Goal: Task Accomplishment & Management: Manage account settings

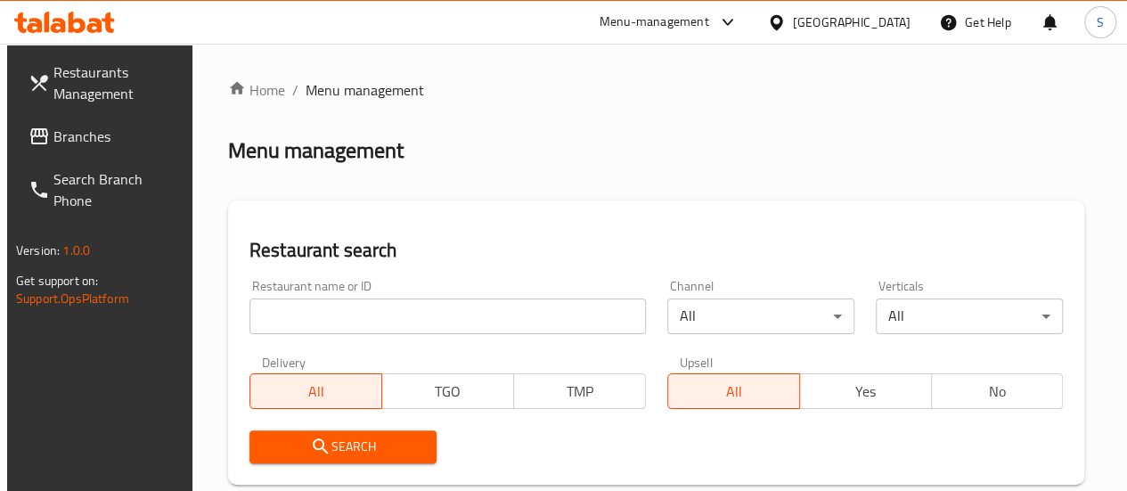
click at [316, 327] on input "search" at bounding box center [447, 316] width 396 height 36
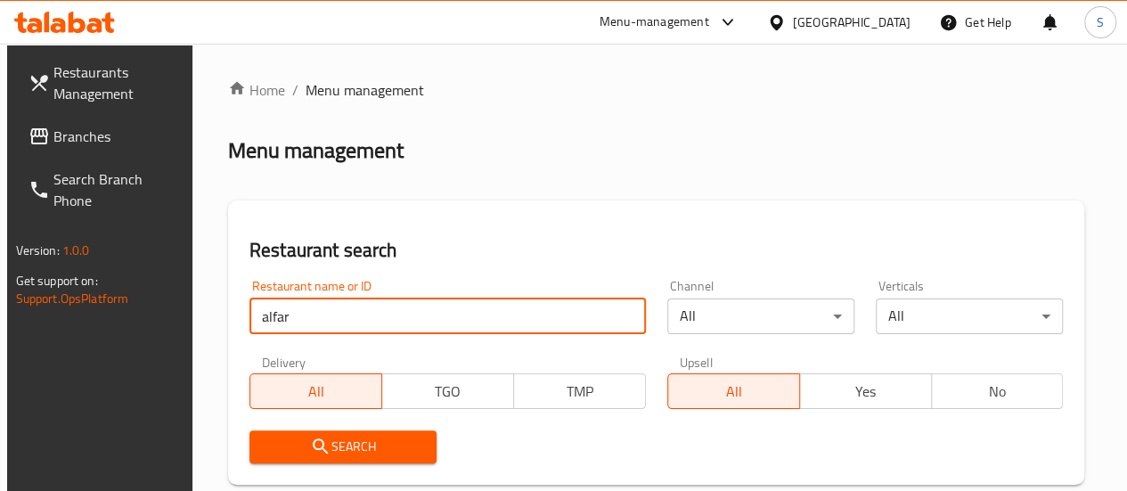
type input "alfar"
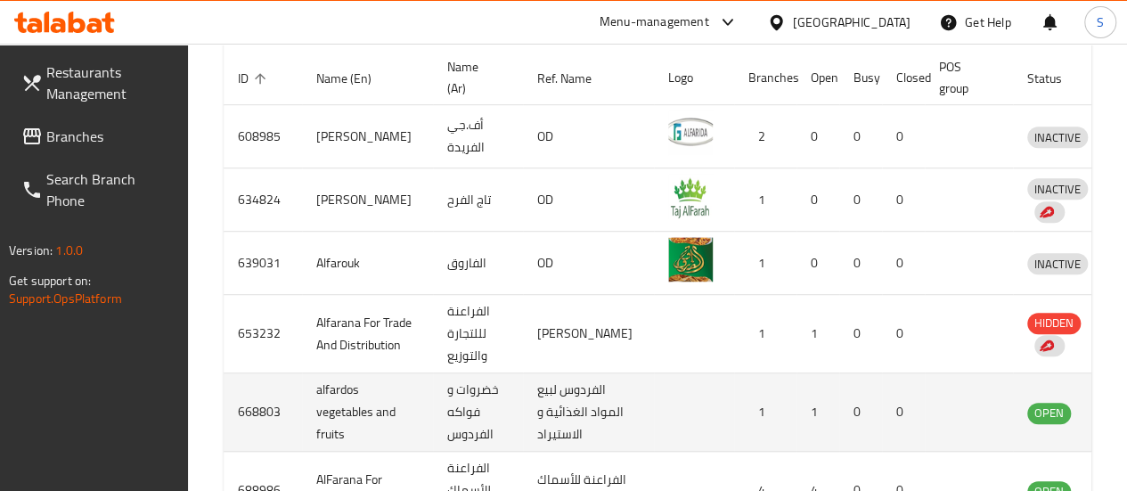
scroll to position [534, 0]
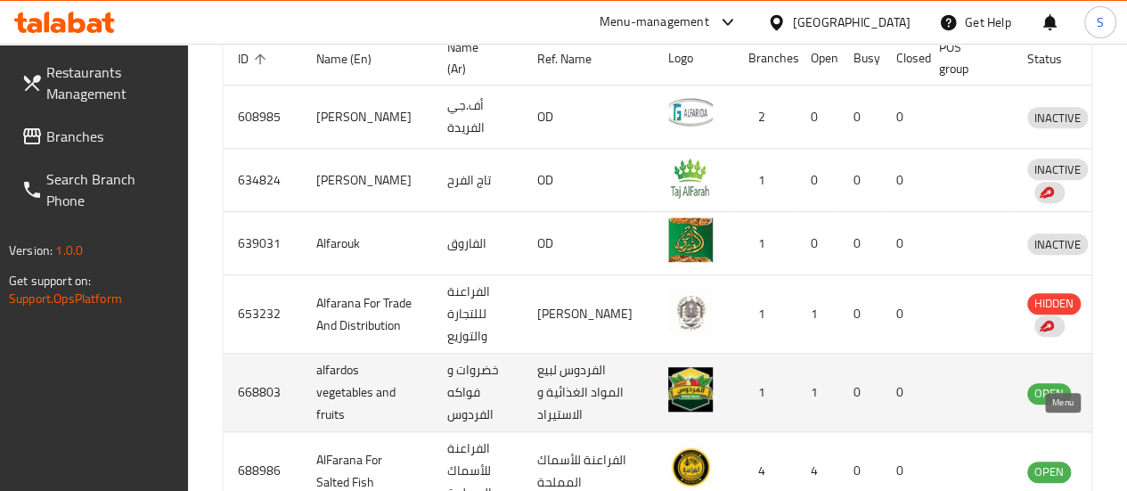
click at [1123, 404] on icon "enhanced table" at bounding box center [1133, 392] width 21 height 21
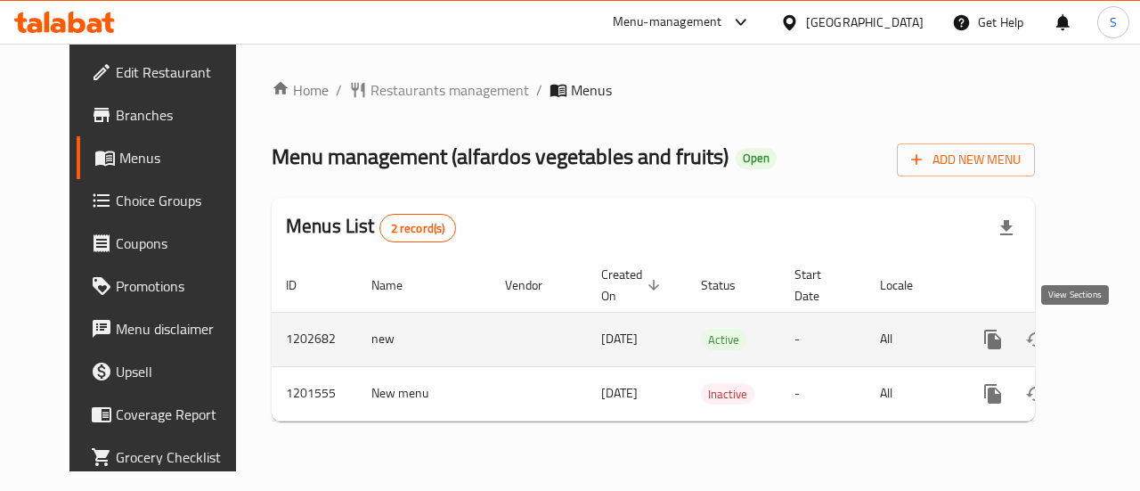
click at [1111, 345] on icon "enhanced table" at bounding box center [1121, 339] width 21 height 21
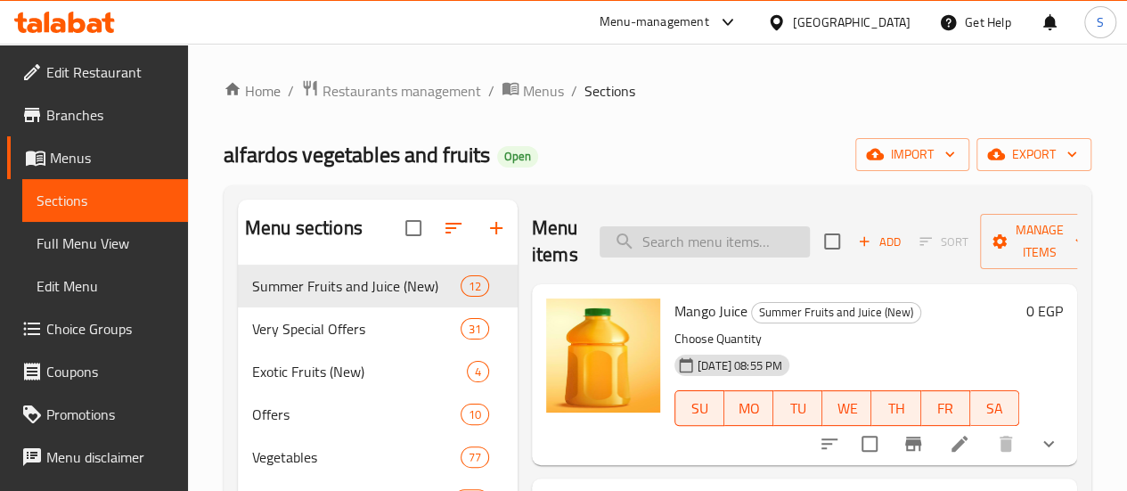
click at [674, 240] on input "search" at bounding box center [705, 241] width 210 height 31
paste input "عويس"
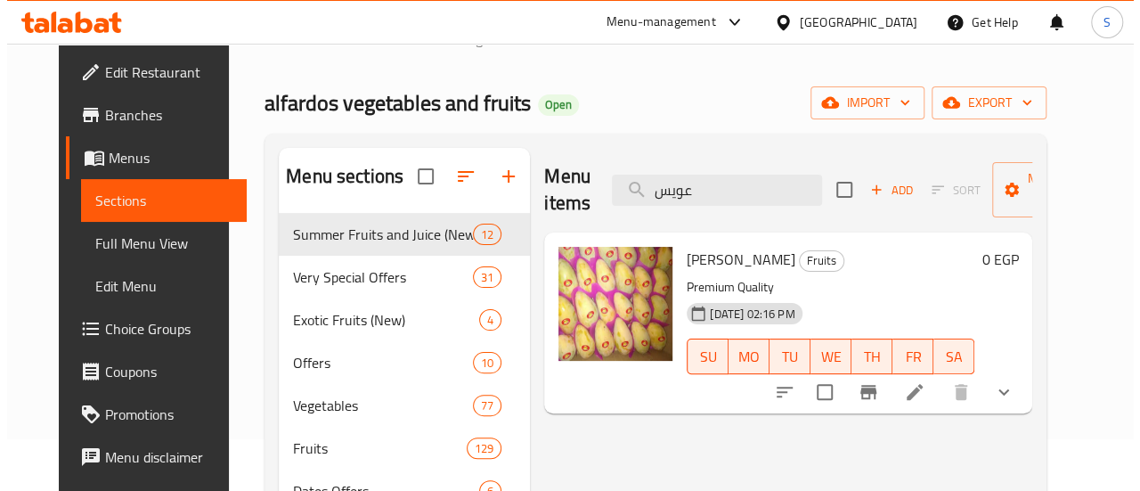
scroll to position [89, 0]
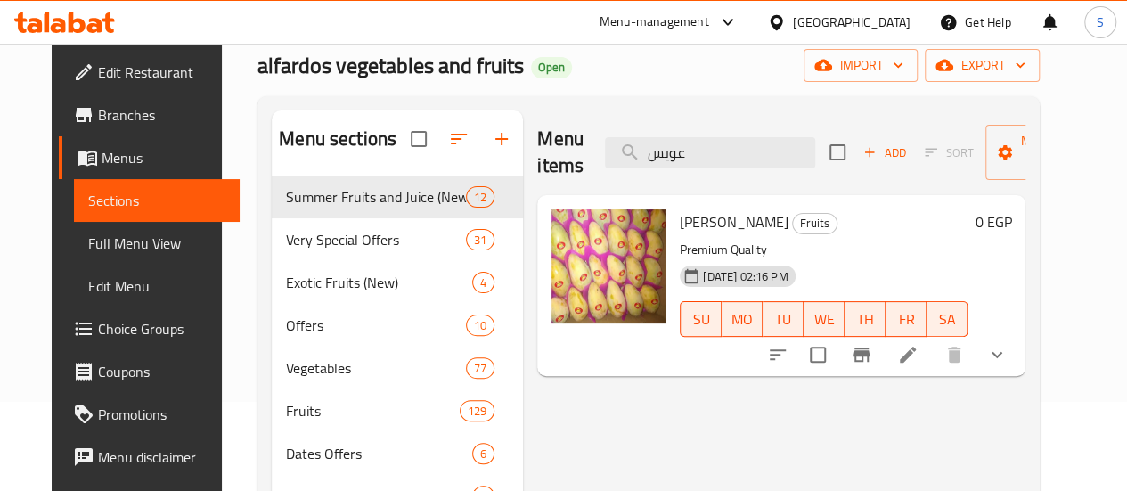
type input "عويس"
click at [1002, 354] on icon "show more" at bounding box center [996, 355] width 11 height 6
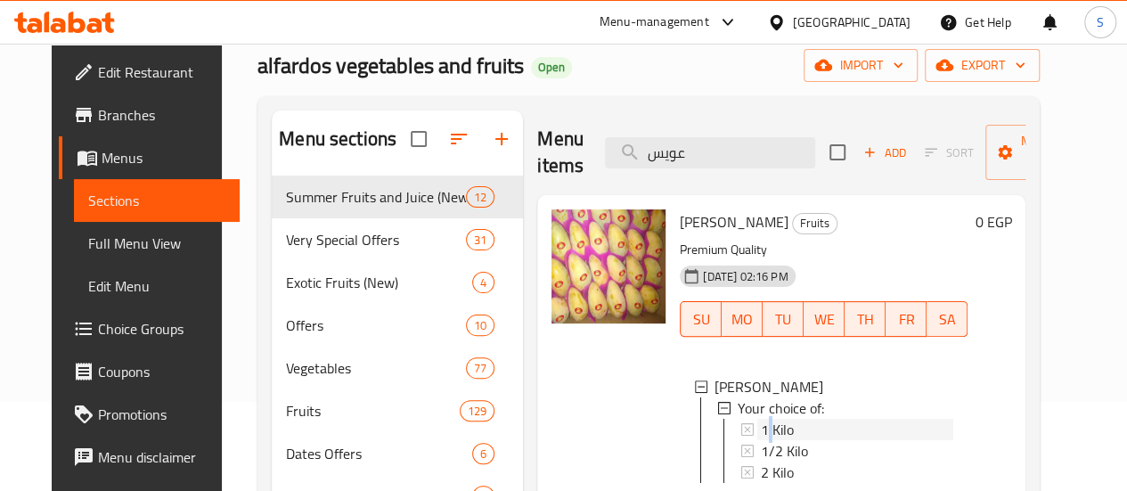
click at [761, 430] on span "1 Kilo" at bounding box center [777, 429] width 33 height 21
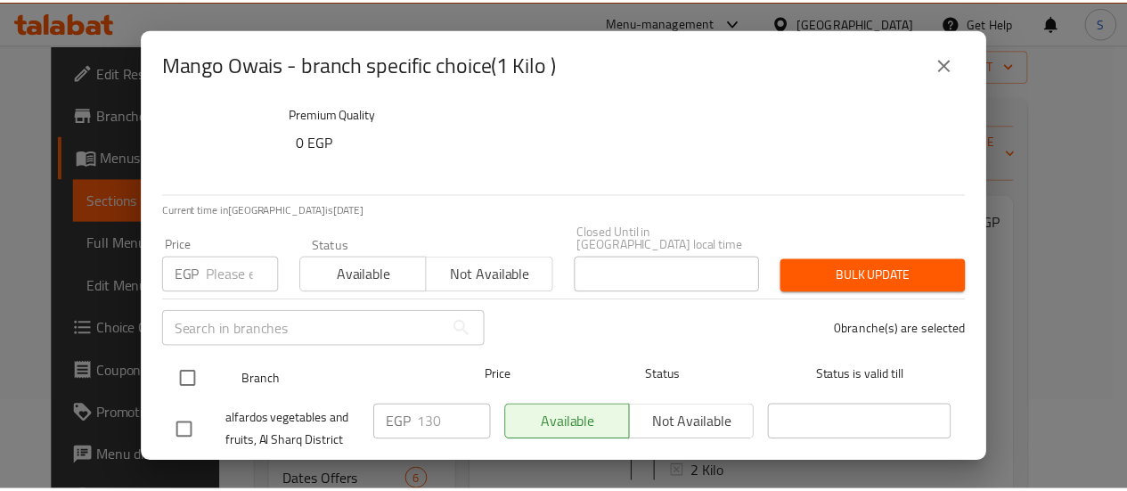
scroll to position [66, 0]
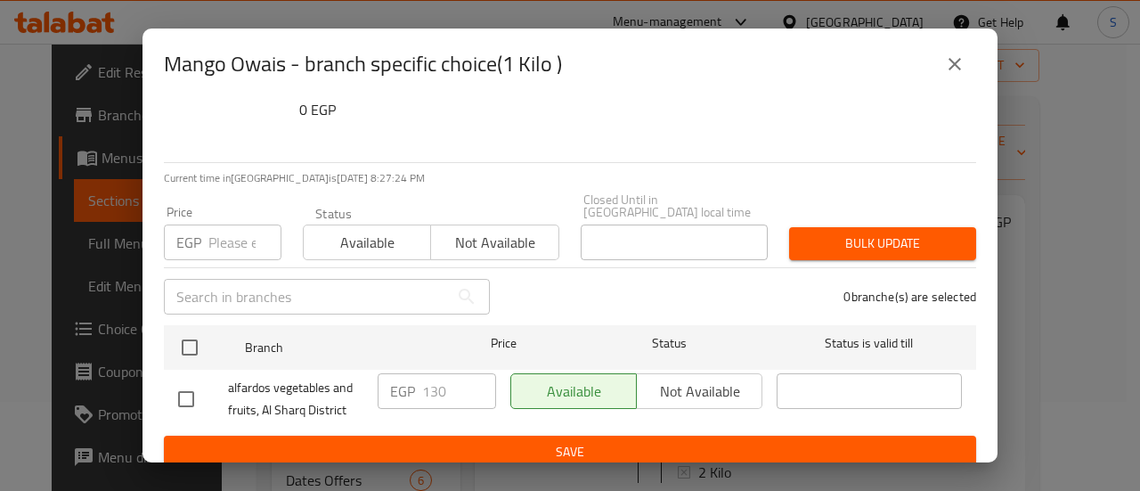
click at [219, 233] on input "number" at bounding box center [244, 242] width 73 height 36
type input "105"
click at [372, 230] on span "Available" at bounding box center [367, 243] width 113 height 26
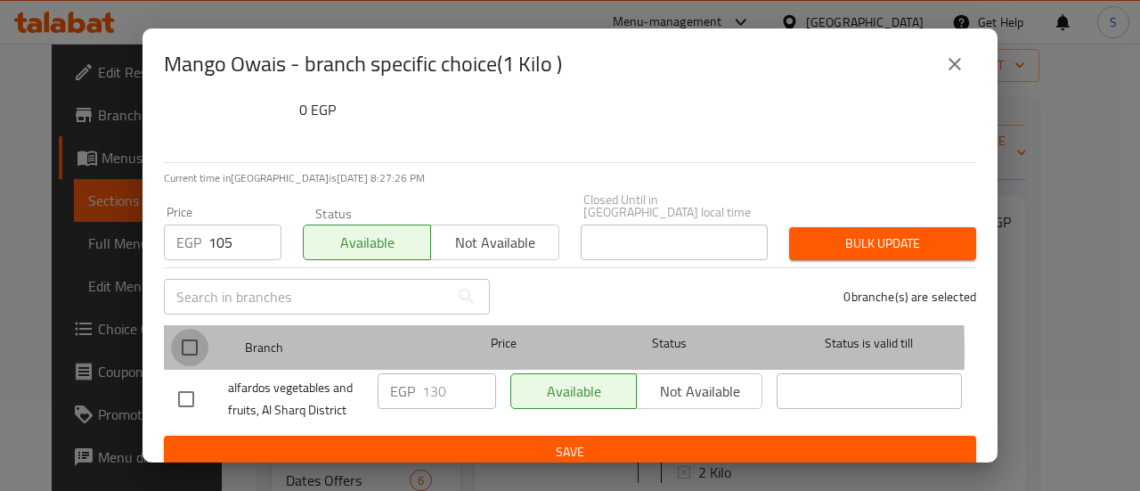
click at [194, 338] on input "checkbox" at bounding box center [189, 347] width 37 height 37
checkbox input "true"
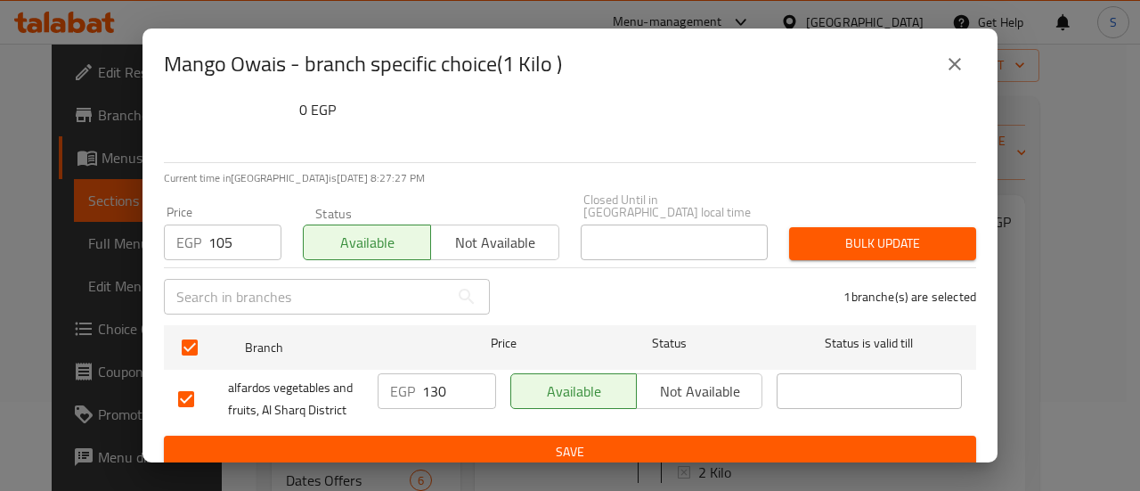
click at [838, 235] on span "Bulk update" at bounding box center [883, 244] width 159 height 22
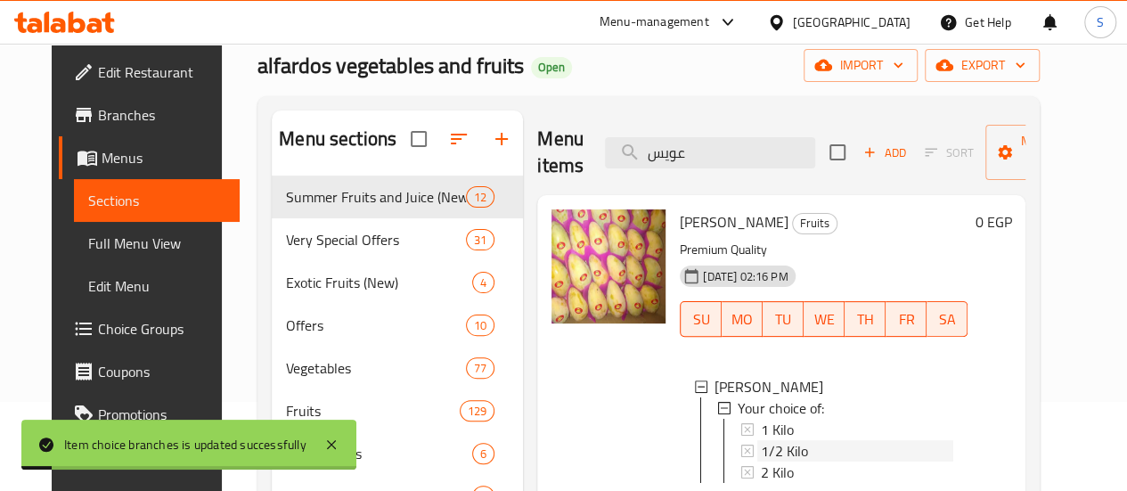
click at [761, 442] on span "1/2 Kilo" at bounding box center [784, 450] width 47 height 21
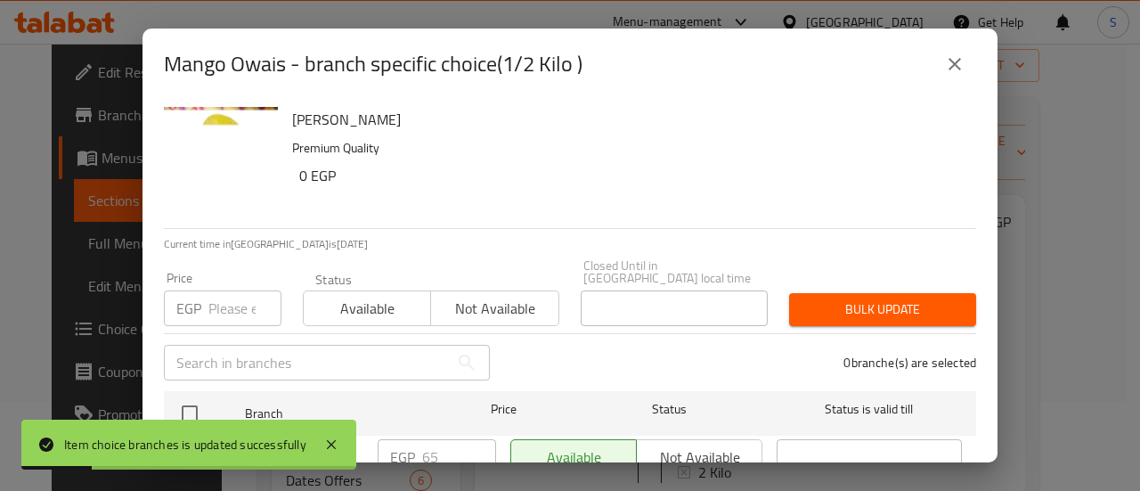
click at [224, 295] on input "number" at bounding box center [244, 308] width 73 height 36
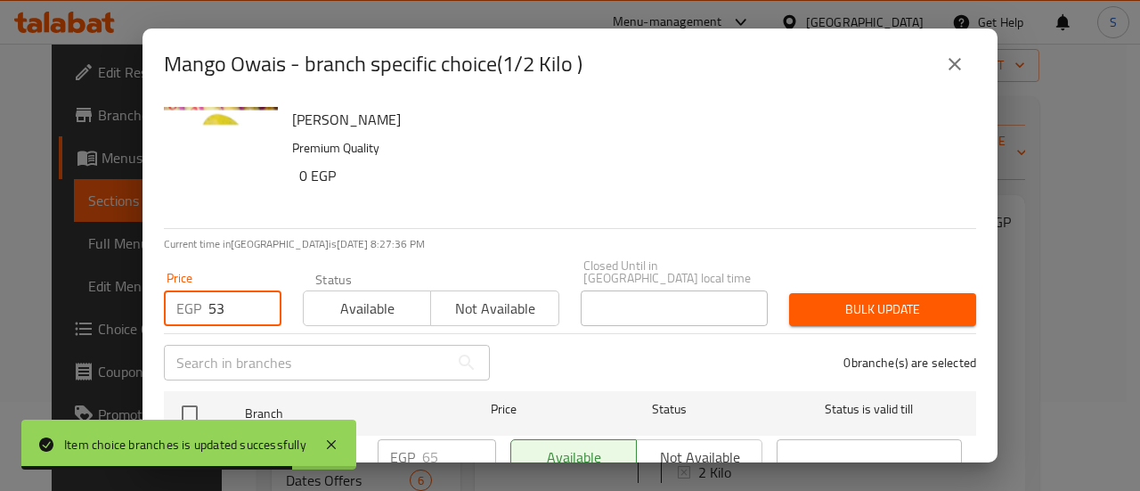
type input "53"
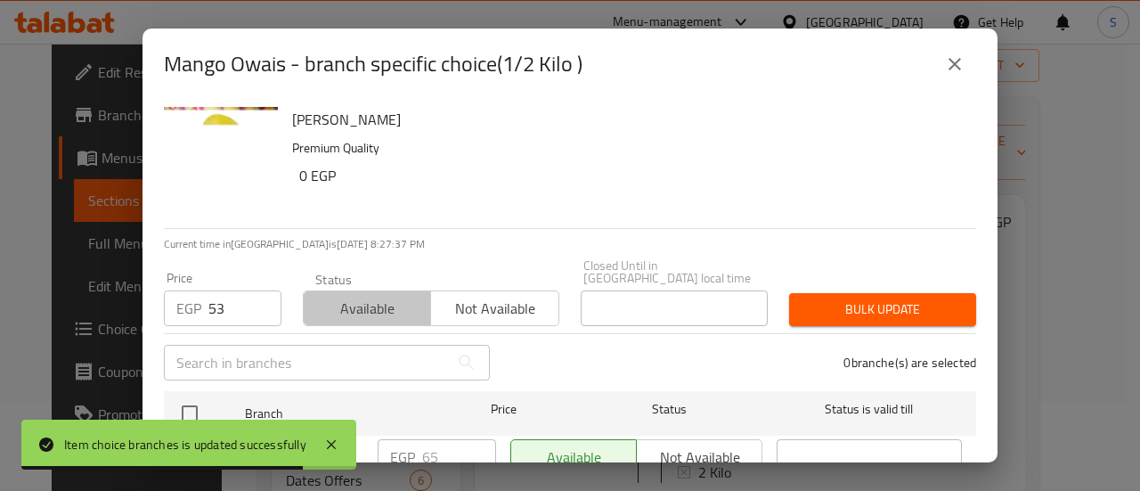
click at [342, 303] on span "Available" at bounding box center [367, 309] width 113 height 26
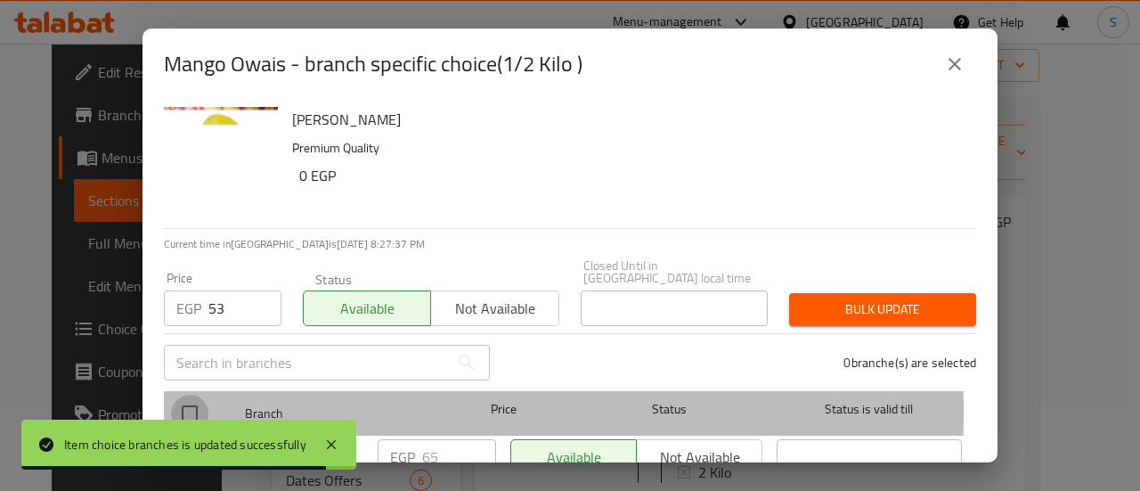
click at [193, 400] on input "checkbox" at bounding box center [189, 413] width 37 height 37
checkbox input "true"
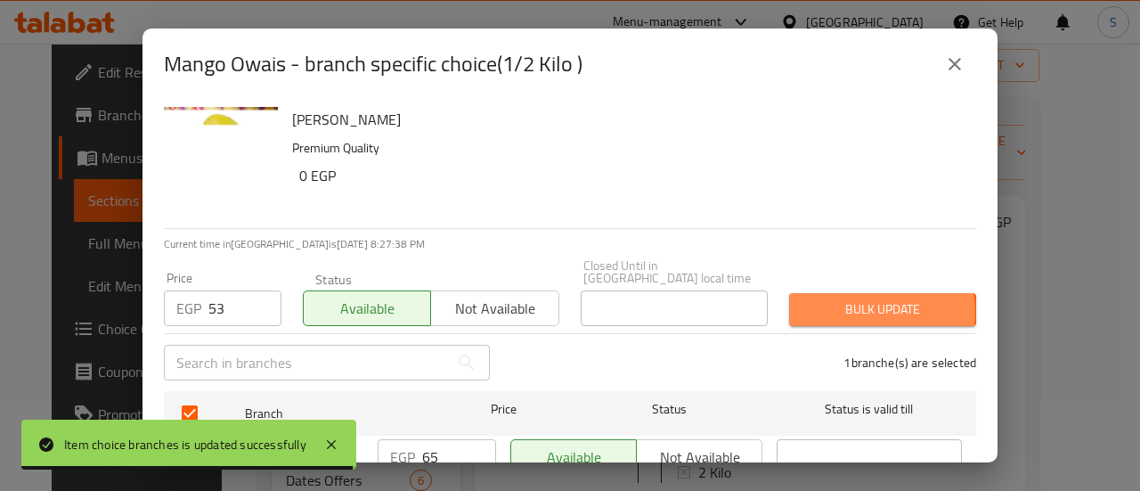
click at [851, 299] on span "Bulk update" at bounding box center [883, 309] width 159 height 22
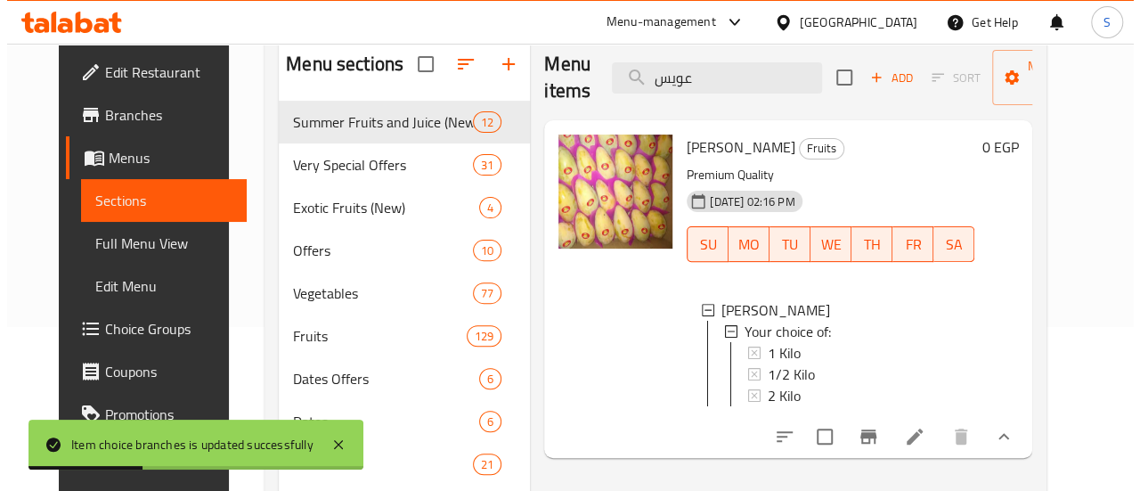
scroll to position [267, 0]
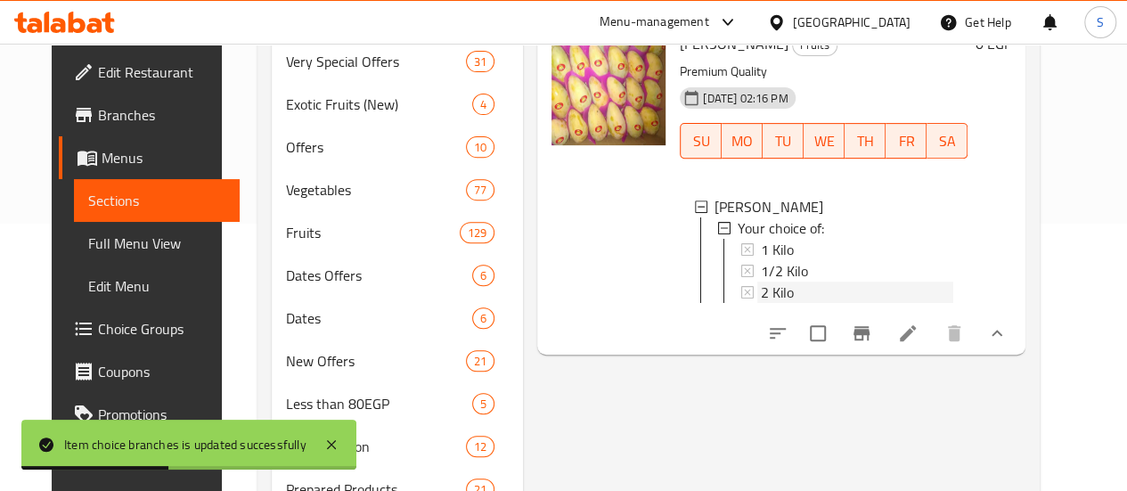
click at [761, 290] on span "2 Kilo" at bounding box center [777, 291] width 33 height 21
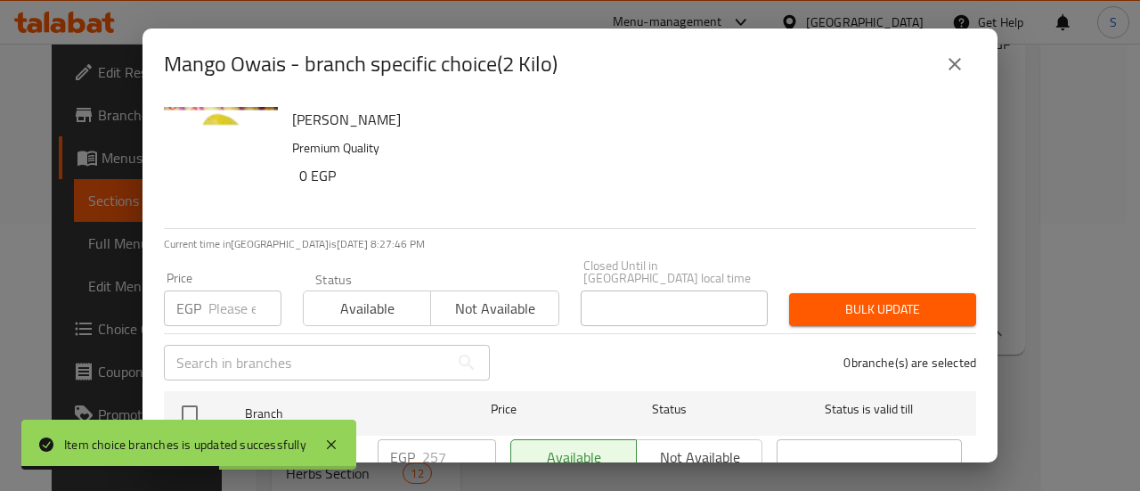
click at [226, 290] on input "number" at bounding box center [244, 308] width 73 height 36
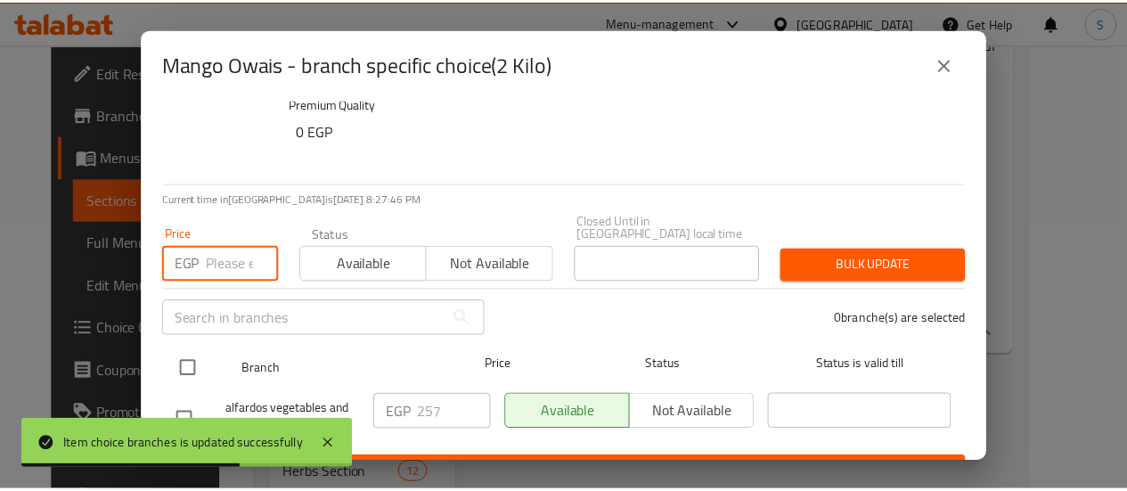
scroll to position [66, 0]
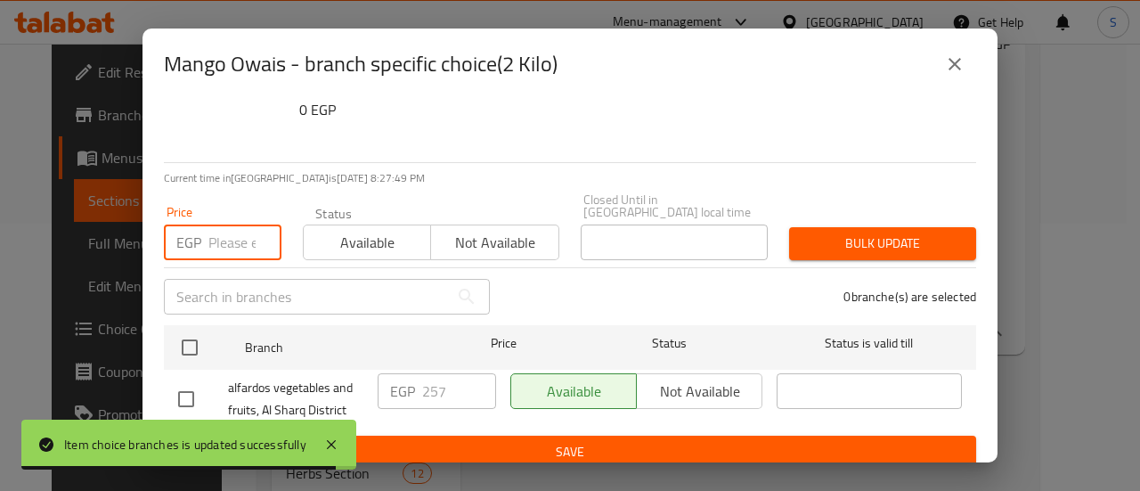
click at [208, 233] on input "number" at bounding box center [244, 242] width 73 height 36
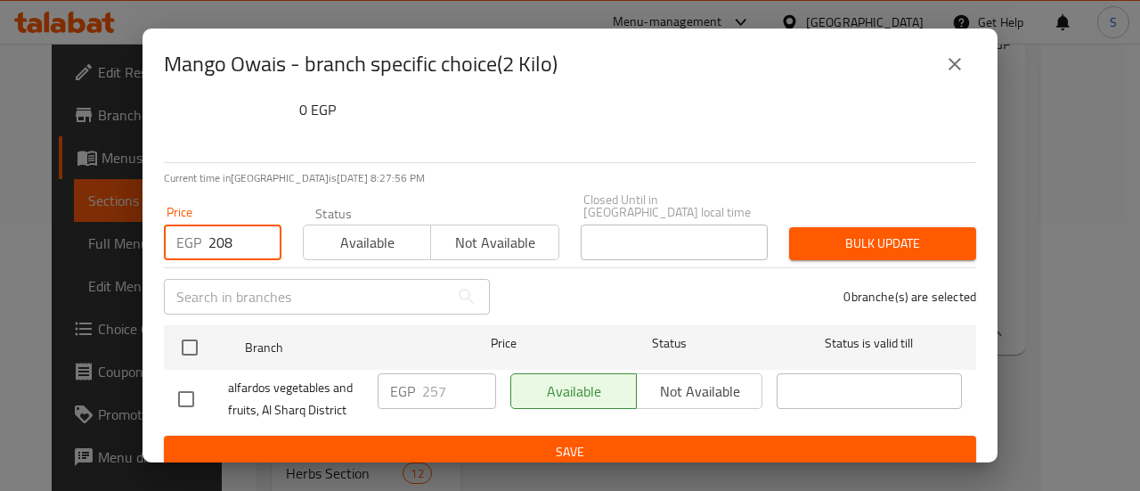
type input "208"
click at [335, 230] on span "Available" at bounding box center [367, 243] width 113 height 26
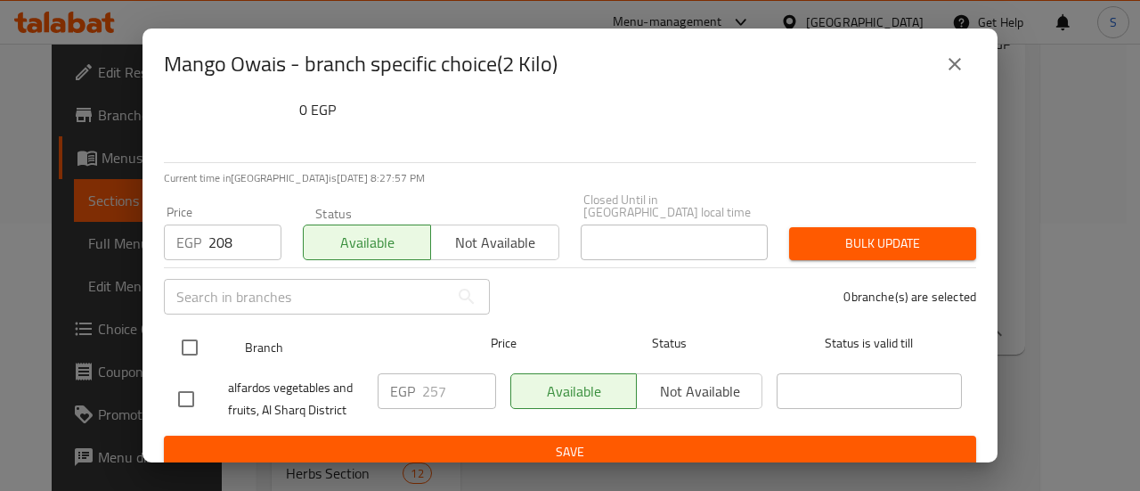
click at [187, 329] on input "checkbox" at bounding box center [189, 347] width 37 height 37
checkbox input "true"
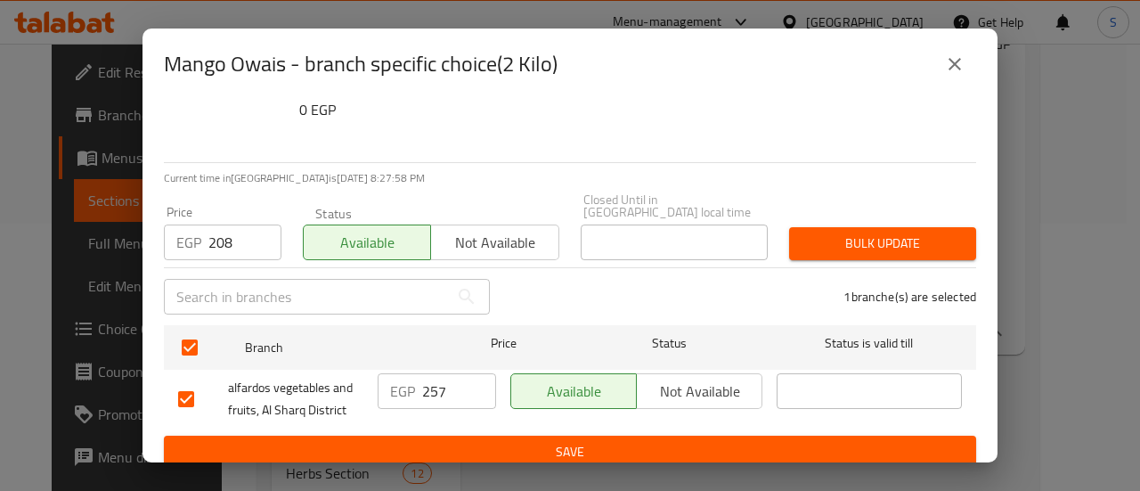
click at [832, 233] on span "Bulk update" at bounding box center [883, 244] width 159 height 22
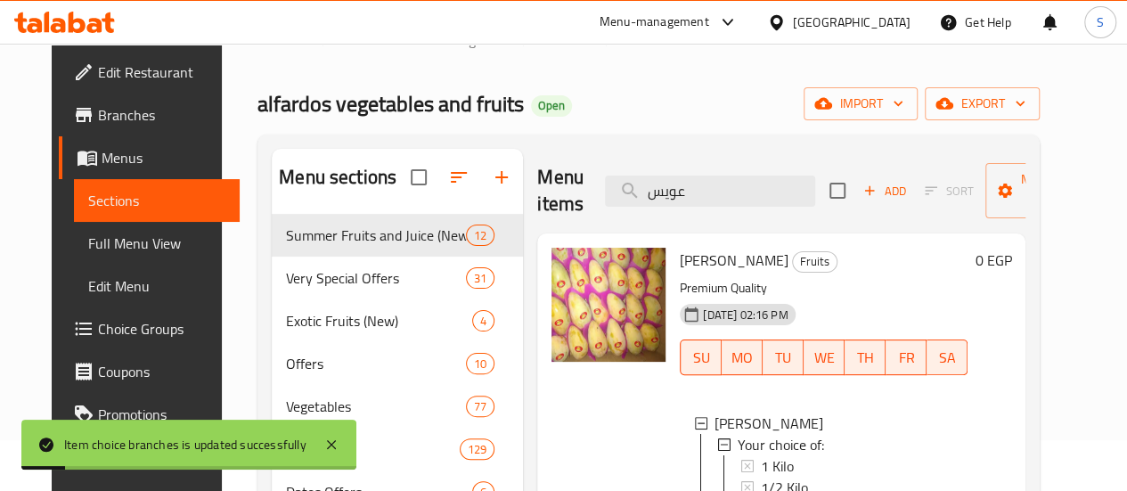
scroll to position [0, 0]
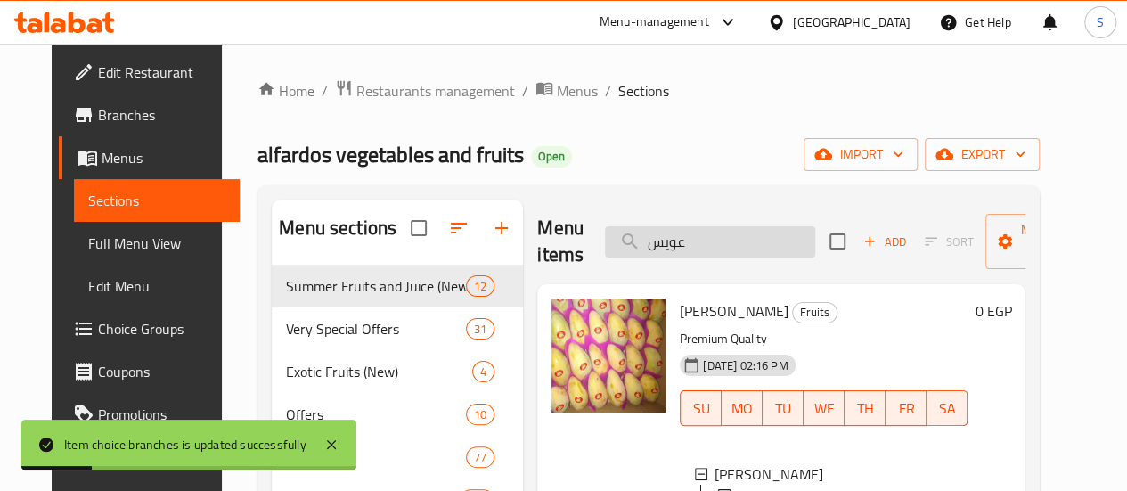
drag, startPoint x: 665, startPoint y: 233, endPoint x: 568, endPoint y: 239, distance: 96.4
click at [605, 239] on input "عويس" at bounding box center [710, 241] width 210 height 31
paste input "كرى"
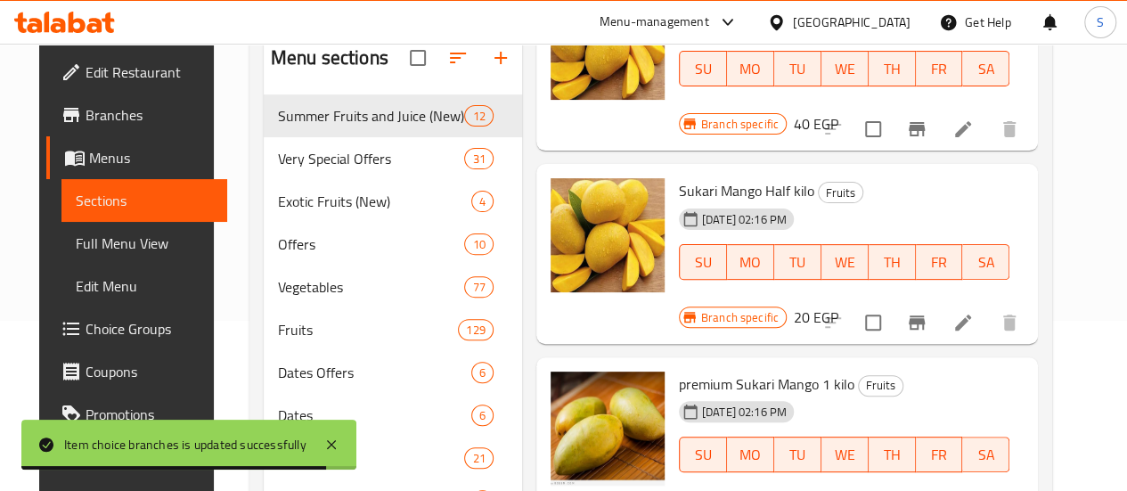
scroll to position [178, 0]
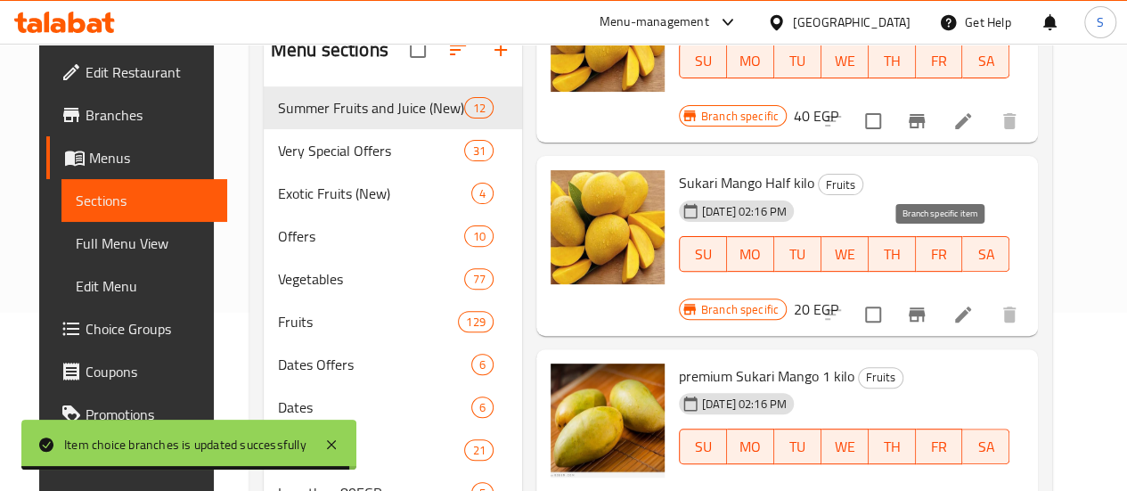
type input "سكر"
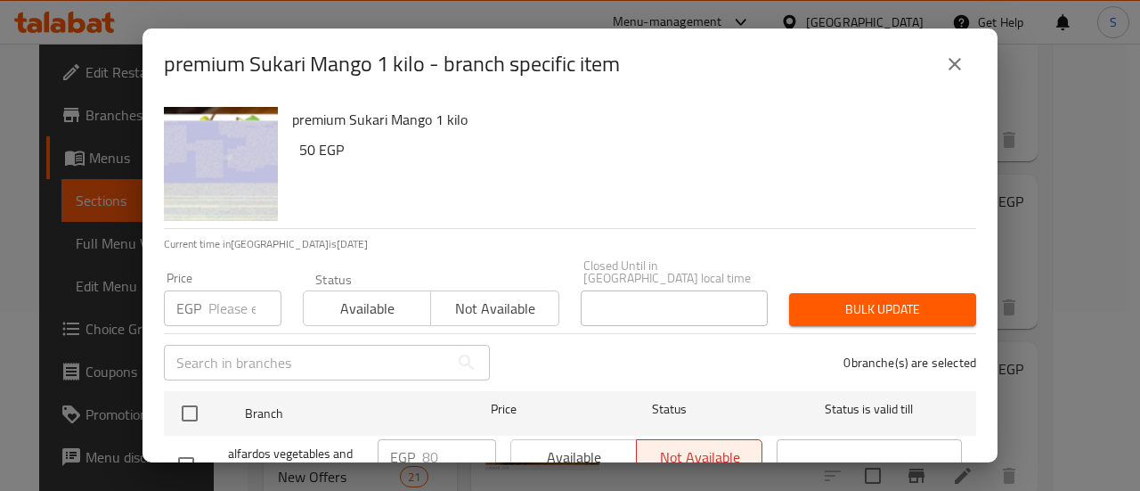
click at [236, 295] on input "number" at bounding box center [244, 308] width 73 height 36
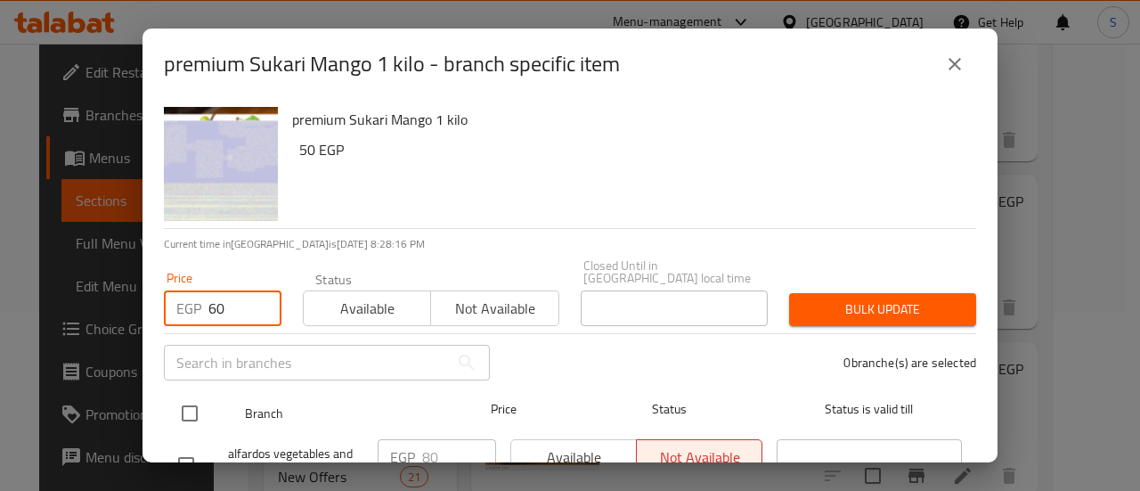
type input "60"
click at [198, 395] on input "checkbox" at bounding box center [189, 413] width 37 height 37
checkbox input "true"
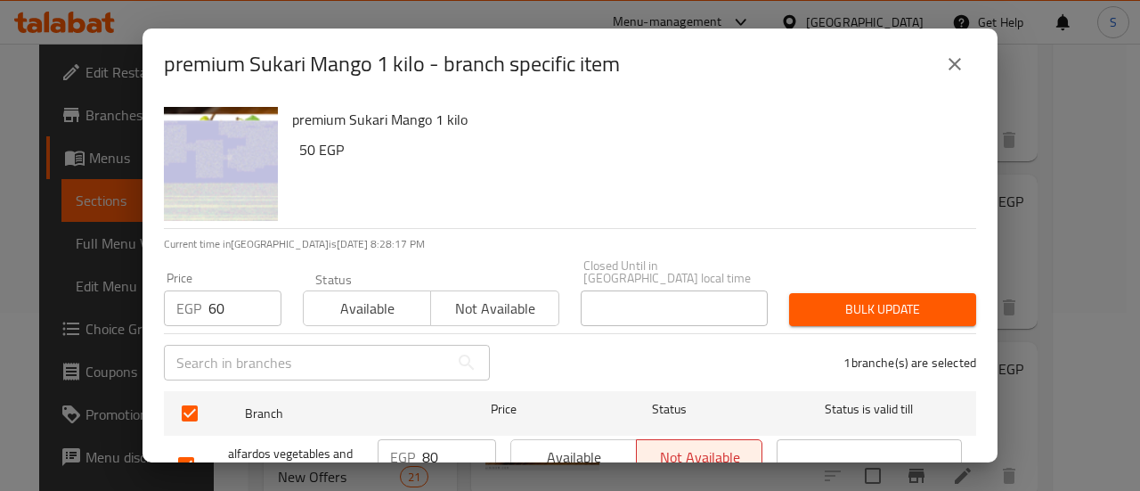
click at [846, 298] on span "Bulk update" at bounding box center [883, 309] width 159 height 22
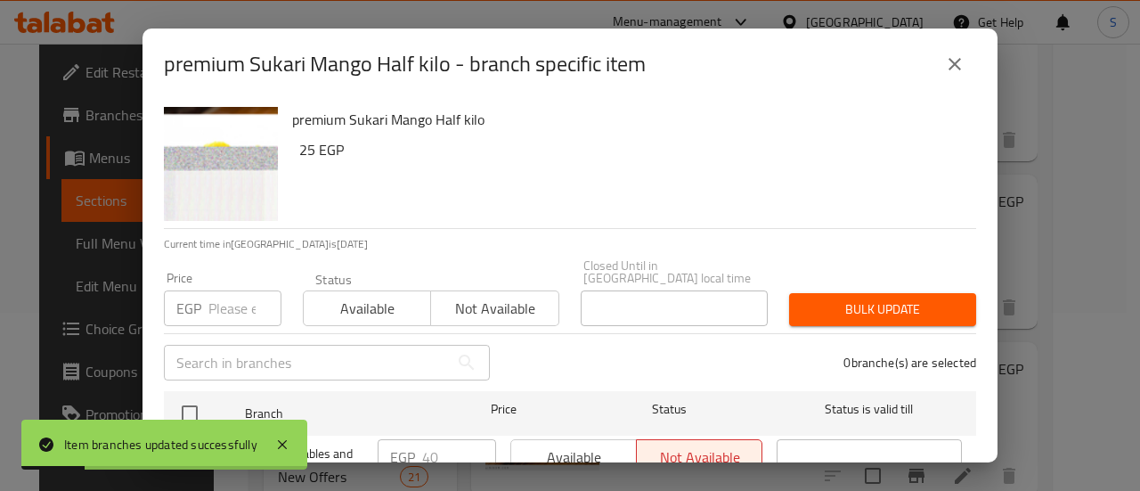
click at [236, 295] on input "number" at bounding box center [244, 308] width 73 height 36
type input "30"
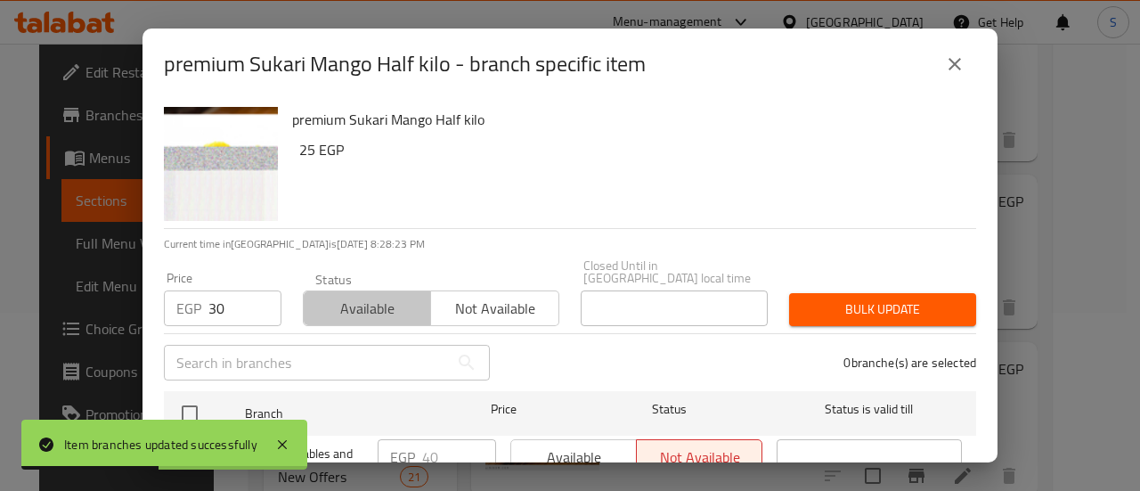
click at [333, 309] on button "Available" at bounding box center [367, 308] width 128 height 36
click at [484, 304] on span "Not available" at bounding box center [494, 309] width 113 height 26
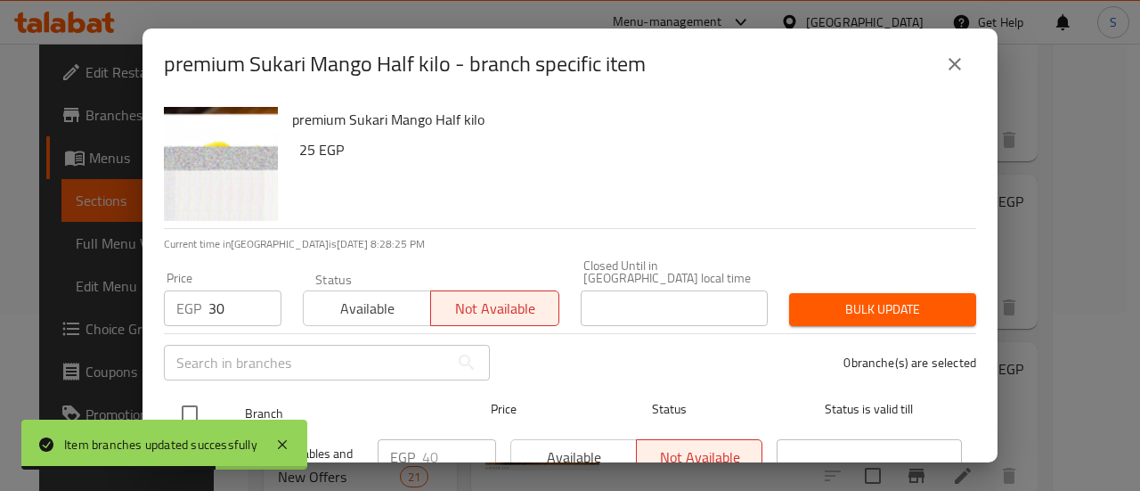
click at [187, 398] on input "checkbox" at bounding box center [189, 413] width 37 height 37
checkbox input "true"
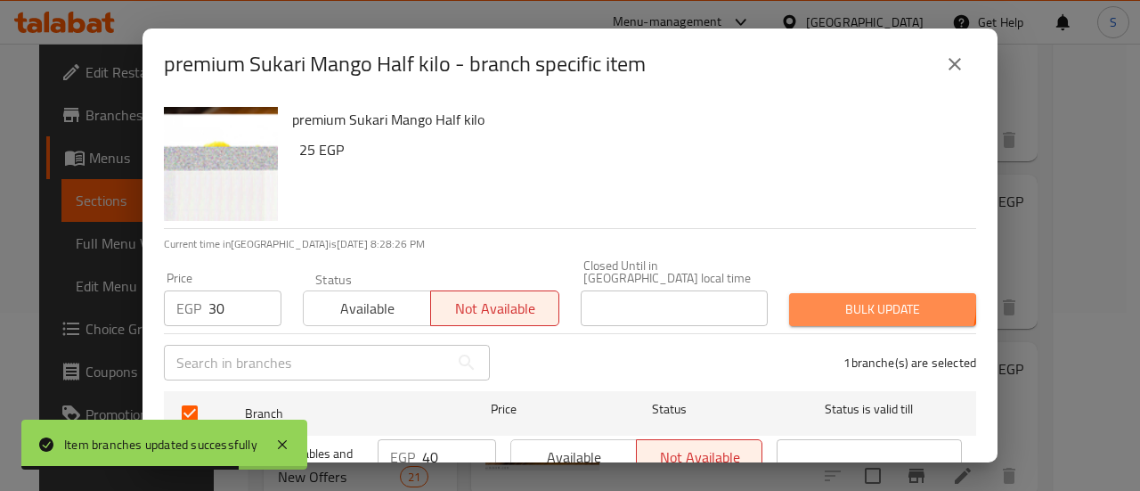
click at [839, 298] on span "Bulk update" at bounding box center [883, 309] width 159 height 22
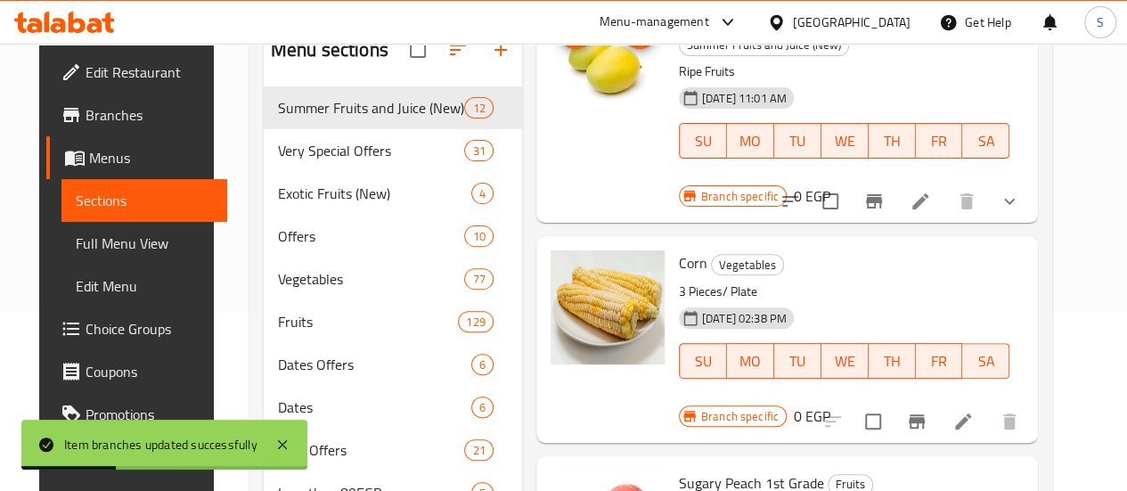
scroll to position [0, 0]
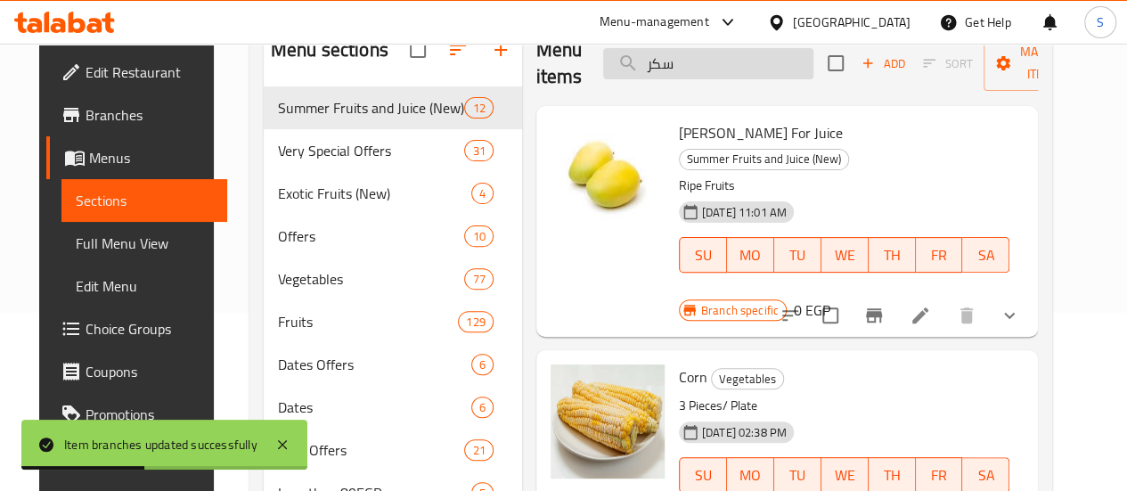
drag, startPoint x: 640, startPoint y: 70, endPoint x: 575, endPoint y: 70, distance: 64.1
click at [603, 70] on input "سكر" at bounding box center [708, 63] width 210 height 31
paste input "نب"
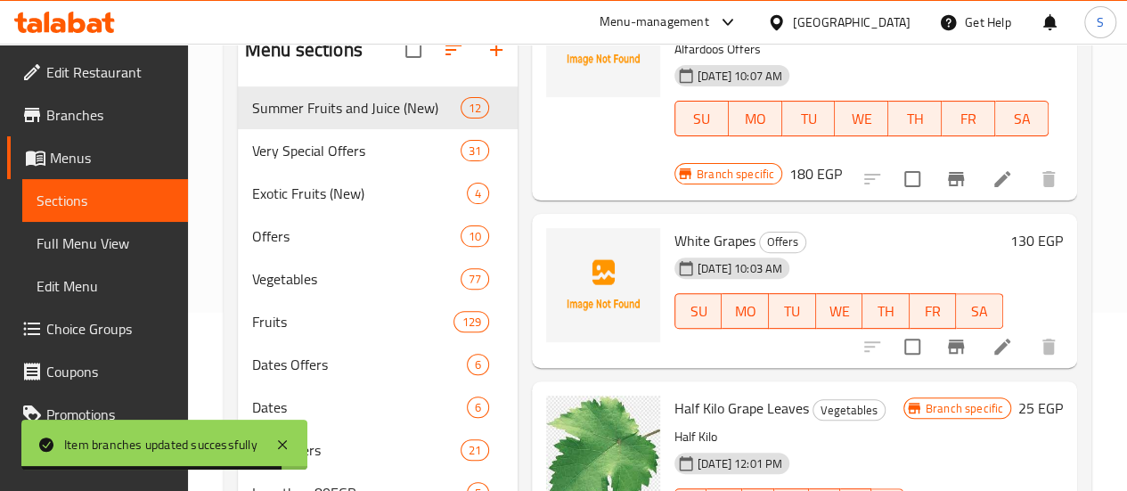
type input "عنب"
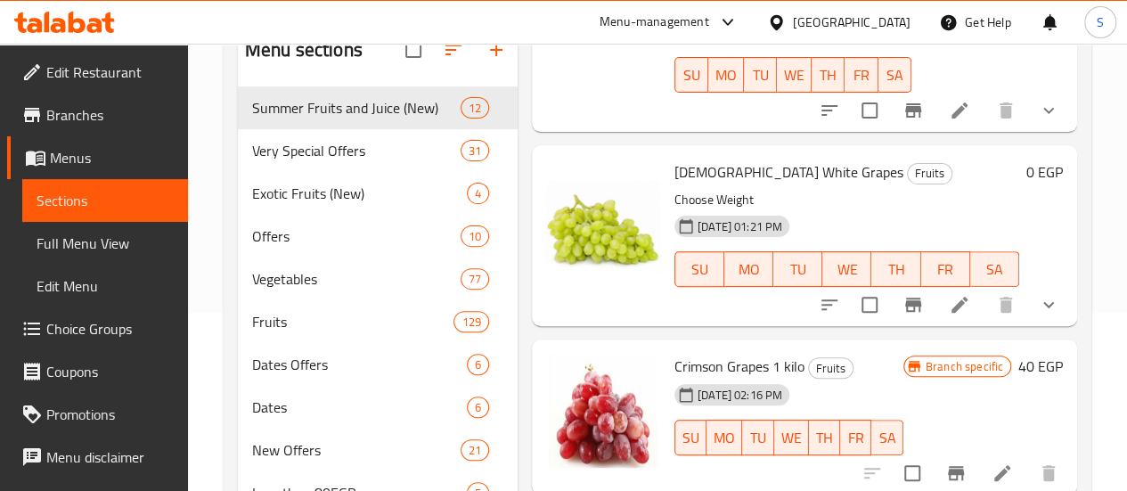
scroll to position [1693, 0]
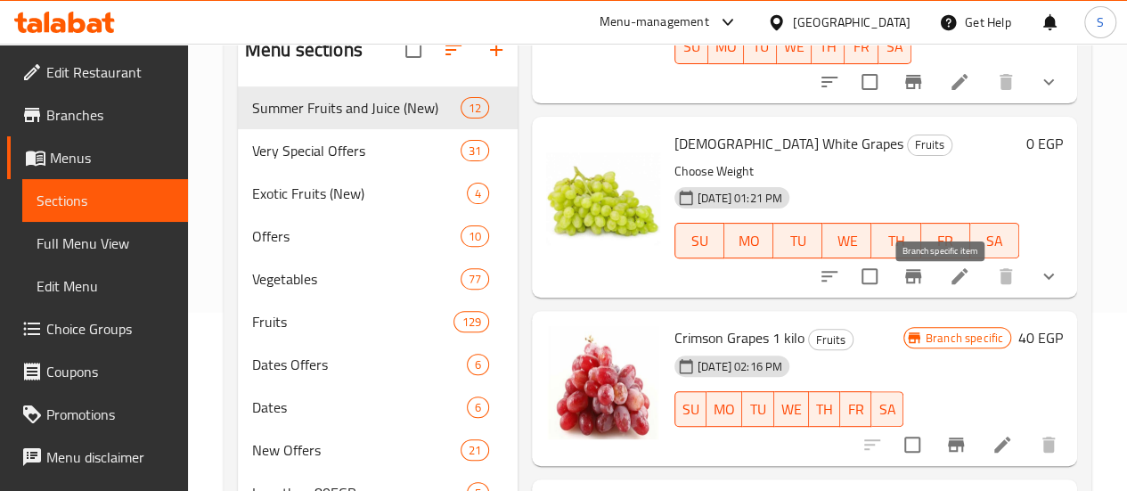
click at [948, 437] on icon "Branch-specific-item" at bounding box center [956, 444] width 16 height 14
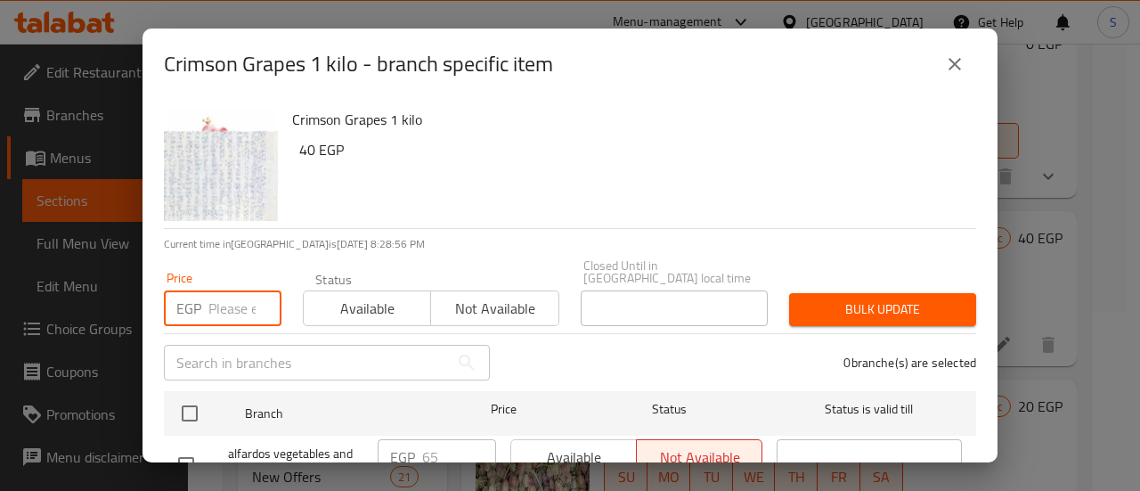
click at [241, 302] on input "number" at bounding box center [244, 308] width 73 height 36
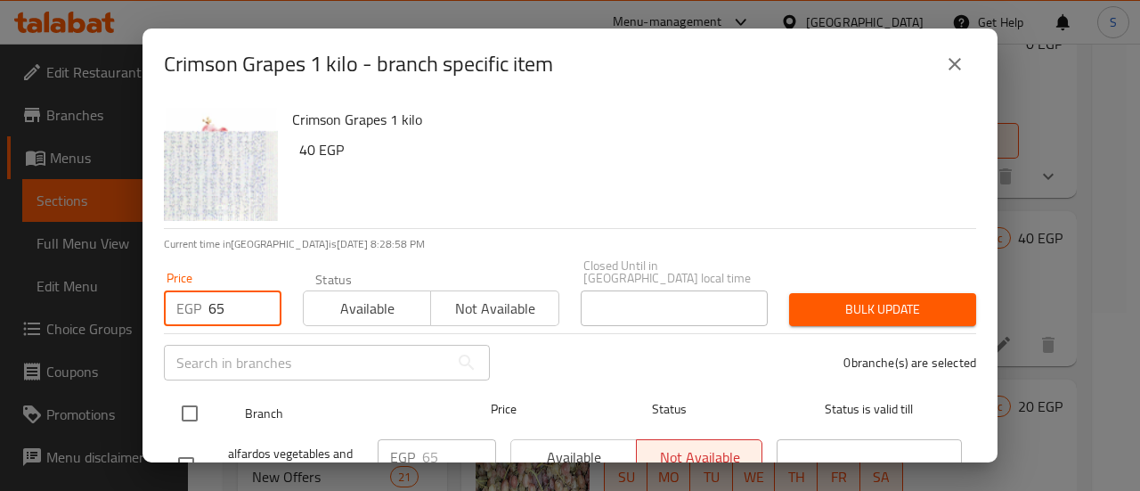
type input "65"
click at [188, 395] on input "checkbox" at bounding box center [189, 413] width 37 height 37
checkbox input "true"
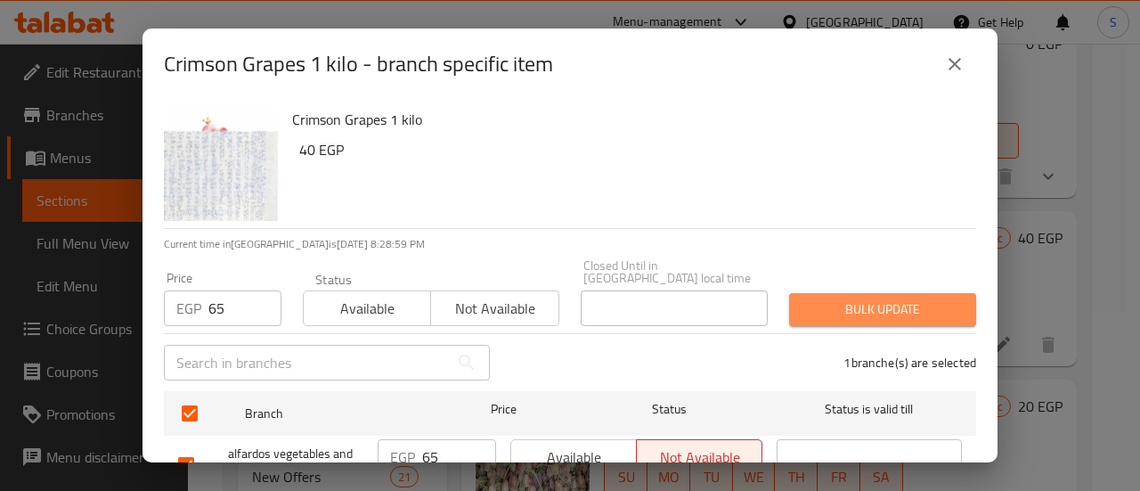
click at [910, 298] on span "Bulk update" at bounding box center [883, 309] width 159 height 22
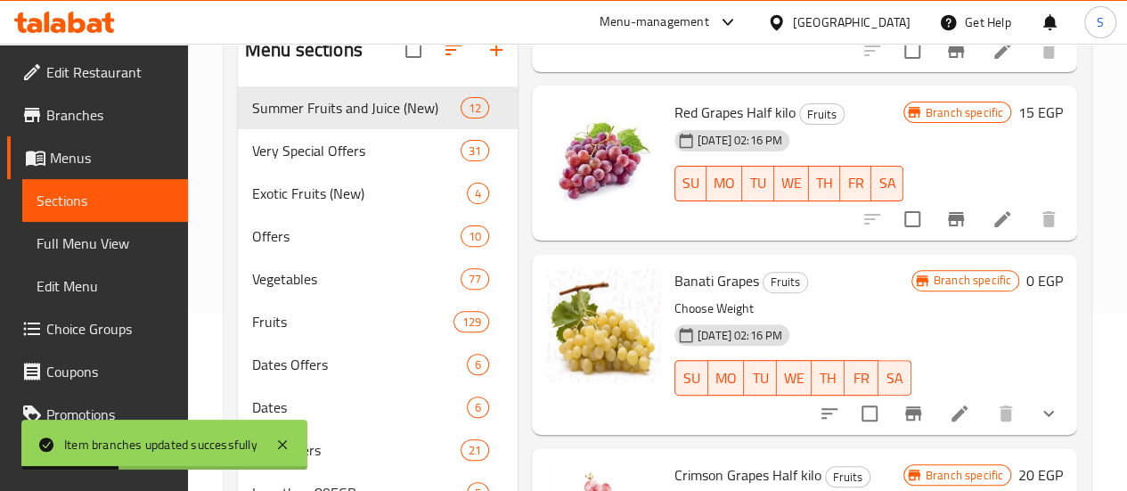
scroll to position [2405, 0]
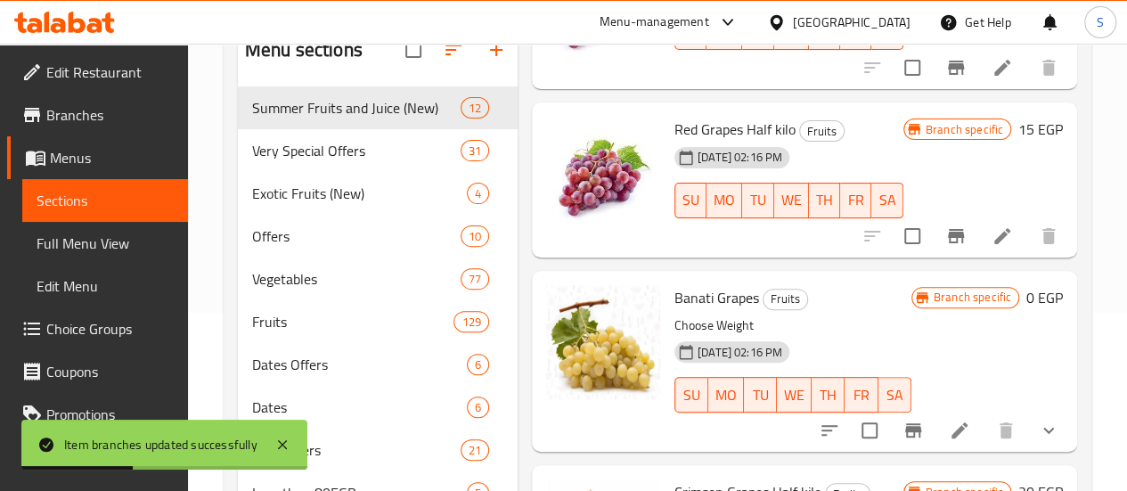
click at [1043, 420] on icon "show more" at bounding box center [1048, 430] width 21 height 21
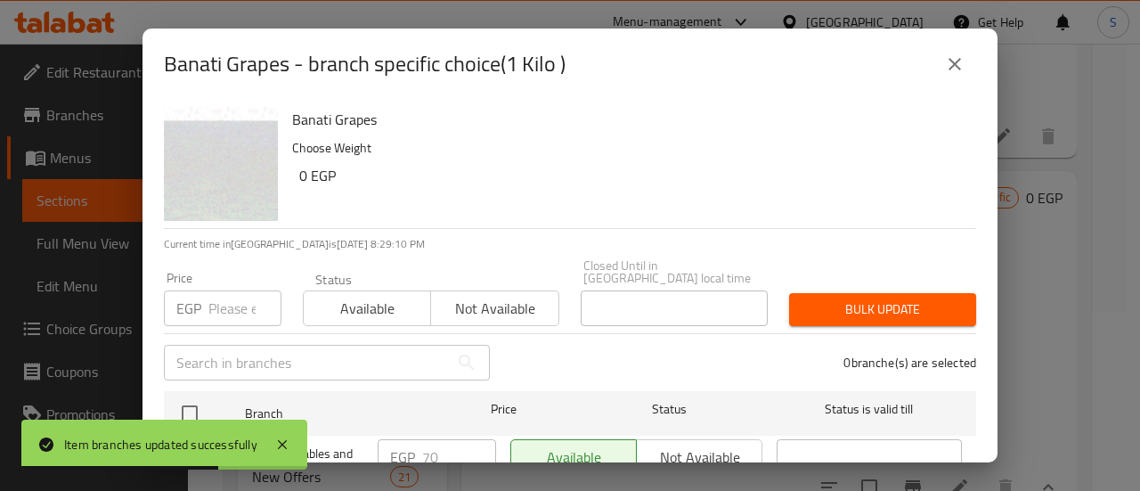
click at [237, 293] on input "number" at bounding box center [244, 308] width 73 height 36
type input "65"
click at [312, 296] on span "Available" at bounding box center [367, 309] width 113 height 26
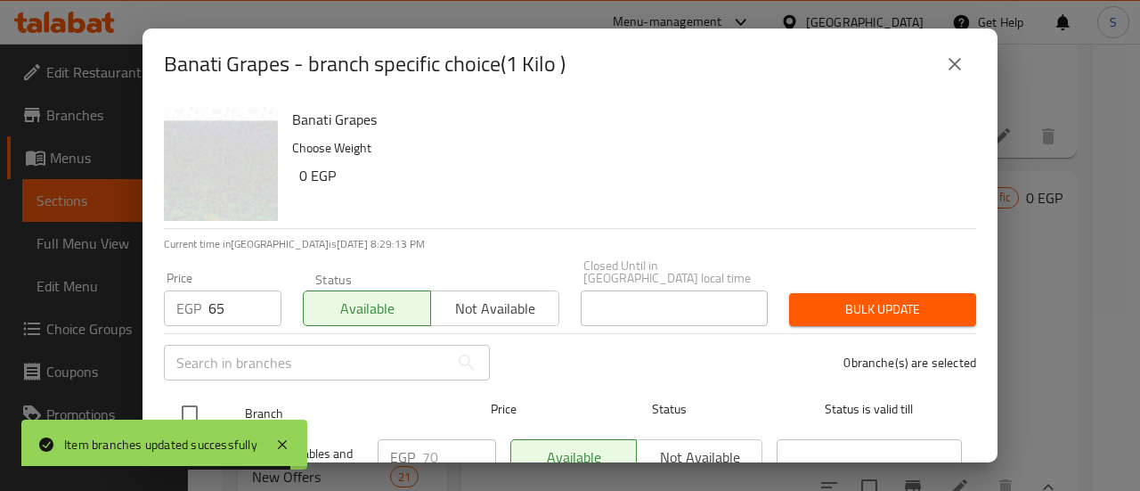
click at [190, 403] on input "checkbox" at bounding box center [189, 413] width 37 height 37
checkbox input "true"
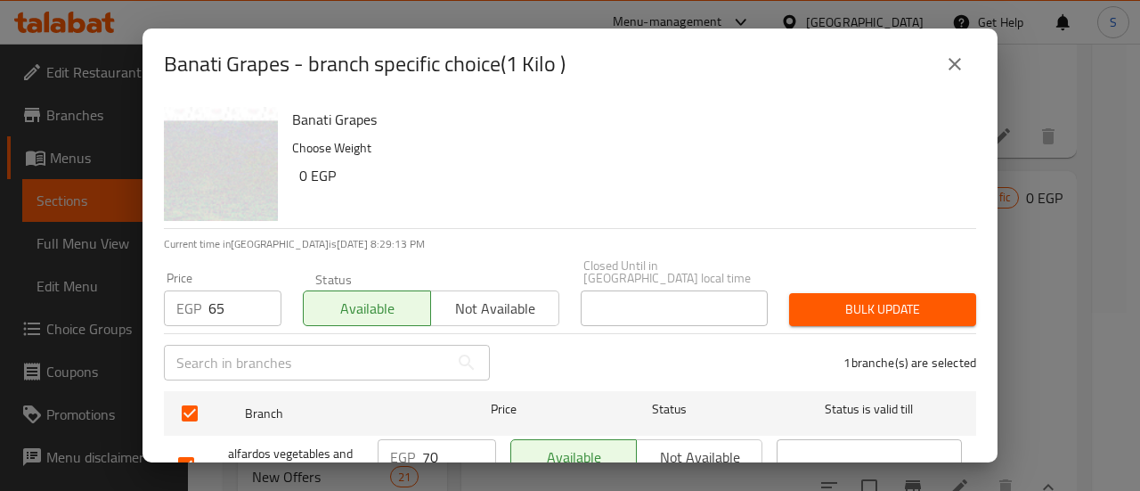
click at [854, 298] on span "Bulk update" at bounding box center [883, 309] width 159 height 22
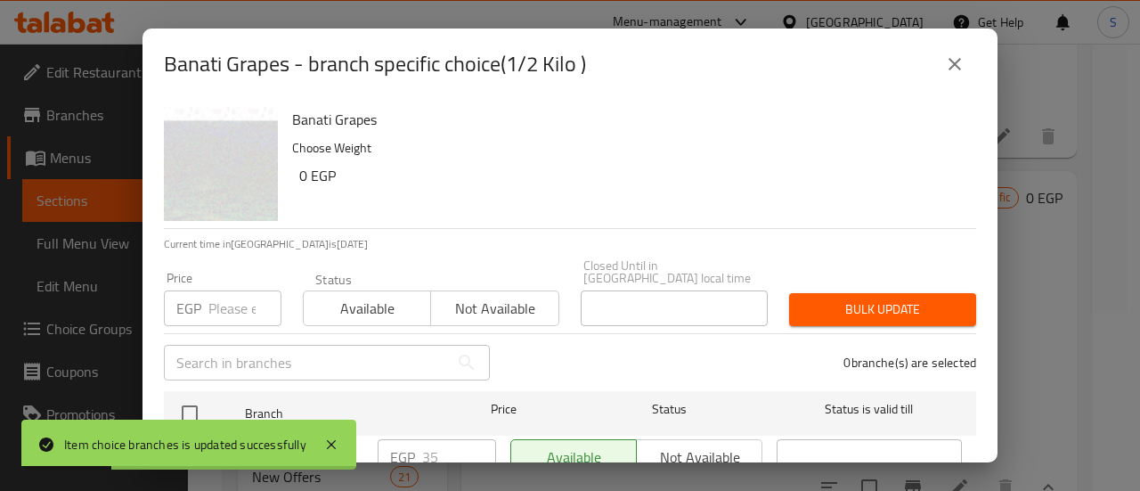
click at [228, 293] on input "number" at bounding box center [244, 308] width 73 height 36
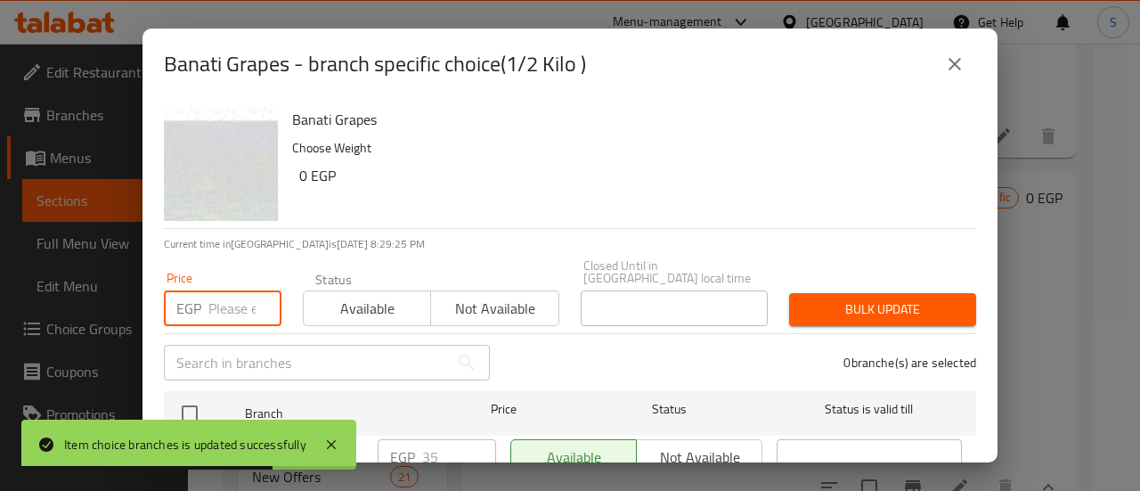
click at [235, 304] on input "number" at bounding box center [244, 308] width 73 height 36
type input "33"
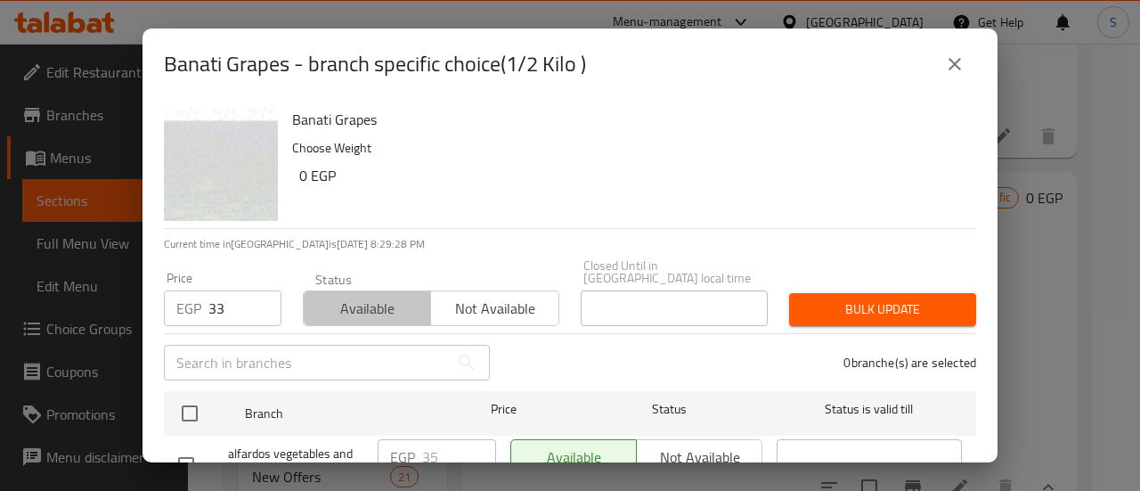
click at [398, 296] on span "Available" at bounding box center [367, 309] width 113 height 26
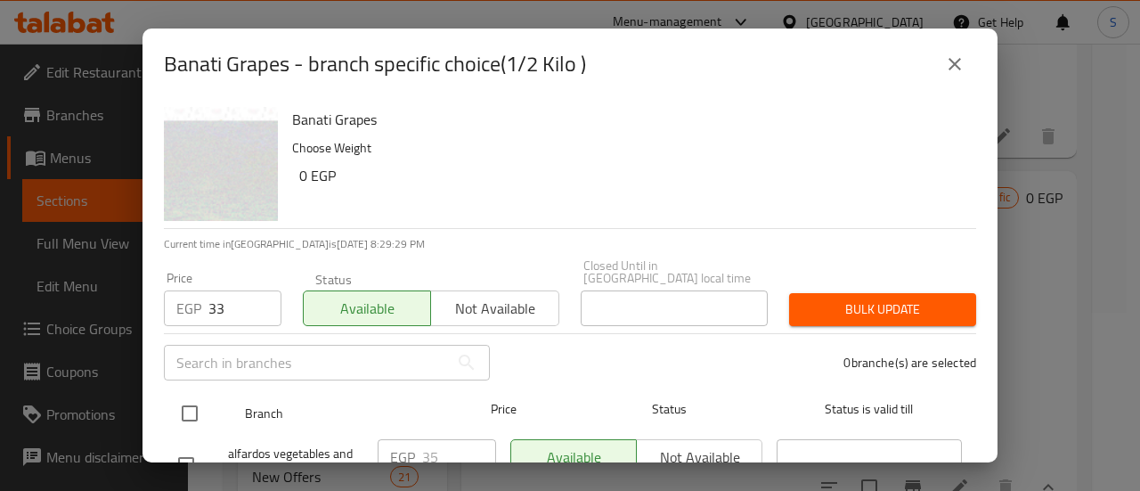
click at [182, 404] on input "checkbox" at bounding box center [189, 413] width 37 height 37
checkbox input "true"
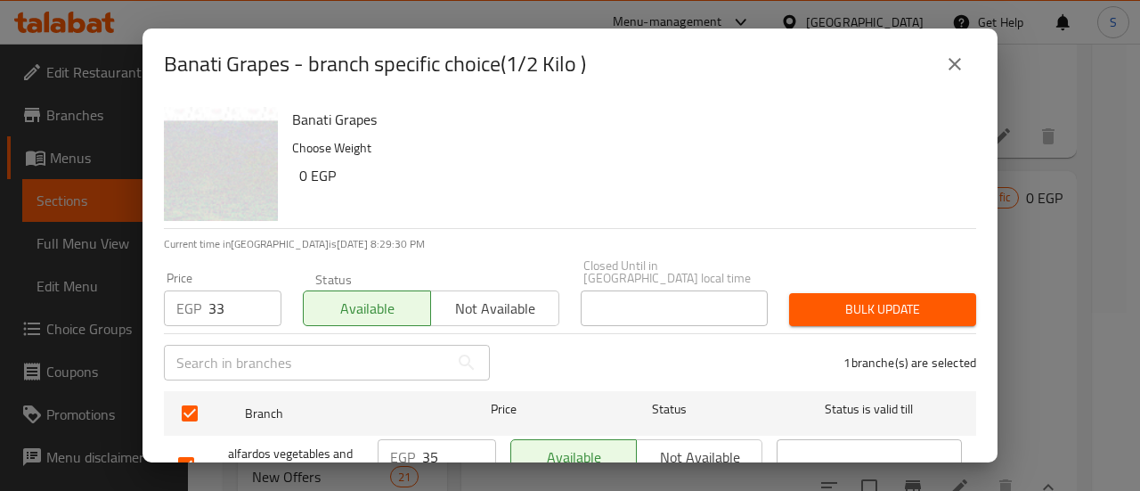
click at [855, 298] on span "Bulk update" at bounding box center [883, 309] width 159 height 22
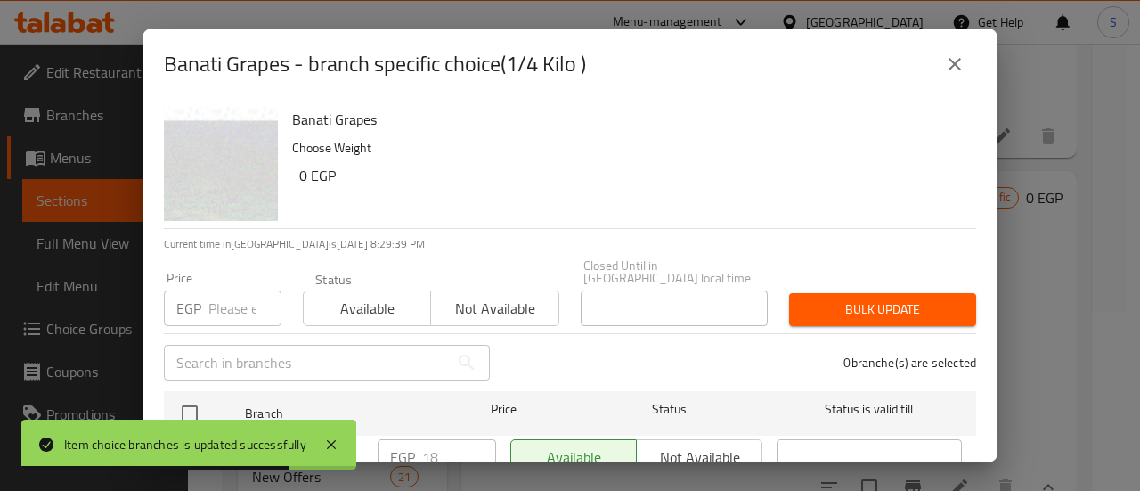
click at [233, 296] on input "number" at bounding box center [244, 308] width 73 height 36
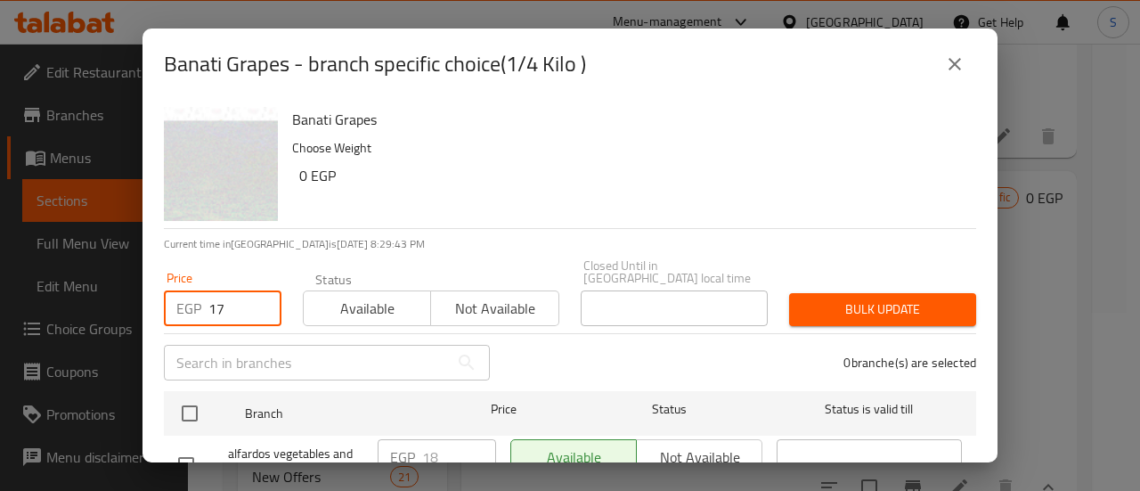
type input "17"
click at [365, 296] on span "Available" at bounding box center [367, 309] width 113 height 26
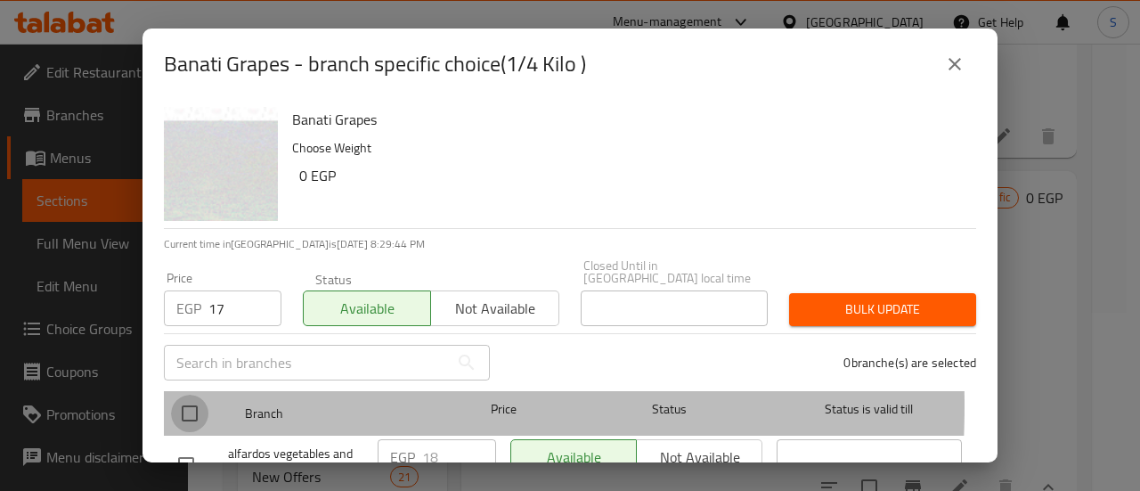
click at [192, 395] on input "checkbox" at bounding box center [189, 413] width 37 height 37
checkbox input "true"
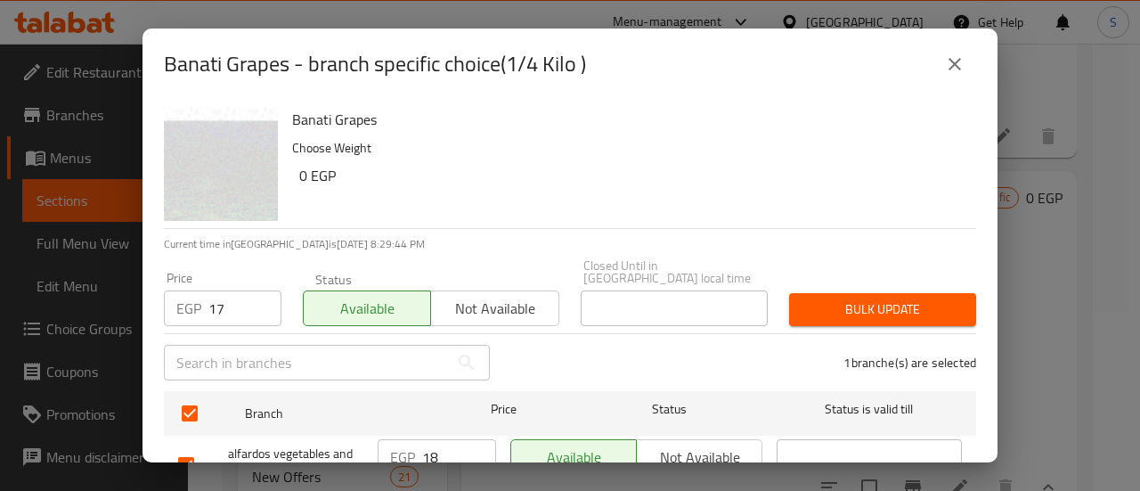
click at [899, 298] on span "Bulk update" at bounding box center [883, 309] width 159 height 22
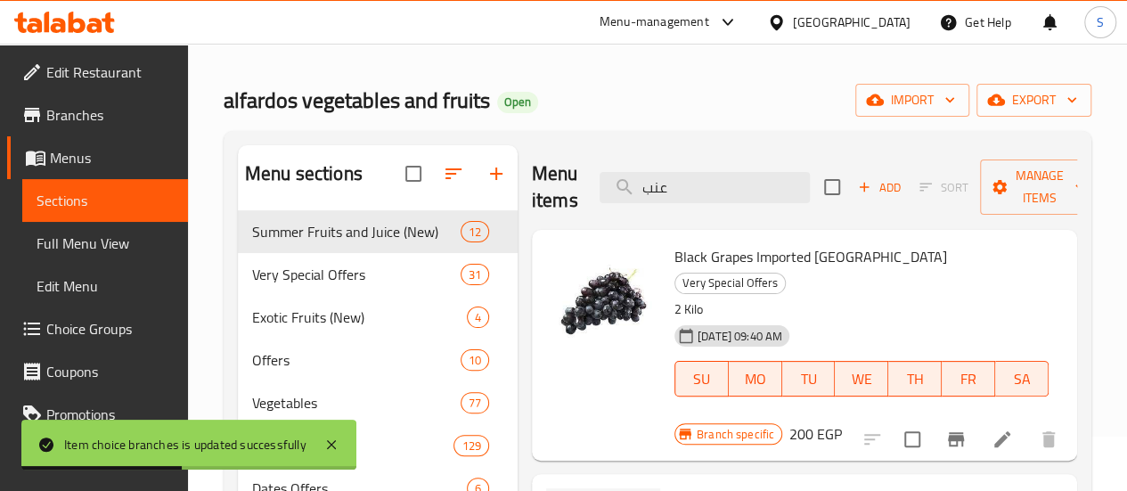
scroll to position [0, 0]
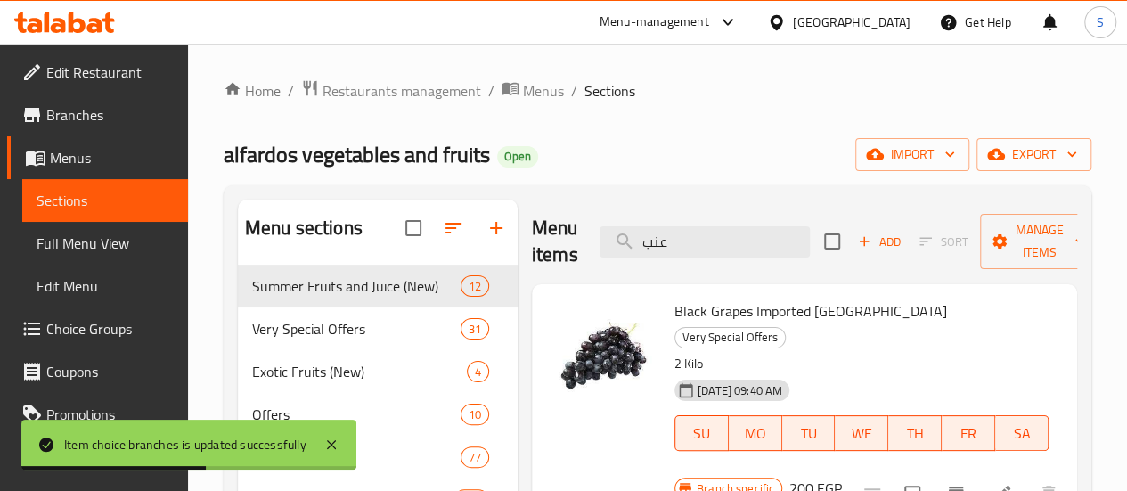
drag, startPoint x: 641, startPoint y: 240, endPoint x: 517, endPoint y: 243, distance: 124.8
click at [532, 244] on div "Menu items عنب Add Sort Manage items" at bounding box center [804, 242] width 545 height 85
type input "o"
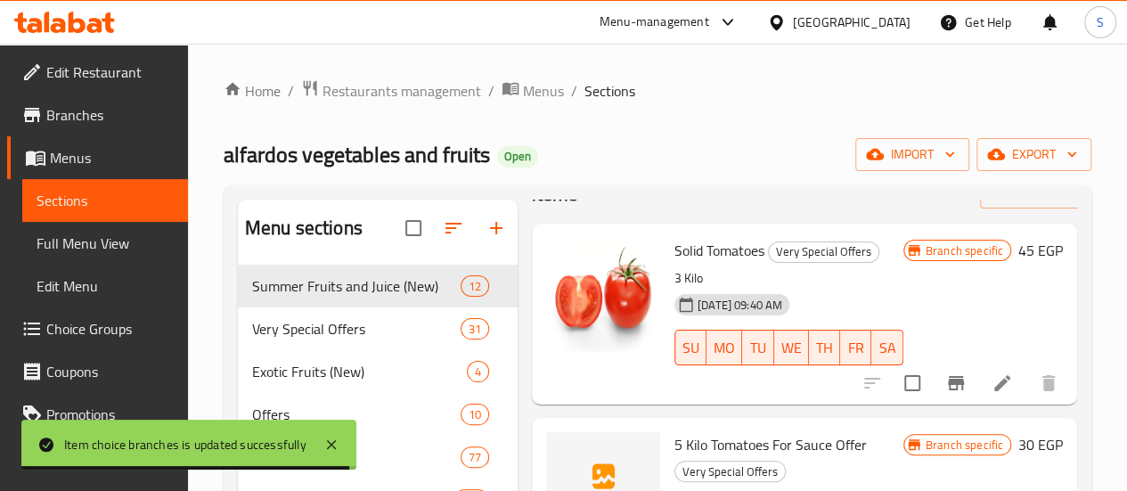
scroll to position [89, 0]
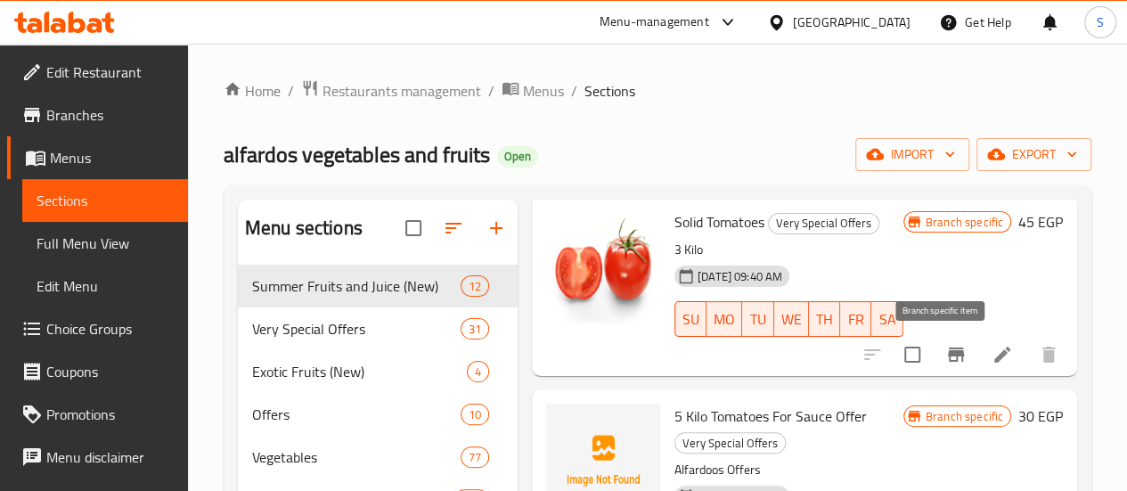
type input "tomat"
click at [948, 348] on icon "Branch-specific-item" at bounding box center [956, 354] width 16 height 14
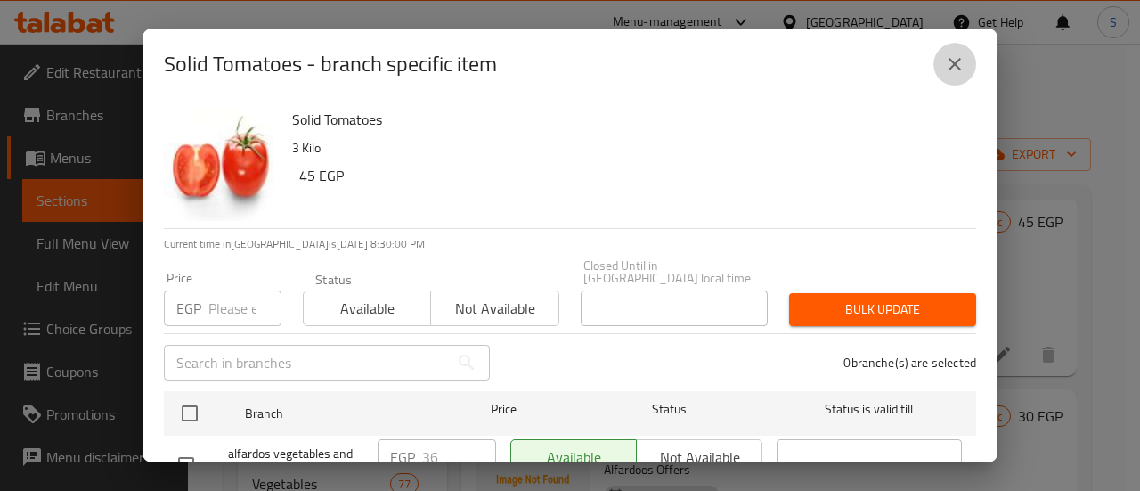
click at [956, 60] on icon "close" at bounding box center [954, 63] width 21 height 21
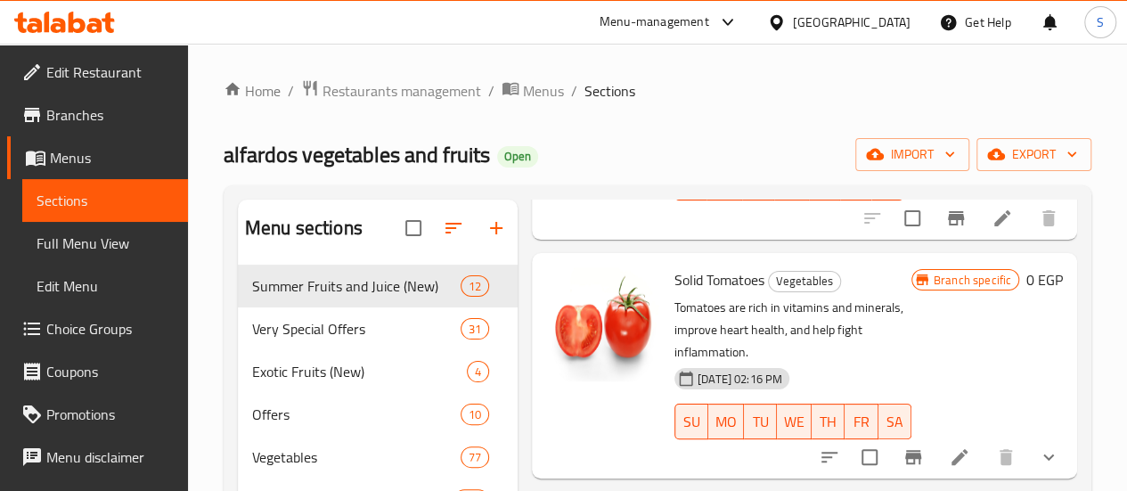
scroll to position [534, 0]
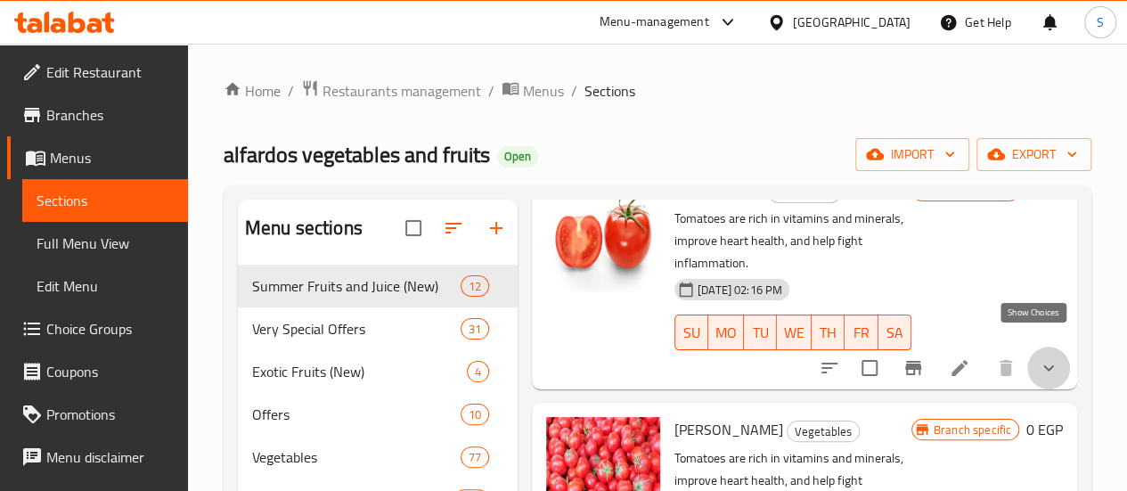
click at [1038, 357] on icon "show more" at bounding box center [1048, 367] width 21 height 21
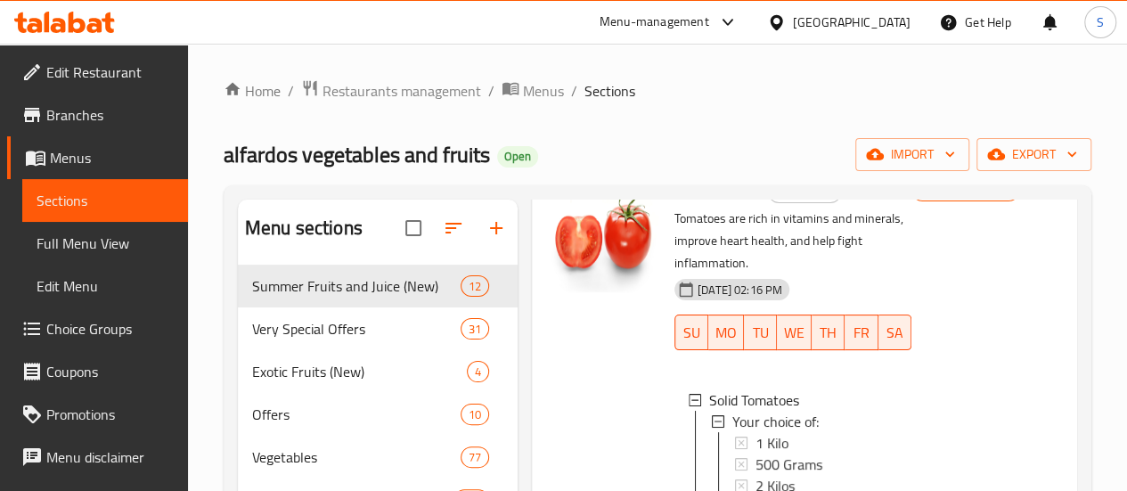
scroll to position [2, 0]
click at [755, 452] on span "500 Grams" at bounding box center [788, 462] width 67 height 21
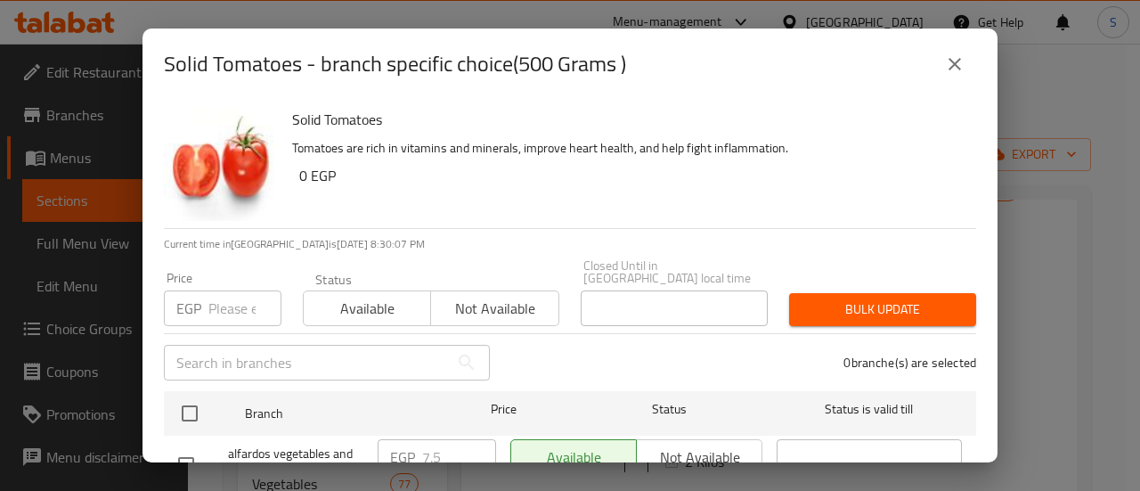
click at [956, 63] on icon "close" at bounding box center [955, 64] width 12 height 12
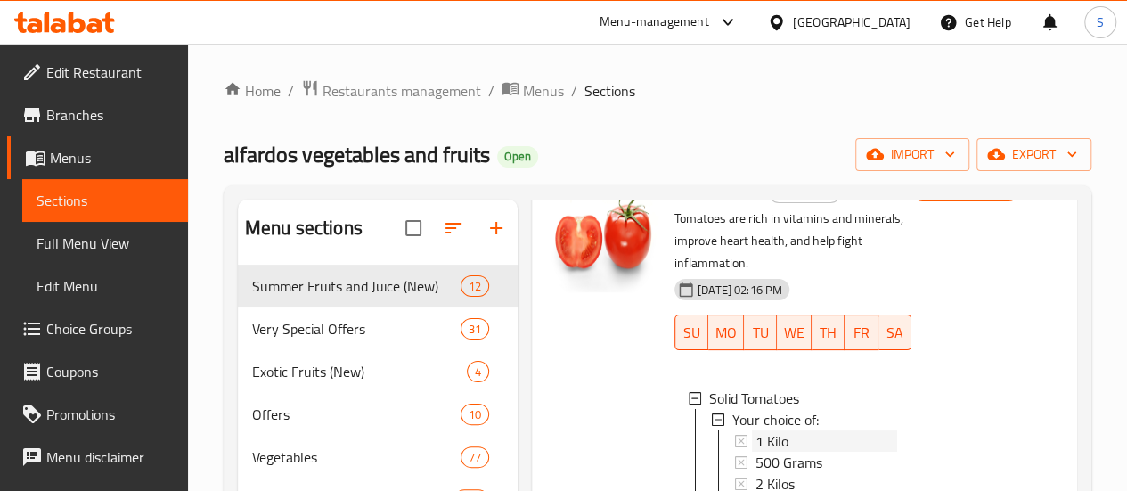
click at [755, 430] on div "1 Kilo" at bounding box center [826, 440] width 142 height 21
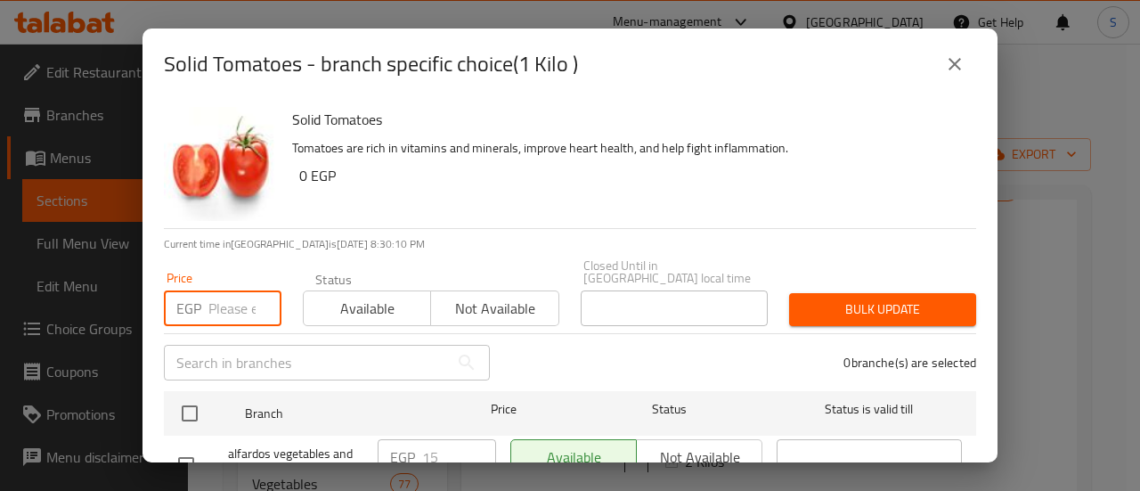
click at [244, 290] on input "number" at bounding box center [244, 308] width 73 height 36
type input "12"
click at [367, 305] on span "Available" at bounding box center [367, 309] width 113 height 26
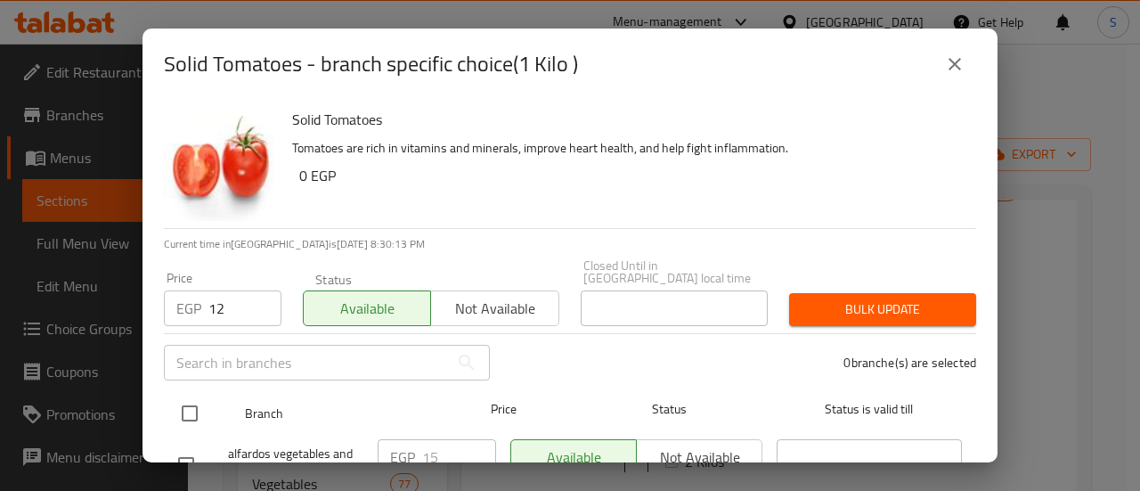
click at [192, 400] on input "checkbox" at bounding box center [189, 413] width 37 height 37
checkbox input "true"
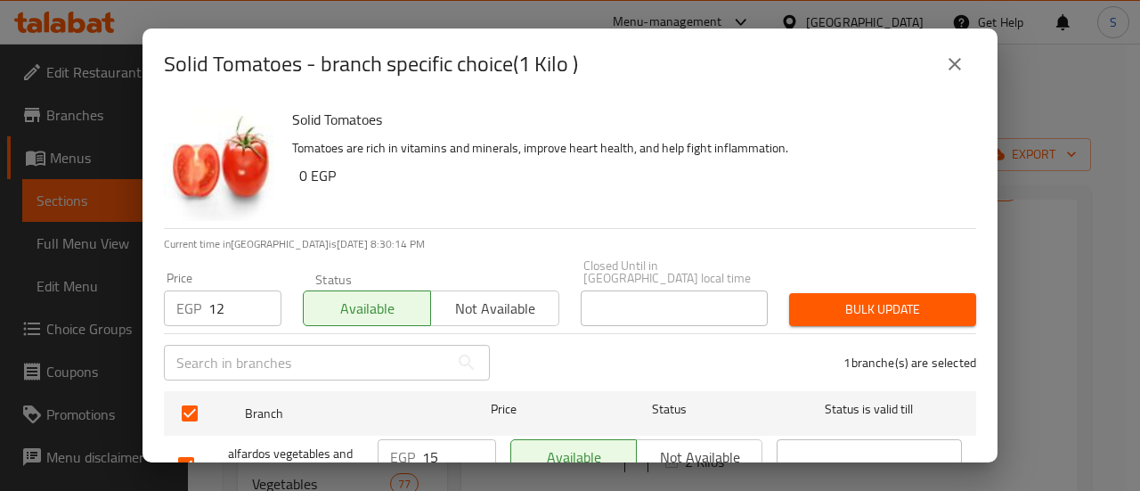
click at [856, 307] on span "Bulk update" at bounding box center [883, 309] width 159 height 22
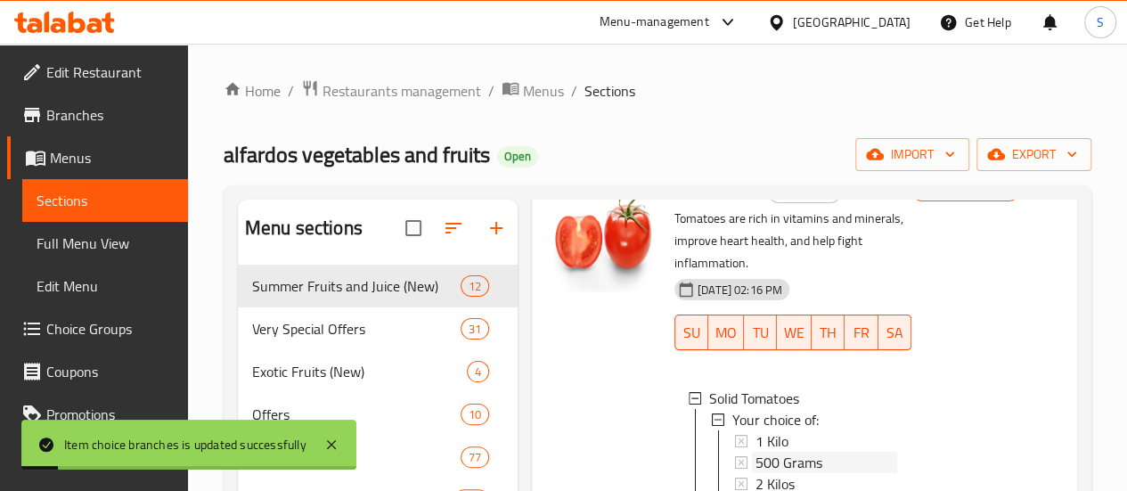
click at [755, 452] on span "500 Grams" at bounding box center [788, 462] width 67 height 21
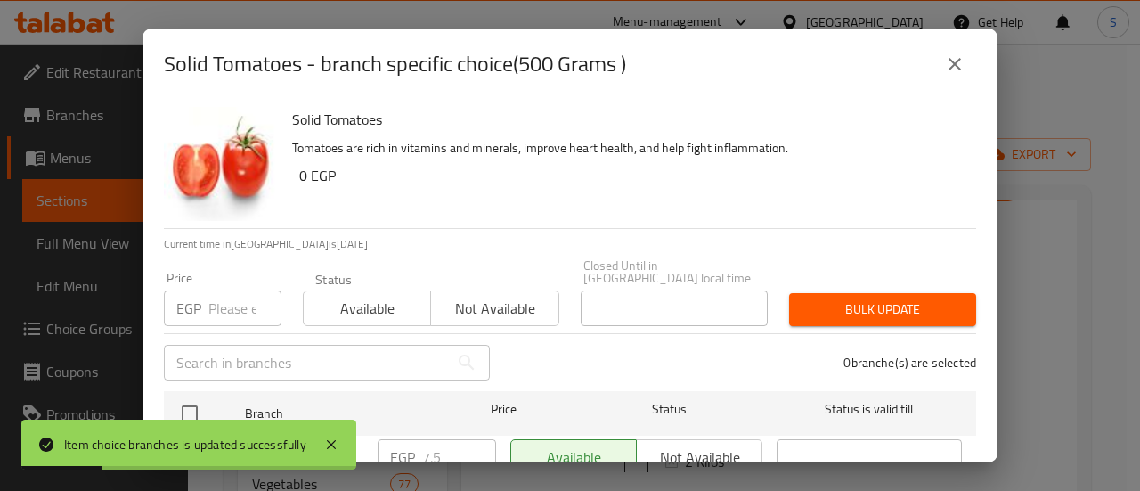
click at [208, 295] on div "EGP Price" at bounding box center [223, 308] width 118 height 36
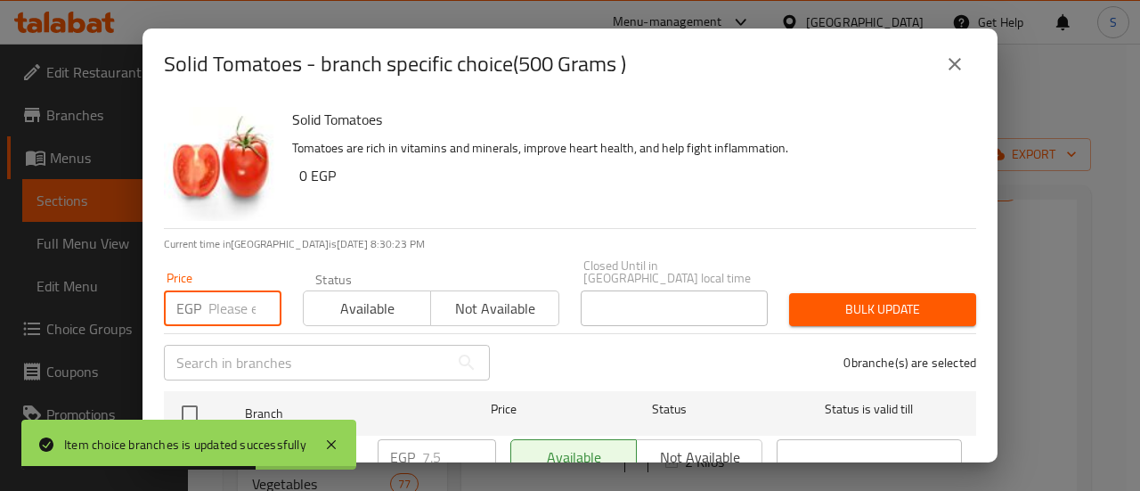
click at [233, 309] on input "number" at bounding box center [244, 308] width 73 height 36
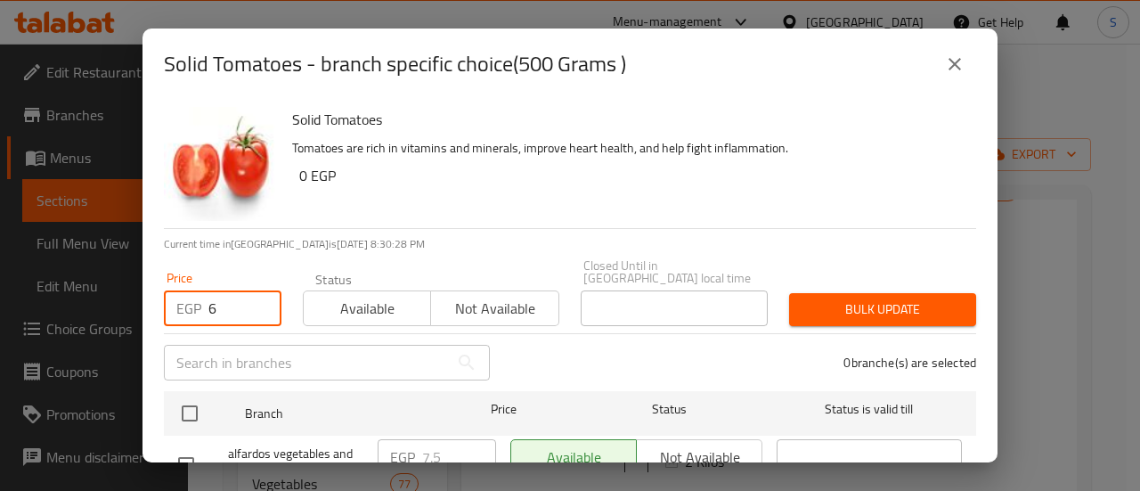
type input "6"
click at [380, 296] on span "Available" at bounding box center [367, 309] width 113 height 26
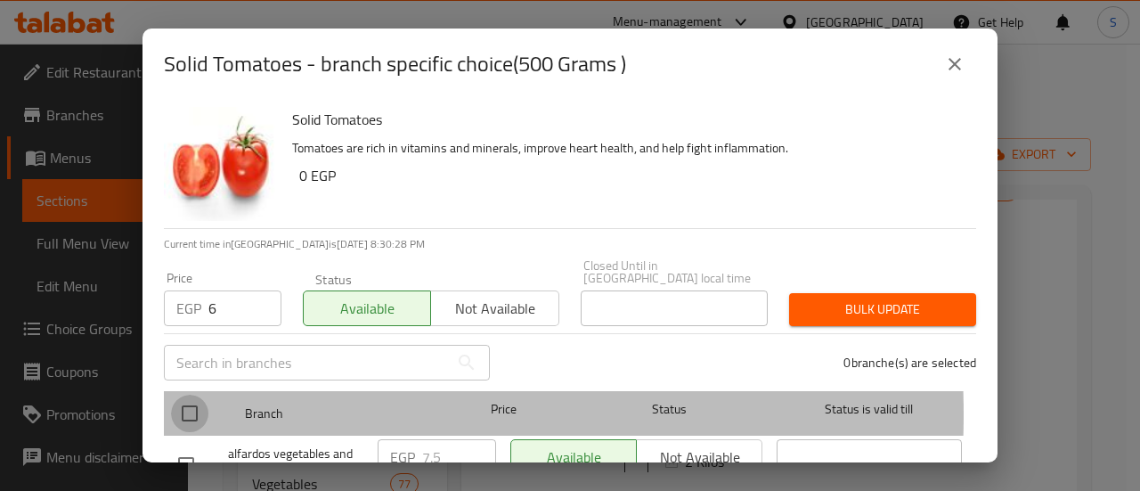
click at [199, 402] on input "checkbox" at bounding box center [189, 413] width 37 height 37
checkbox input "true"
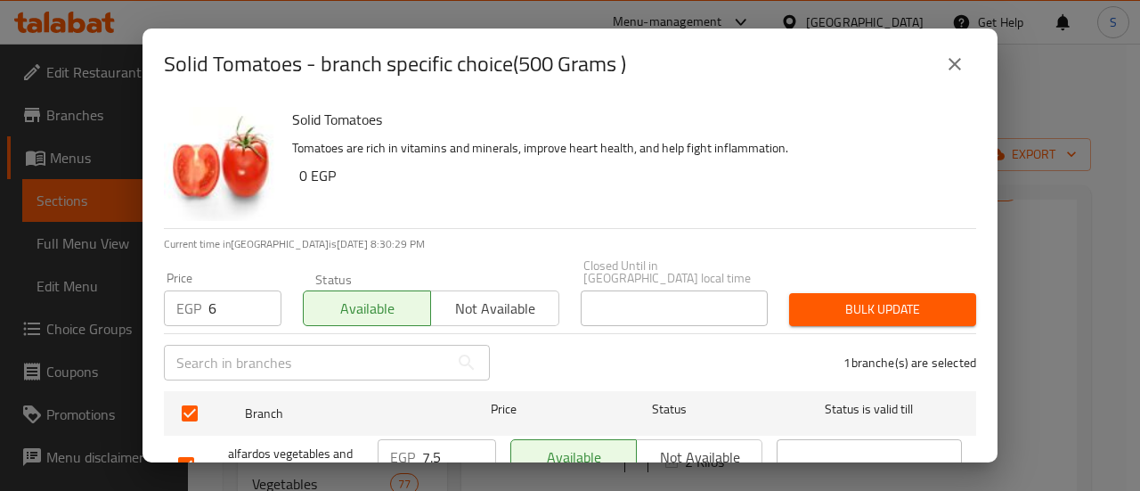
click at [823, 298] on span "Bulk update" at bounding box center [883, 309] width 159 height 22
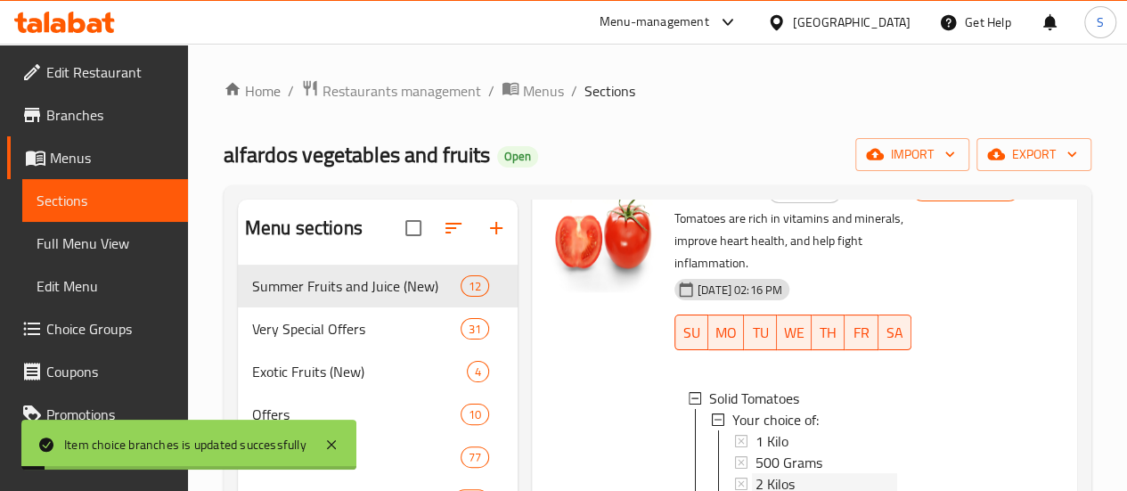
click at [755, 473] on span "2 Kilos" at bounding box center [774, 483] width 39 height 21
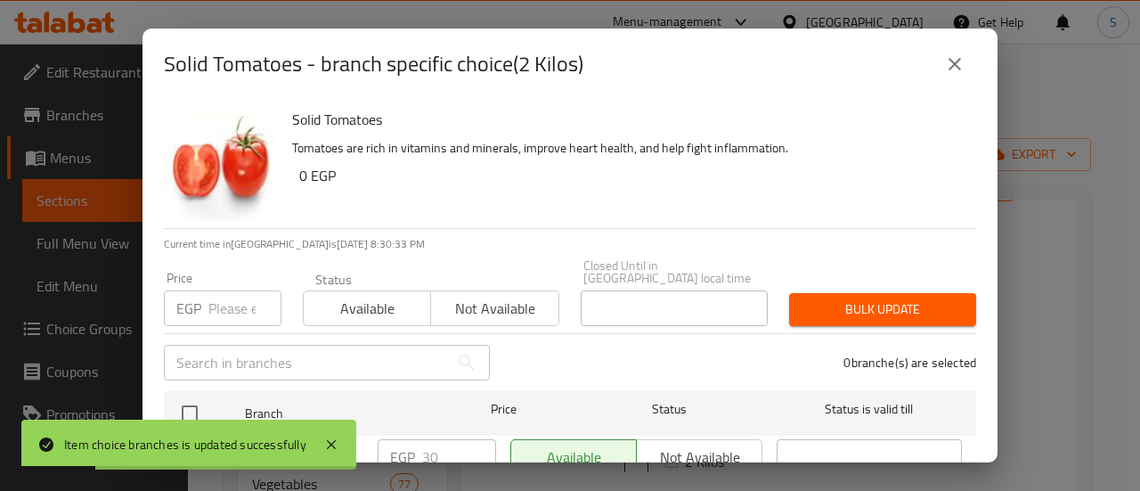
click at [228, 291] on input "number" at bounding box center [244, 308] width 73 height 36
type input "2"
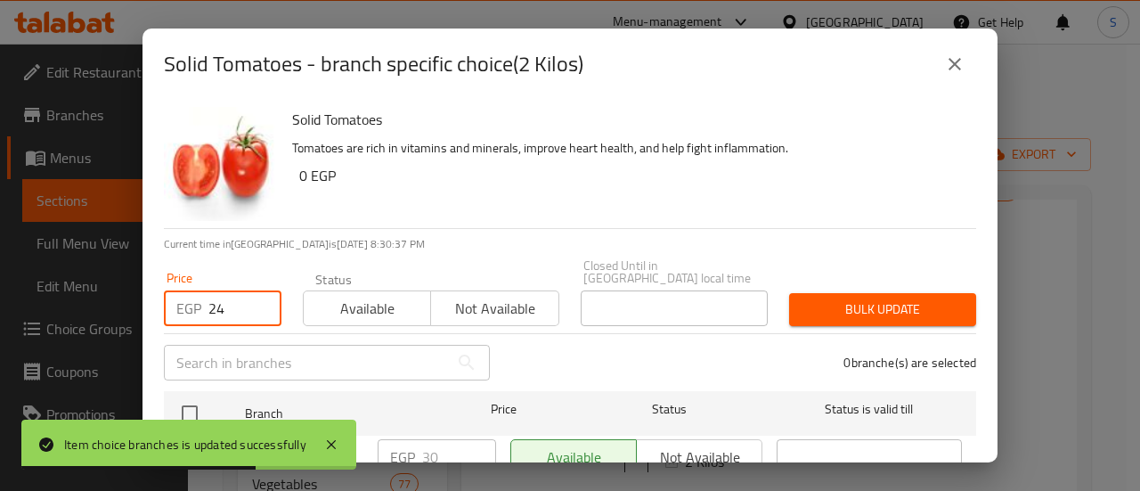
type input "24"
click at [330, 290] on button "Available" at bounding box center [367, 308] width 128 height 36
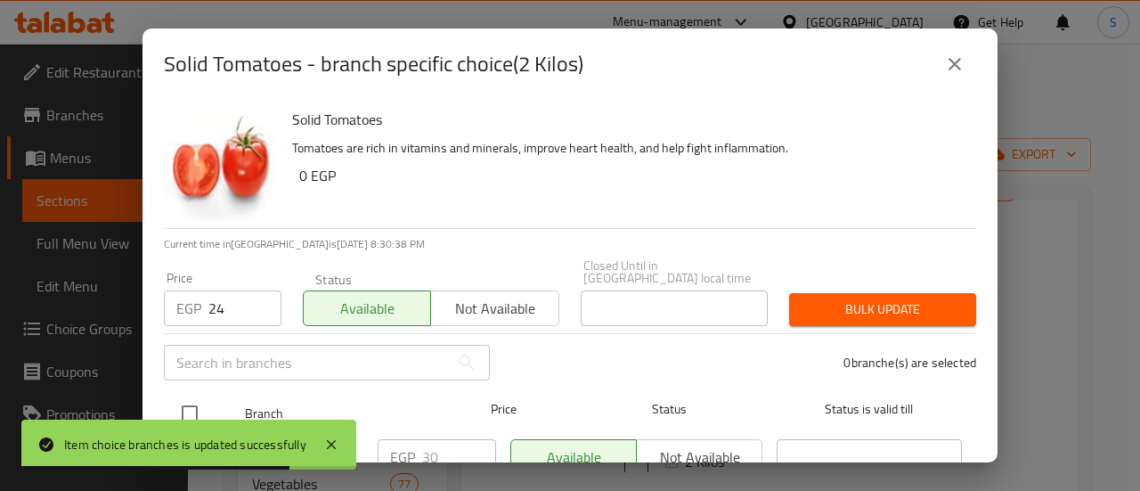
click at [195, 398] on input "checkbox" at bounding box center [189, 413] width 37 height 37
checkbox input "true"
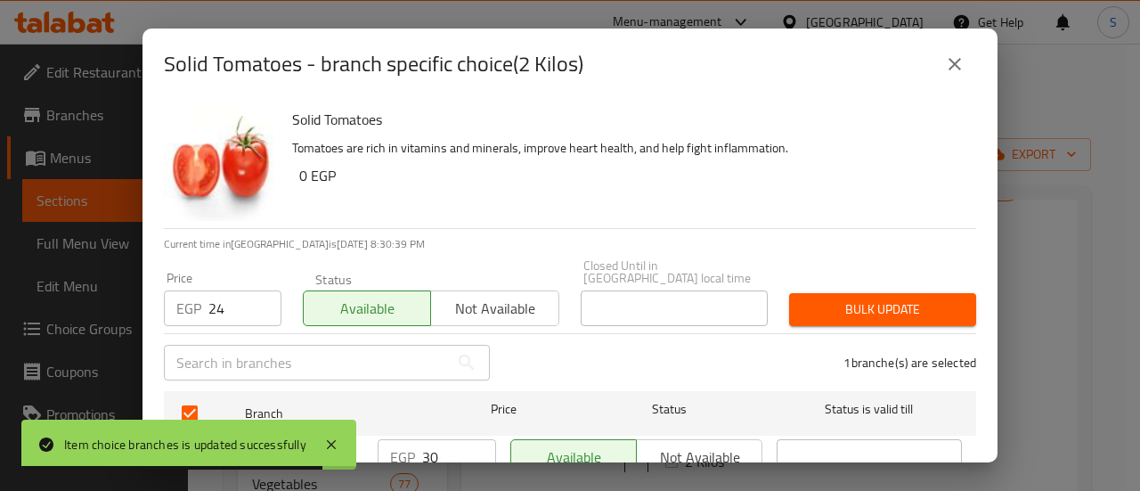
click at [861, 298] on span "Bulk update" at bounding box center [883, 309] width 159 height 22
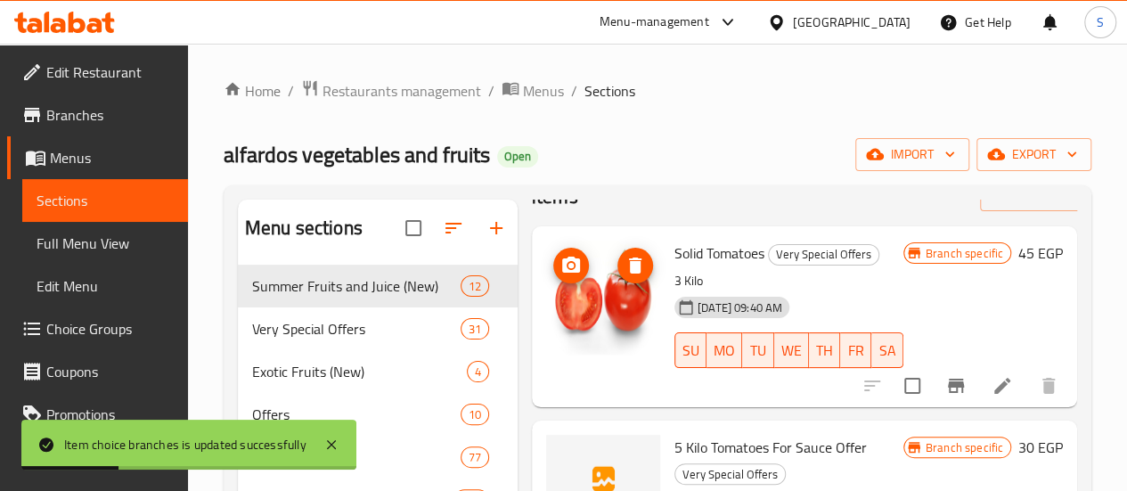
scroll to position [0, 0]
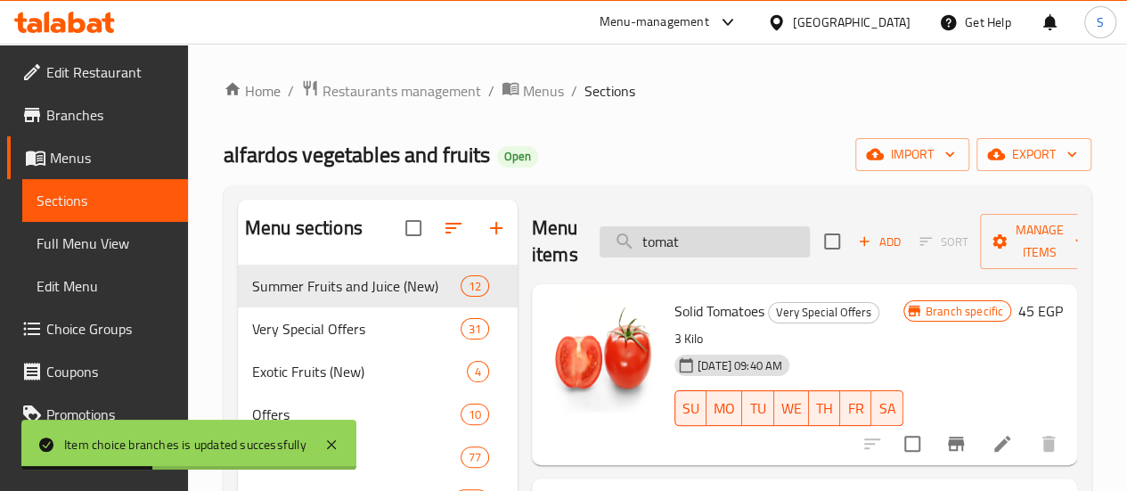
drag, startPoint x: 653, startPoint y: 240, endPoint x: 577, endPoint y: 242, distance: 75.8
click at [600, 242] on input "tomat" at bounding box center [705, 241] width 210 height 31
paste input "بلح"
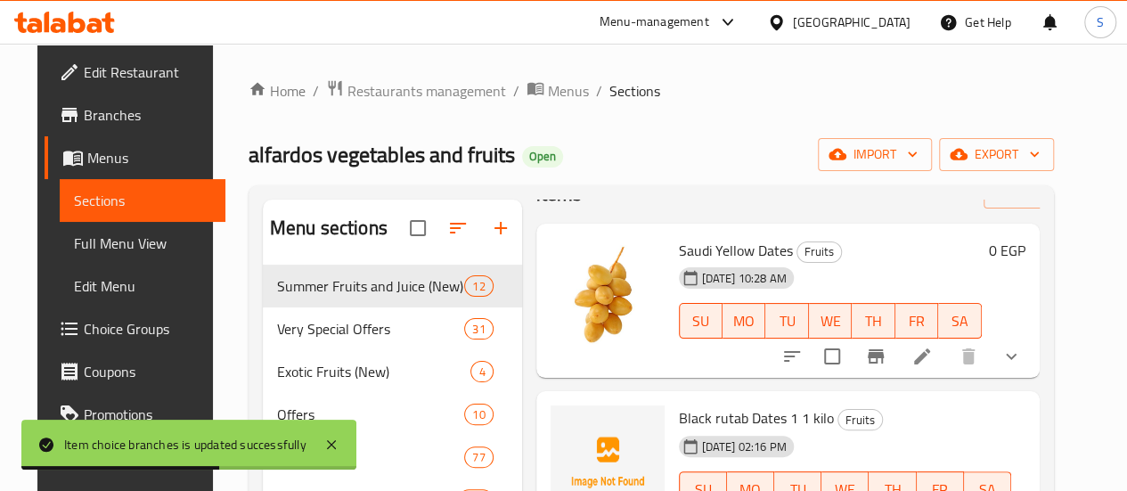
scroll to position [89, 0]
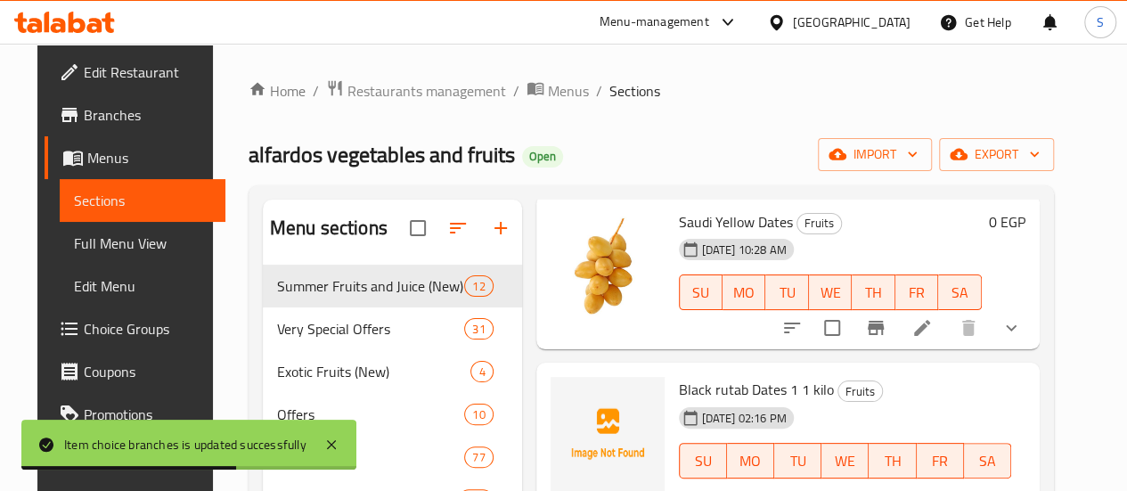
type input "بلح"
click at [1022, 331] on icon "show more" at bounding box center [1010, 327] width 21 height 21
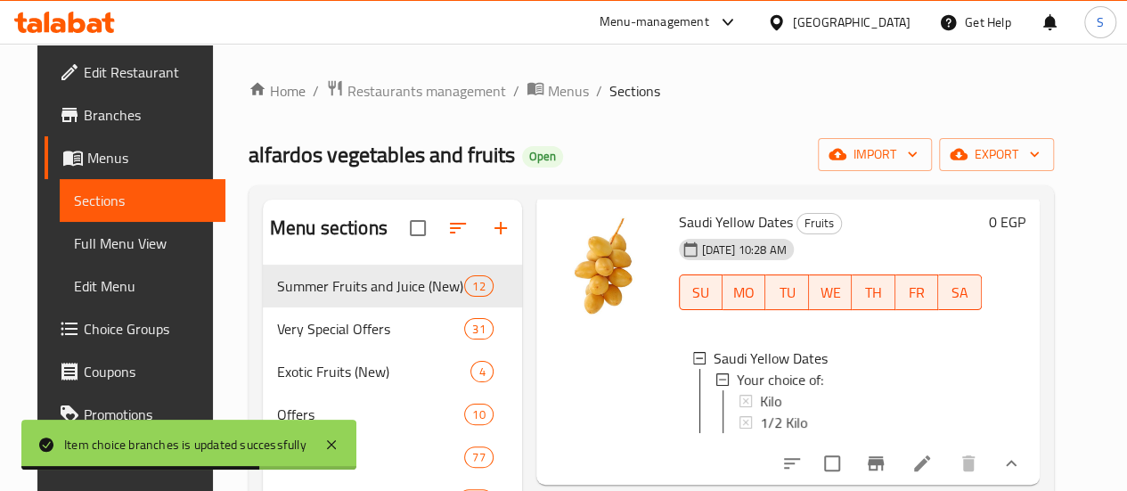
scroll to position [2, 0]
click at [760, 395] on div "Kilo" at bounding box center [864, 400] width 208 height 21
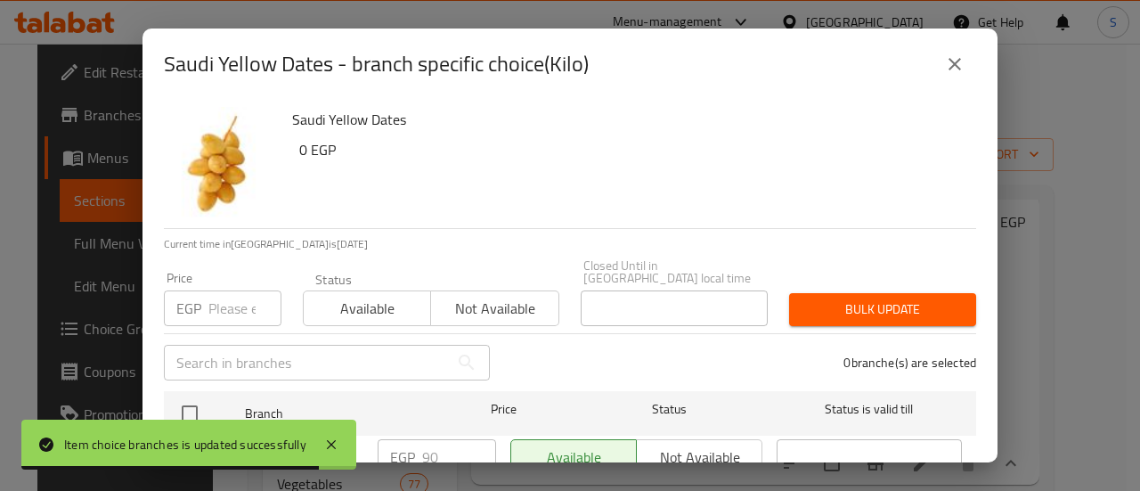
click at [224, 299] on input "number" at bounding box center [244, 308] width 73 height 36
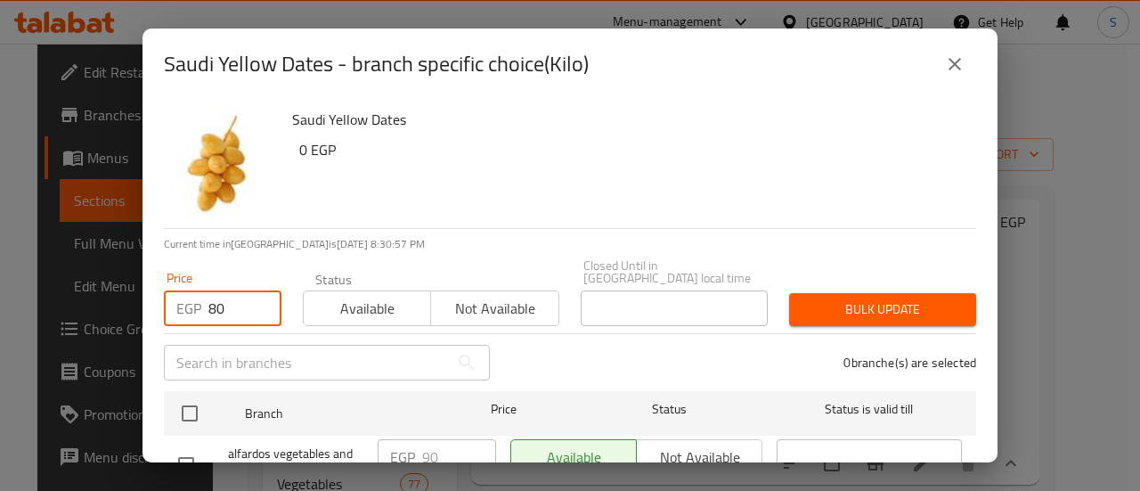
type input "80"
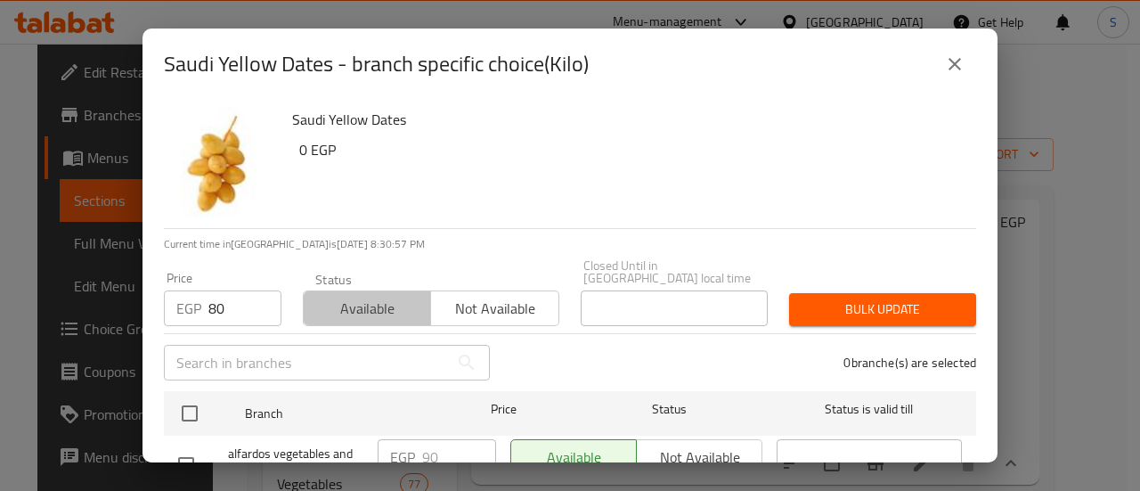
click at [379, 311] on button "Available" at bounding box center [367, 308] width 128 height 36
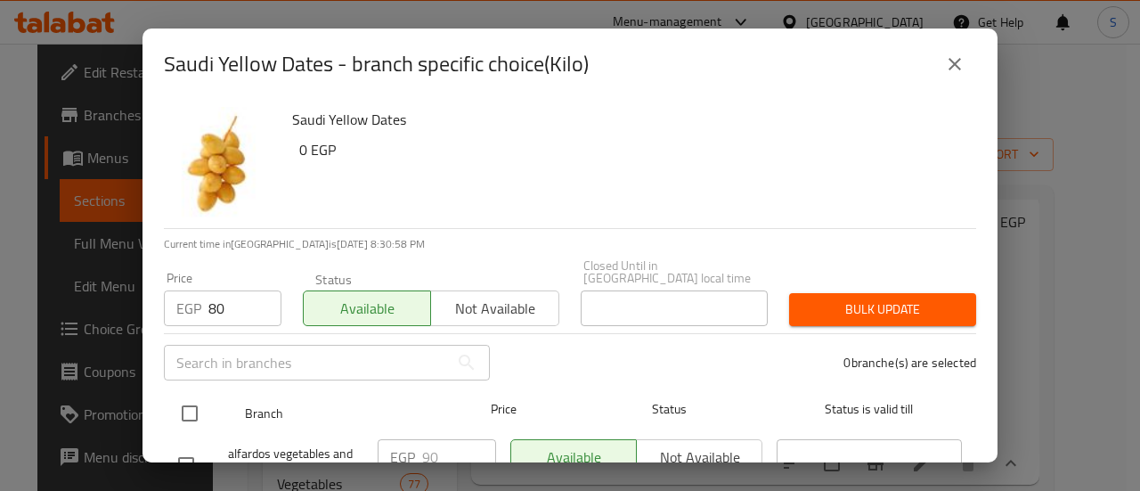
click at [184, 396] on input "checkbox" at bounding box center [189, 413] width 37 height 37
checkbox input "true"
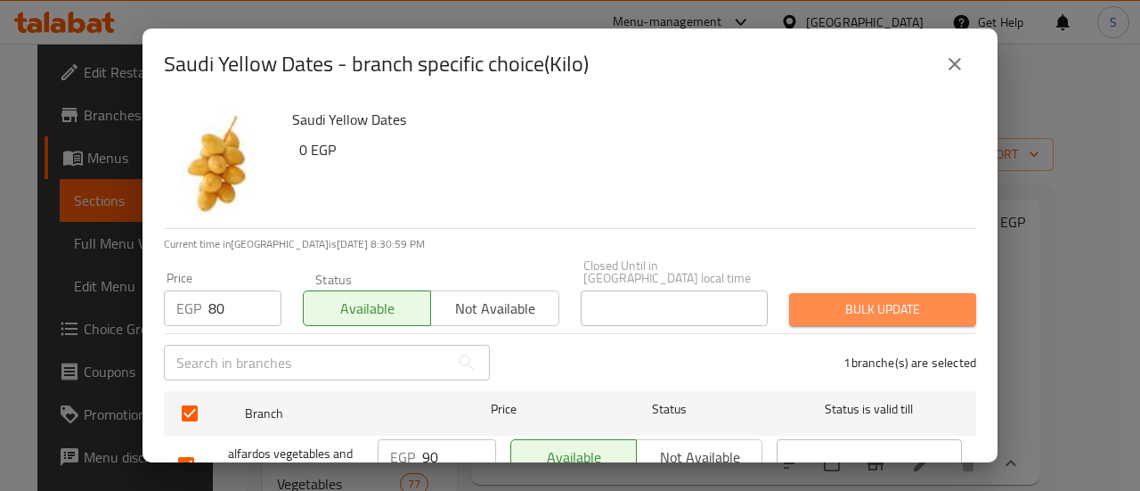
click at [900, 298] on span "Bulk update" at bounding box center [883, 309] width 159 height 22
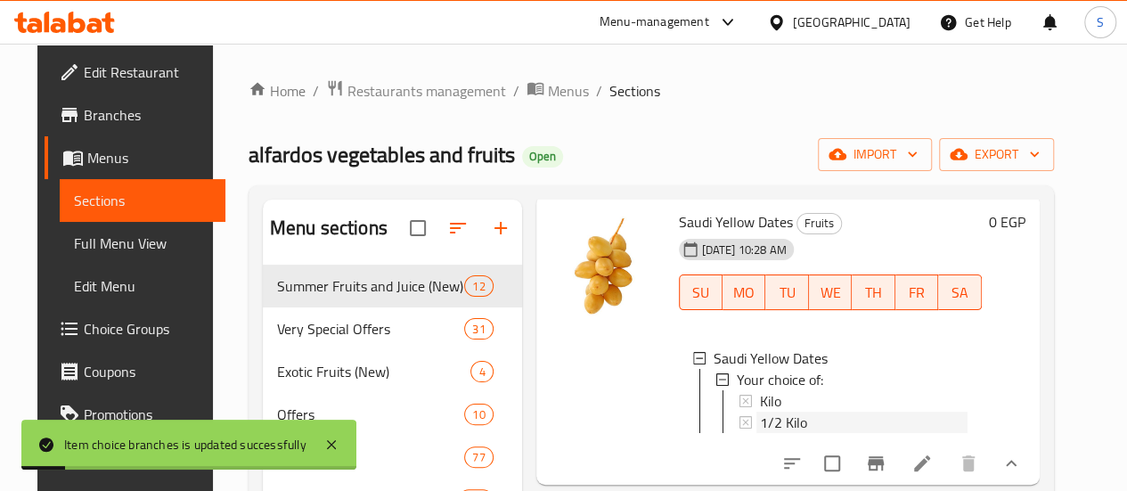
click at [760, 419] on span "1/2 Kilo" at bounding box center [783, 422] width 47 height 21
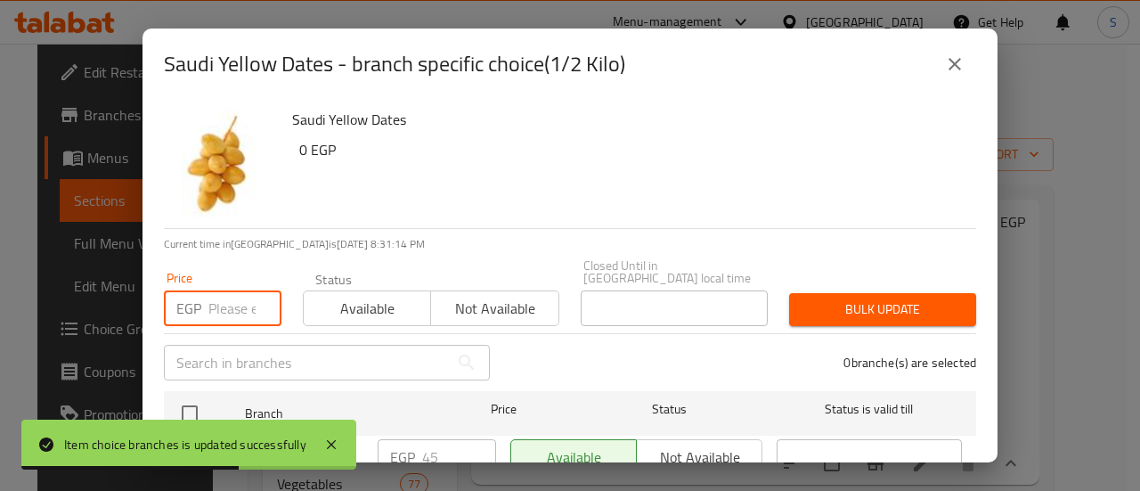
click at [231, 295] on input "number" at bounding box center [244, 308] width 73 height 36
type input "0"
type input "40"
click at [344, 307] on span "Available" at bounding box center [367, 309] width 113 height 26
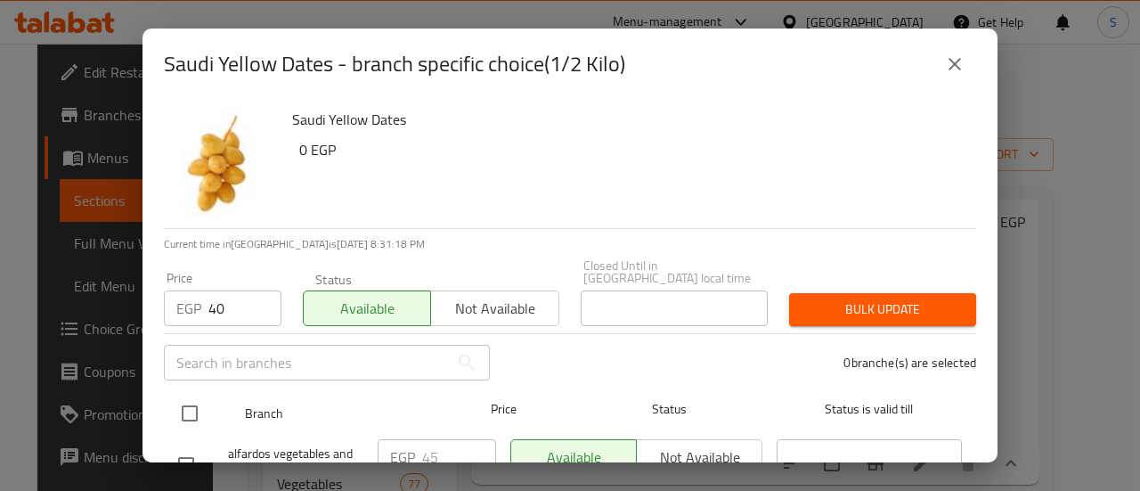
click at [193, 396] on input "checkbox" at bounding box center [189, 413] width 37 height 37
checkbox input "true"
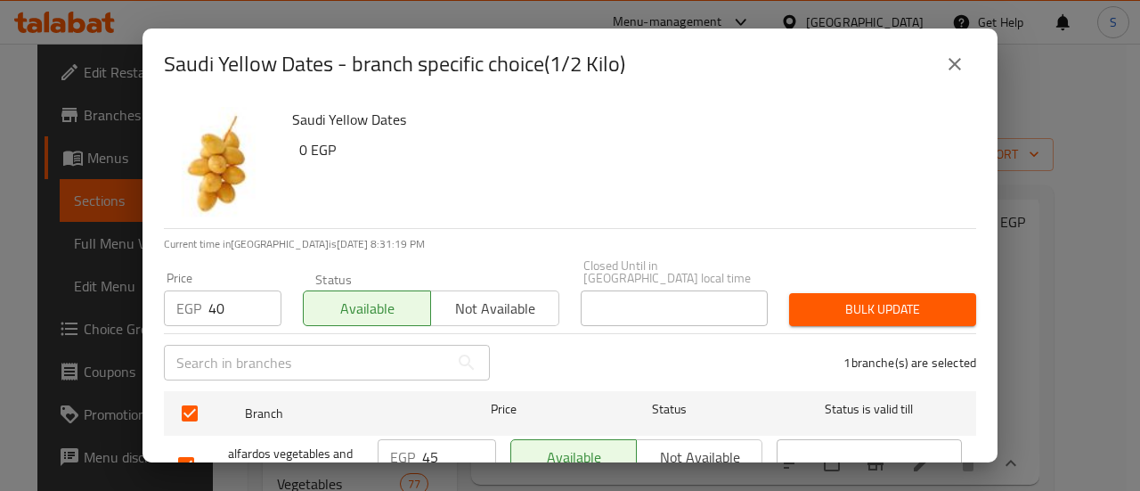
click at [841, 298] on span "Bulk update" at bounding box center [883, 309] width 159 height 22
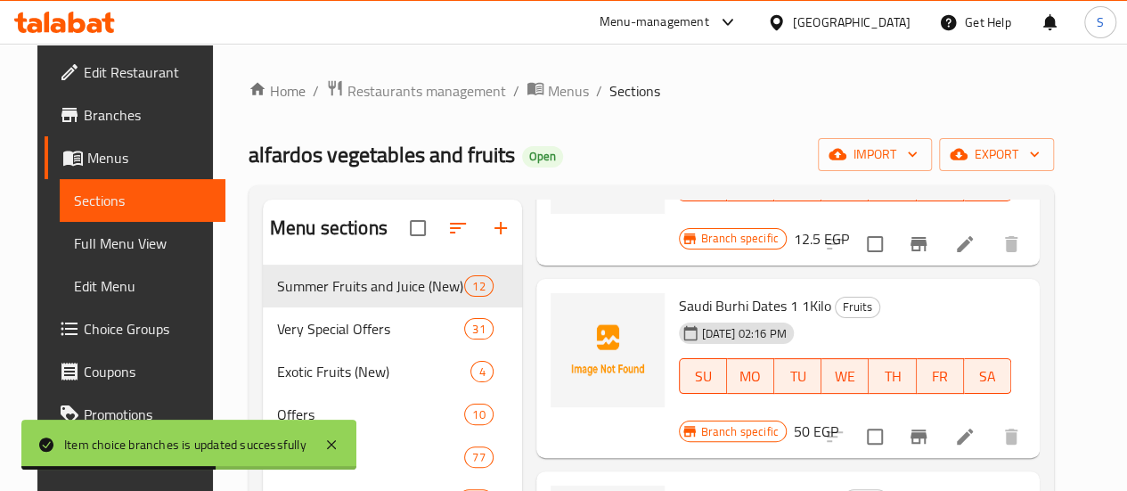
scroll to position [713, 0]
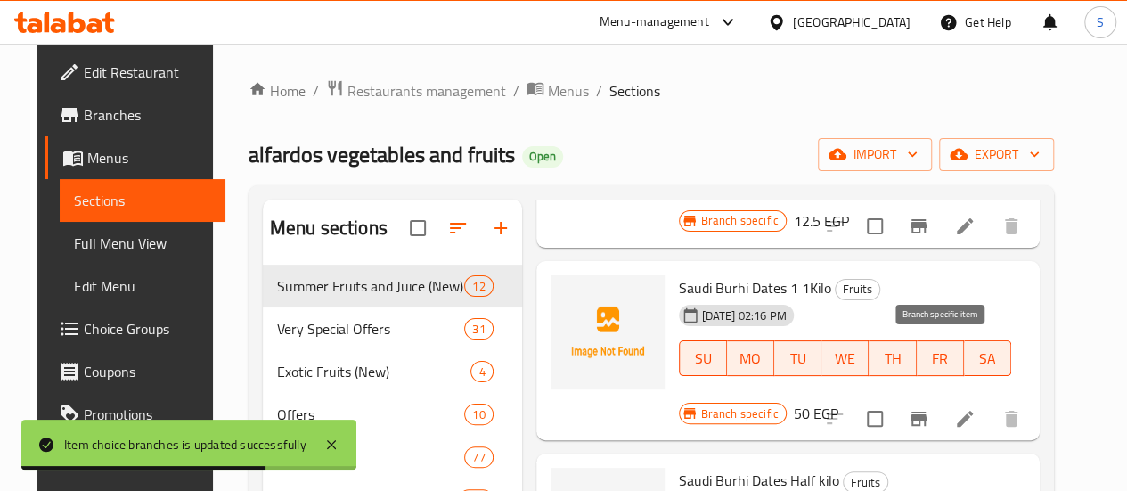
click at [929, 408] on icon "Branch-specific-item" at bounding box center [918, 418] width 21 height 21
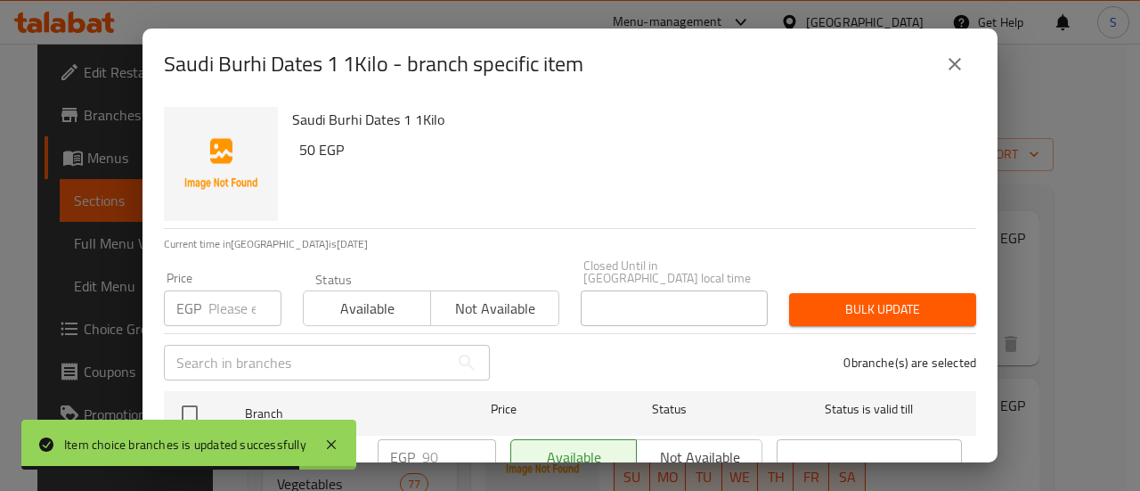
click at [233, 290] on input "number" at bounding box center [244, 308] width 73 height 36
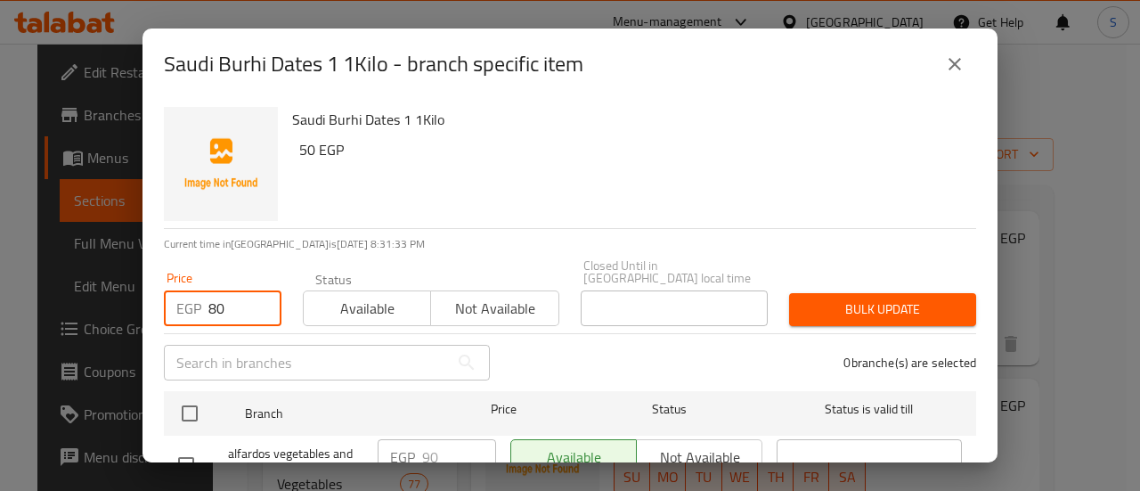
type input "80"
click at [342, 296] on span "Available" at bounding box center [367, 309] width 113 height 26
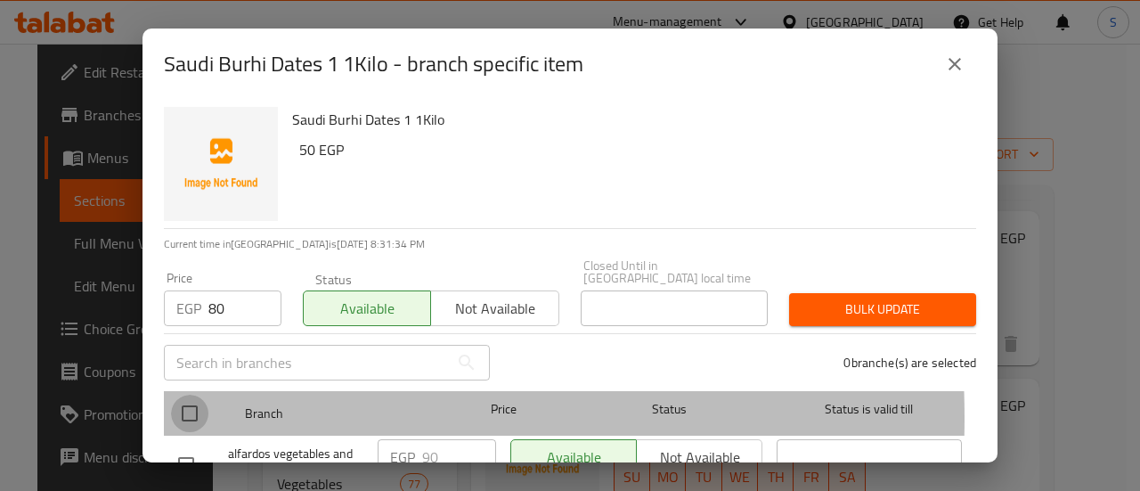
click at [193, 405] on input "checkbox" at bounding box center [189, 413] width 37 height 37
checkbox input "true"
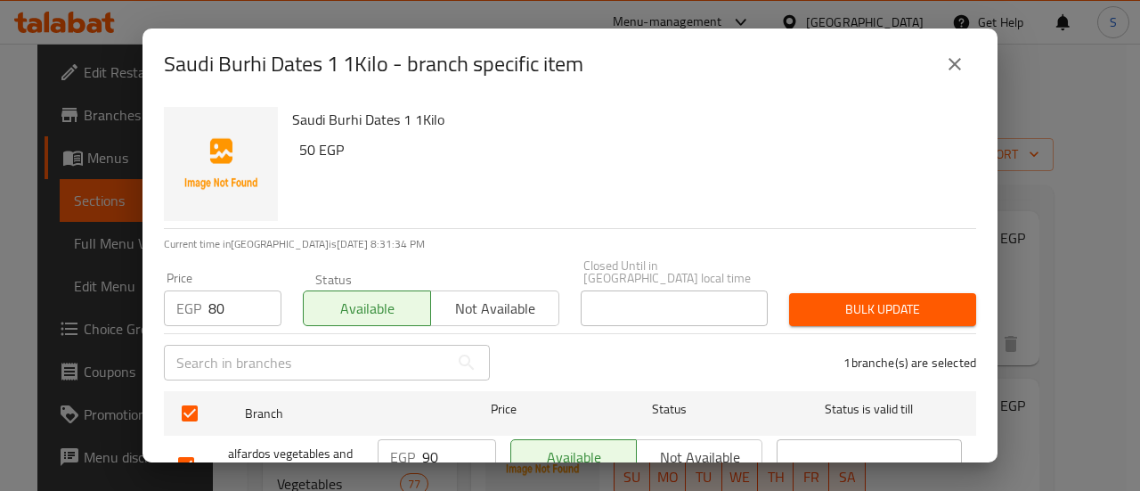
click at [877, 282] on div "Bulk update" at bounding box center [883, 309] width 208 height 54
click at [872, 298] on span "Bulk update" at bounding box center [883, 309] width 159 height 22
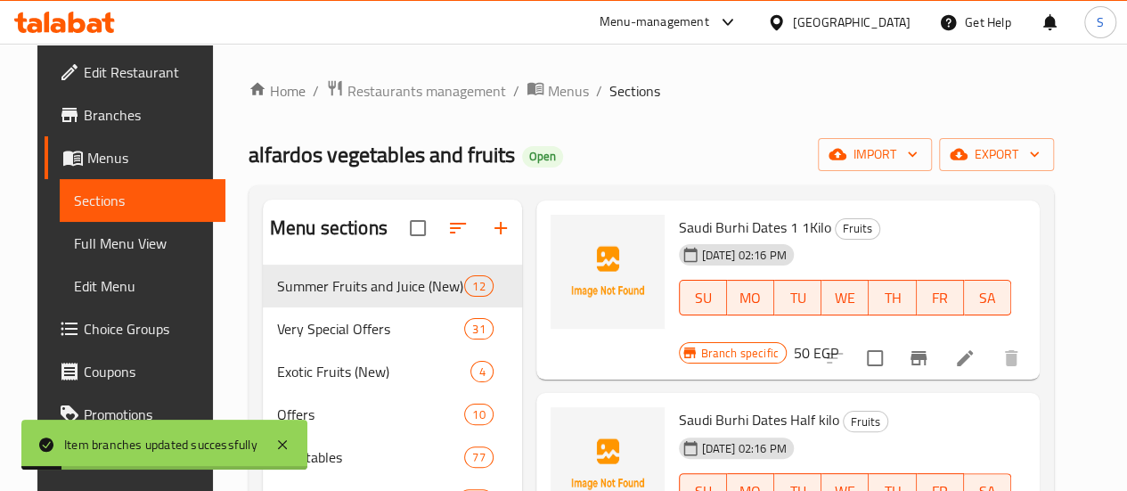
scroll to position [802, 0]
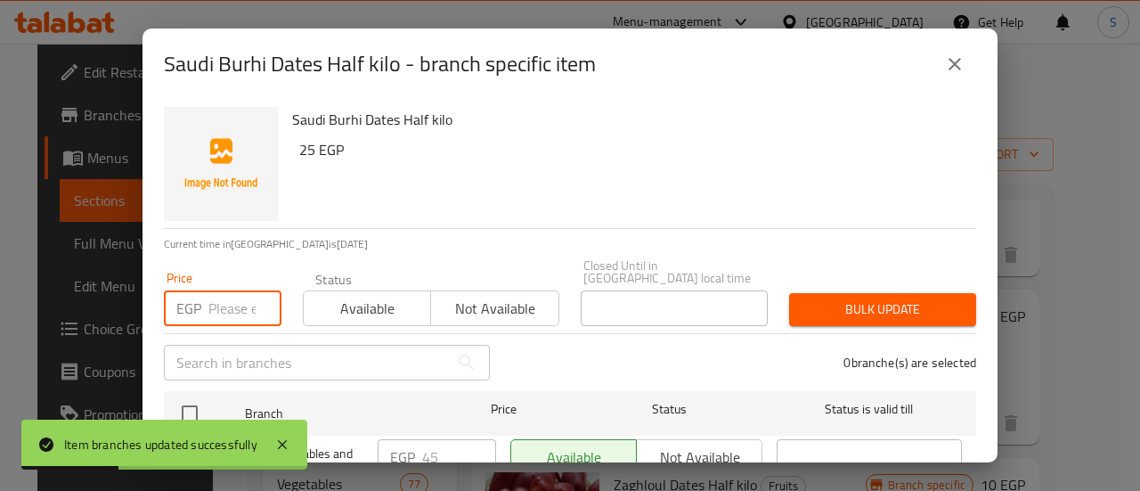
click at [226, 296] on input "number" at bounding box center [244, 308] width 73 height 36
type input "40"
click at [330, 296] on span "Available" at bounding box center [367, 309] width 113 height 26
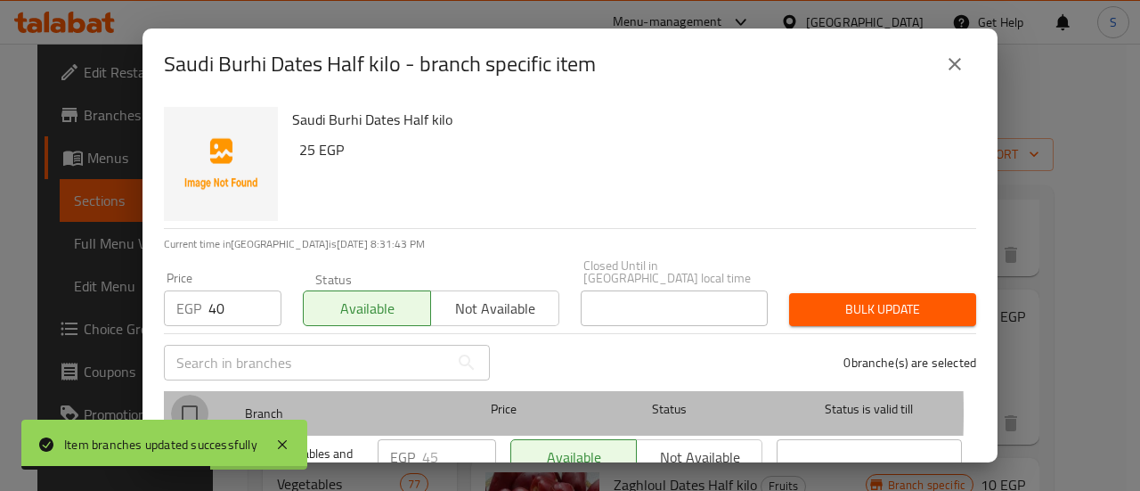
click at [191, 400] on input "checkbox" at bounding box center [189, 413] width 37 height 37
checkbox input "true"
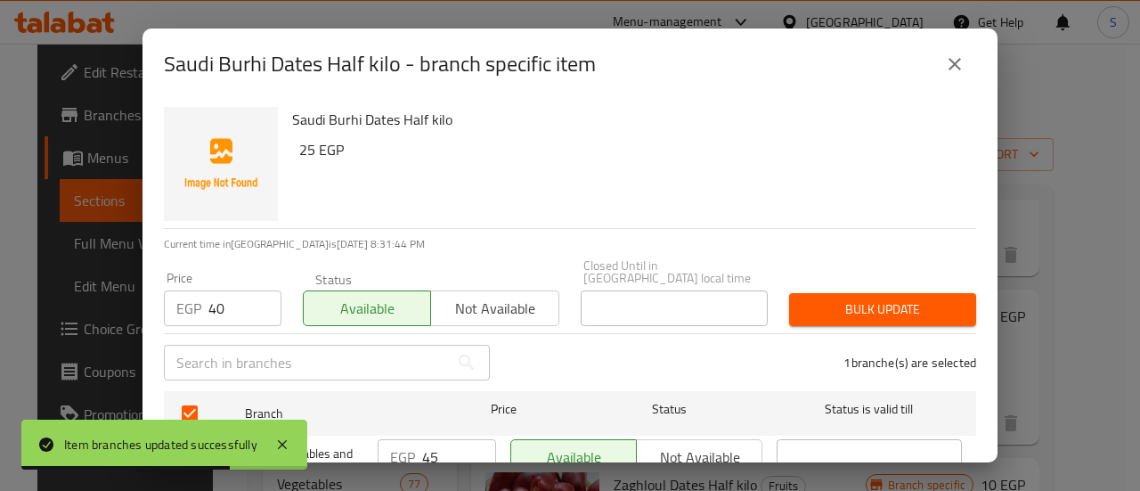
click at [862, 301] on span "Bulk update" at bounding box center [883, 309] width 159 height 22
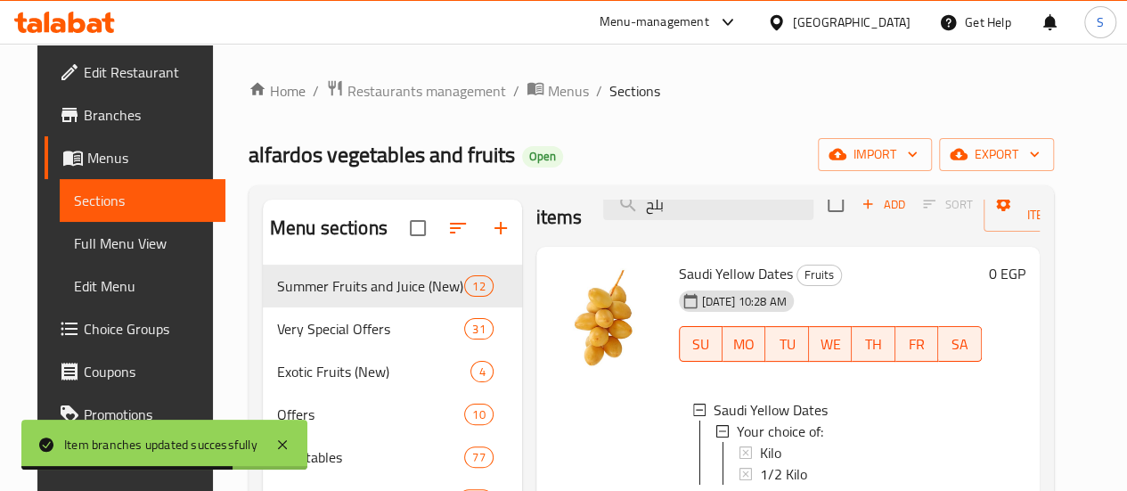
scroll to position [0, 0]
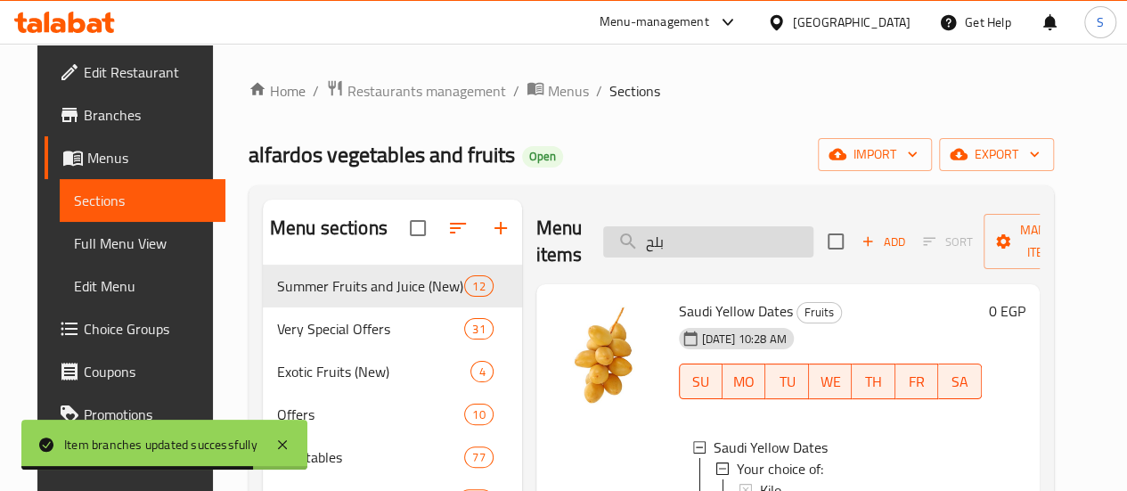
drag, startPoint x: 645, startPoint y: 242, endPoint x: 574, endPoint y: 243, distance: 71.3
click at [603, 239] on input "بلح" at bounding box center [708, 241] width 210 height 31
paste input "خضر"
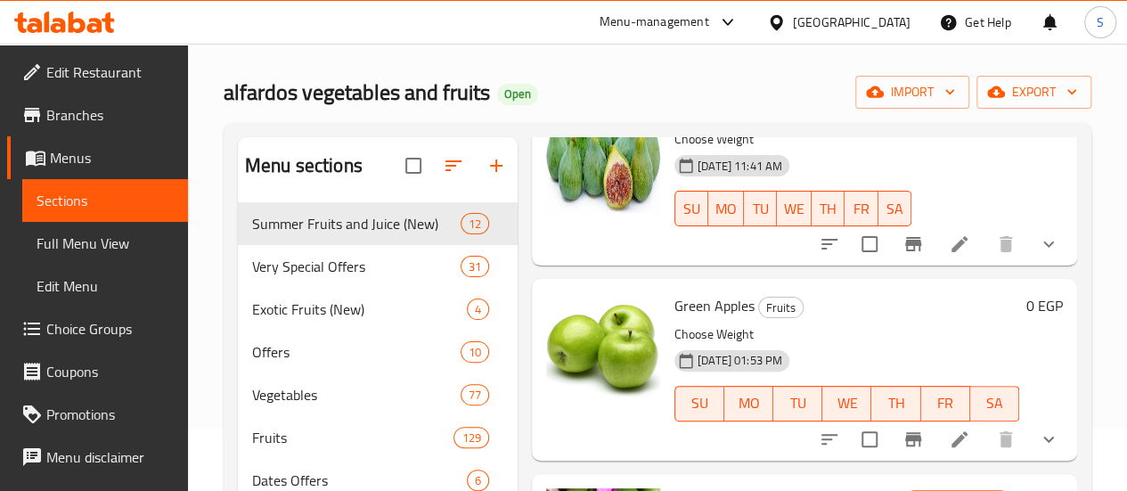
scroll to position [89, 0]
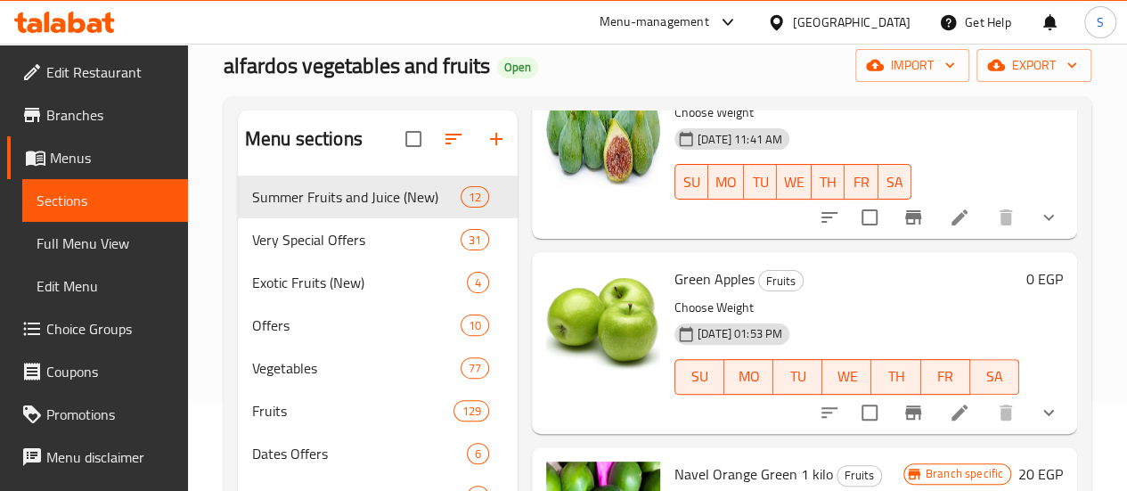
type input "اخضر"
click at [1038, 402] on icon "show more" at bounding box center [1048, 412] width 21 height 21
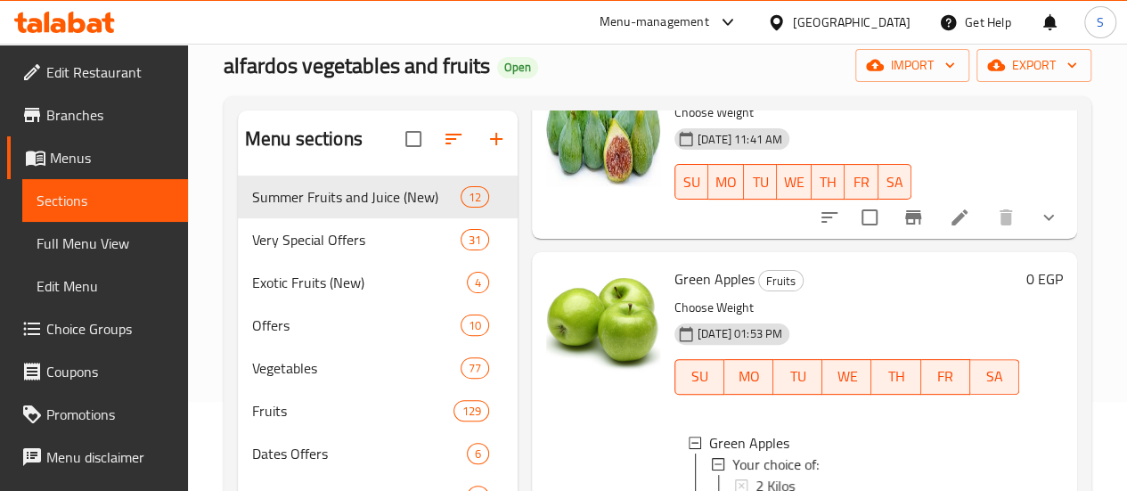
scroll to position [2, 0]
click at [755, 475] on span "2 Kilos" at bounding box center [774, 485] width 39 height 21
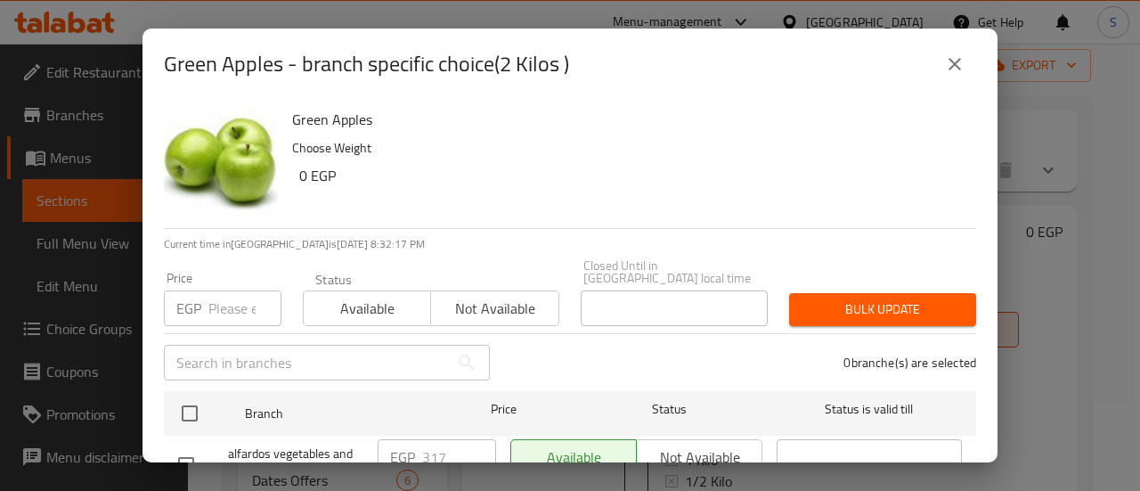
click at [233, 296] on input "number" at bounding box center [244, 308] width 73 height 36
type input "3"
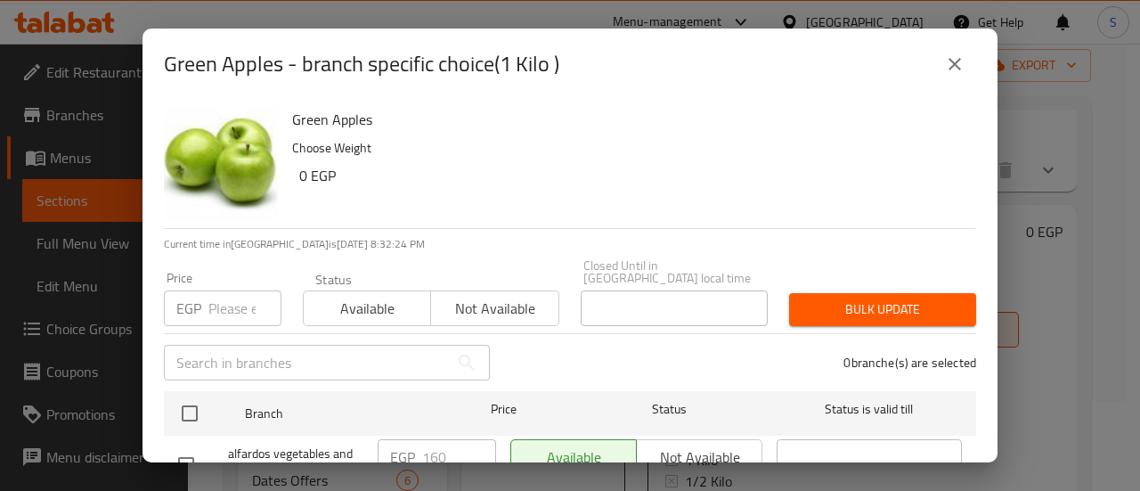
click at [959, 61] on icon "close" at bounding box center [954, 63] width 21 height 21
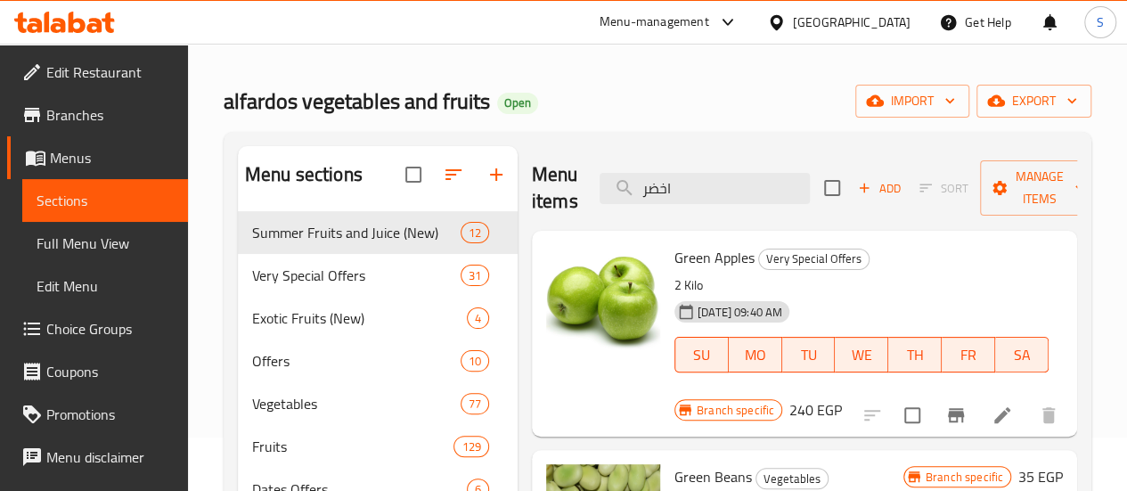
scroll to position [0, 0]
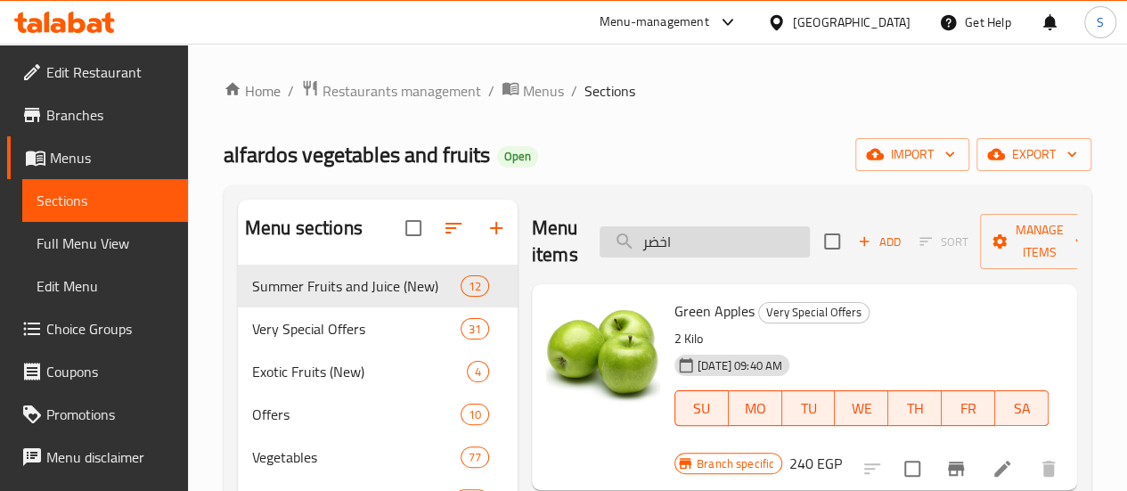
drag, startPoint x: 649, startPoint y: 241, endPoint x: 595, endPoint y: 238, distance: 53.6
click at [600, 240] on input "اخضر" at bounding box center [705, 241] width 210 height 31
paste input "فاح"
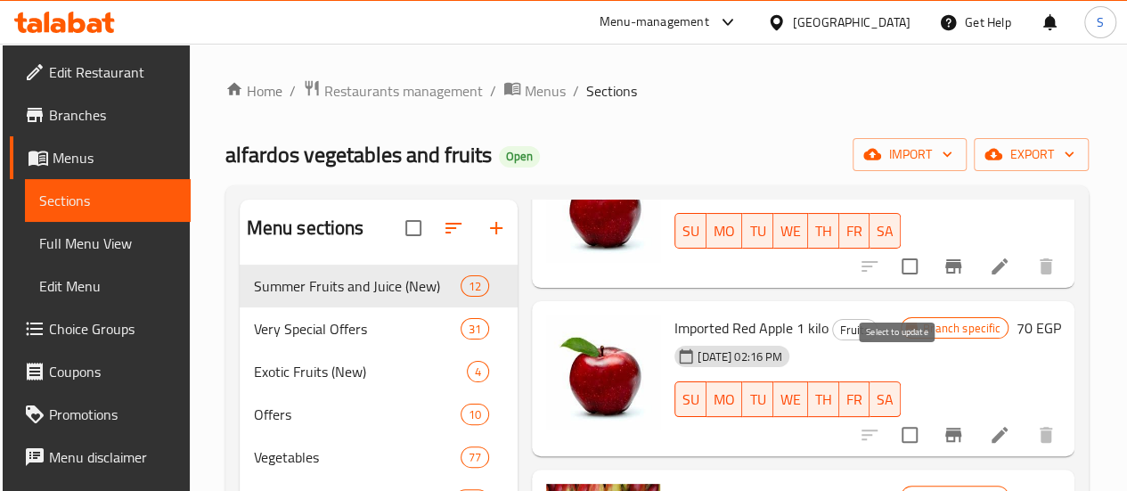
scroll to position [1960, 0]
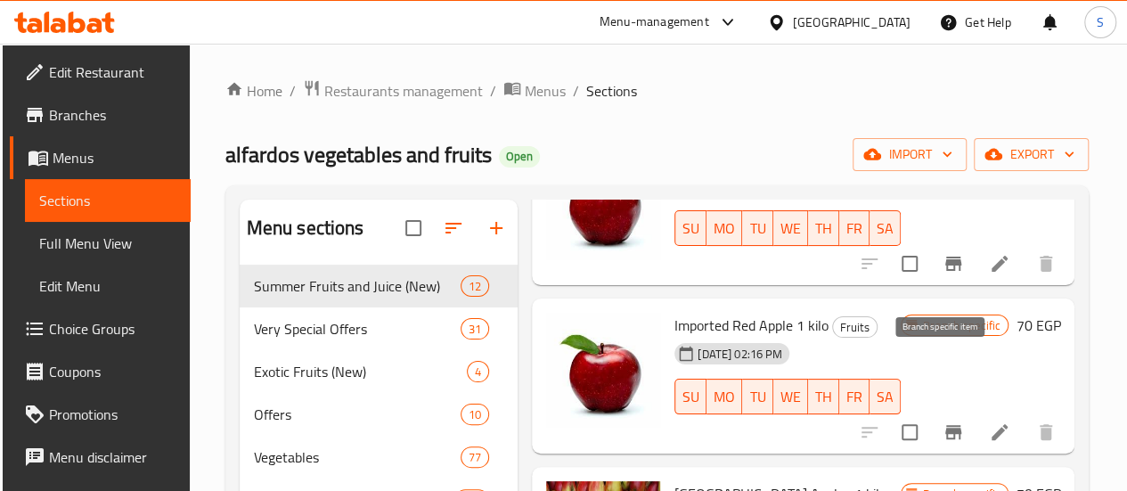
type input "تفاح"
click at [945, 425] on icon "Branch-specific-item" at bounding box center [953, 432] width 16 height 14
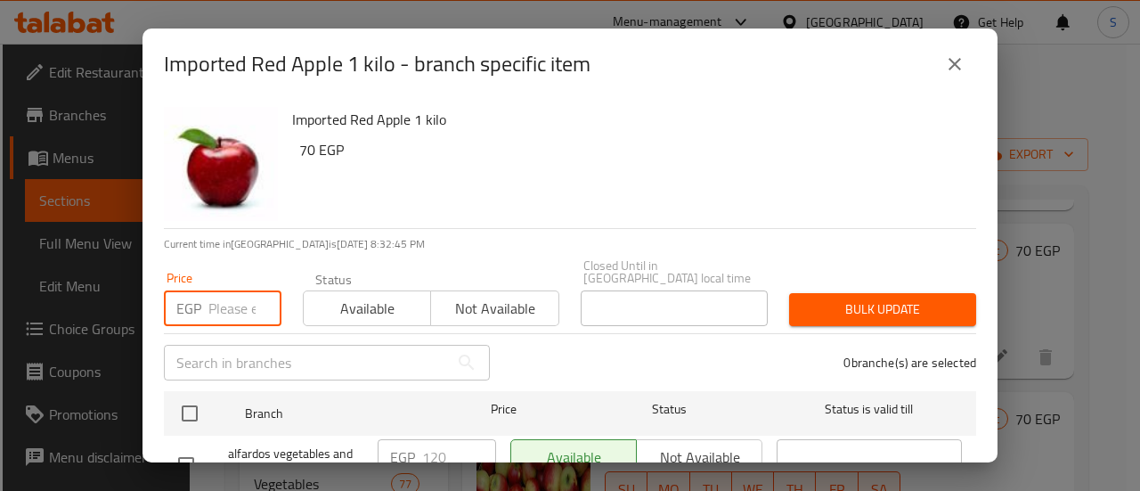
drag, startPoint x: 216, startPoint y: 295, endPoint x: 202, endPoint y: 299, distance: 14.9
click at [216, 295] on input "number" at bounding box center [244, 308] width 73 height 36
type input "130"
click at [392, 304] on span "Available" at bounding box center [367, 309] width 113 height 26
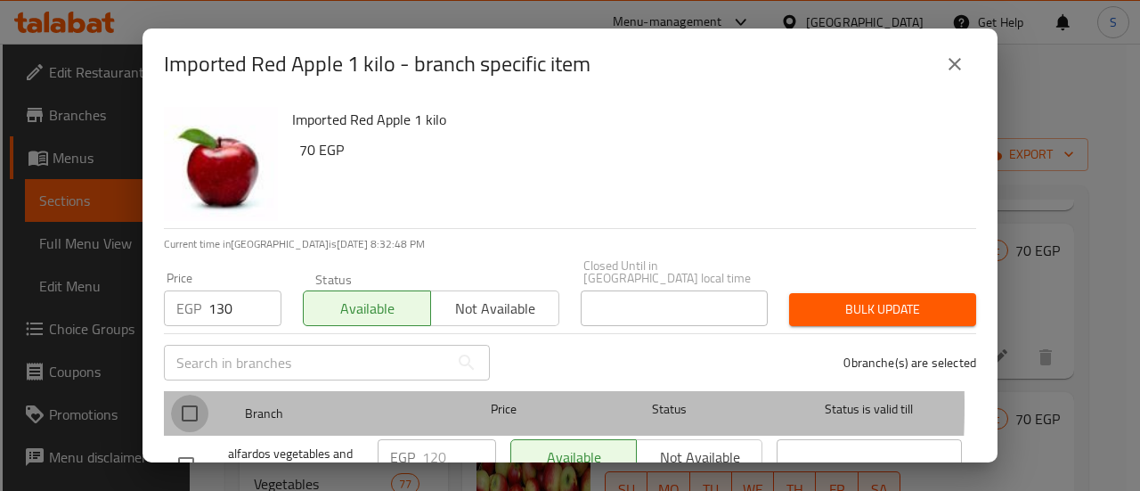
click at [199, 395] on input "checkbox" at bounding box center [189, 413] width 37 height 37
checkbox input "true"
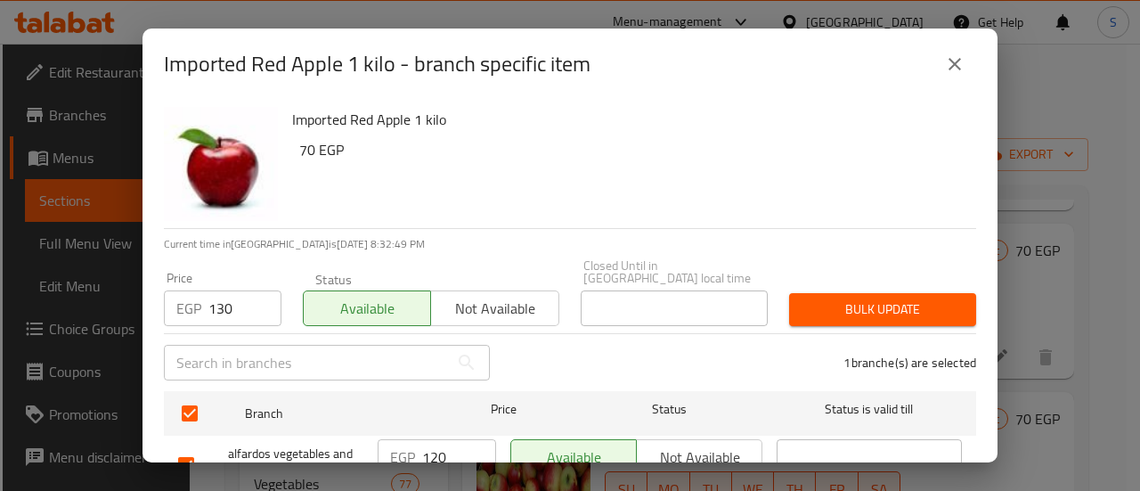
click at [876, 298] on span "Bulk update" at bounding box center [883, 309] width 159 height 22
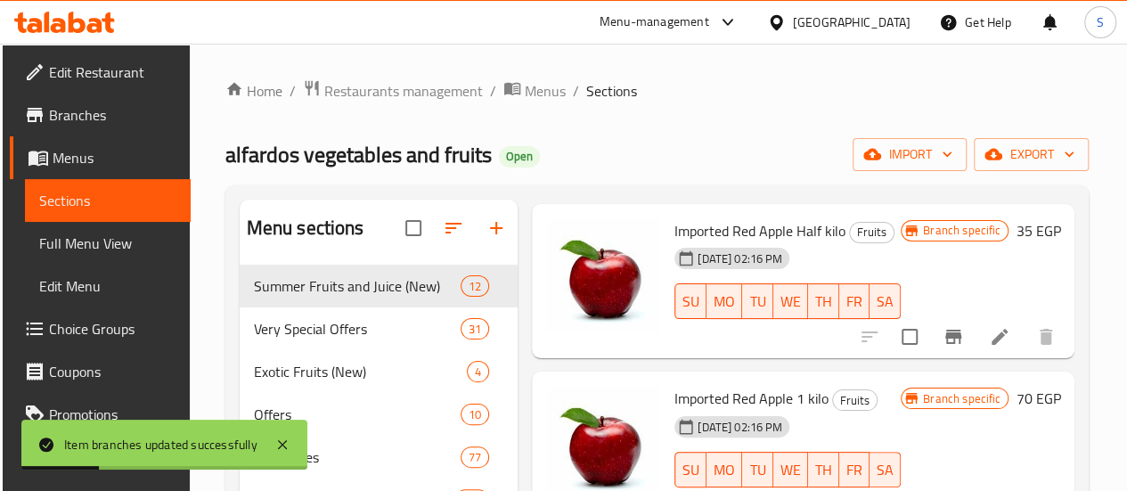
scroll to position [1782, 0]
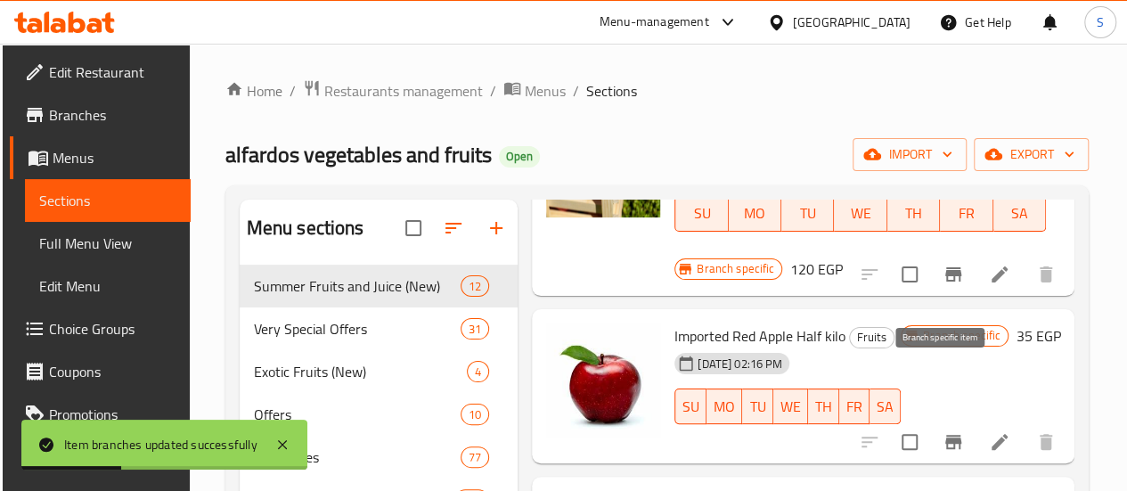
click at [942, 431] on icon "Branch-specific-item" at bounding box center [952, 441] width 21 height 21
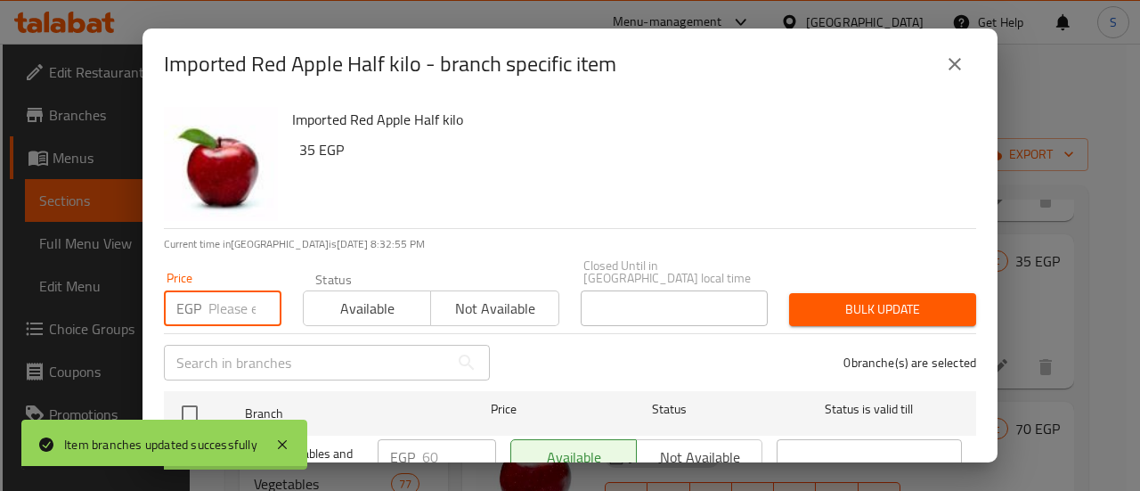
click at [242, 290] on input "number" at bounding box center [244, 308] width 73 height 36
type input "65"
click at [336, 296] on span "Available" at bounding box center [367, 309] width 113 height 26
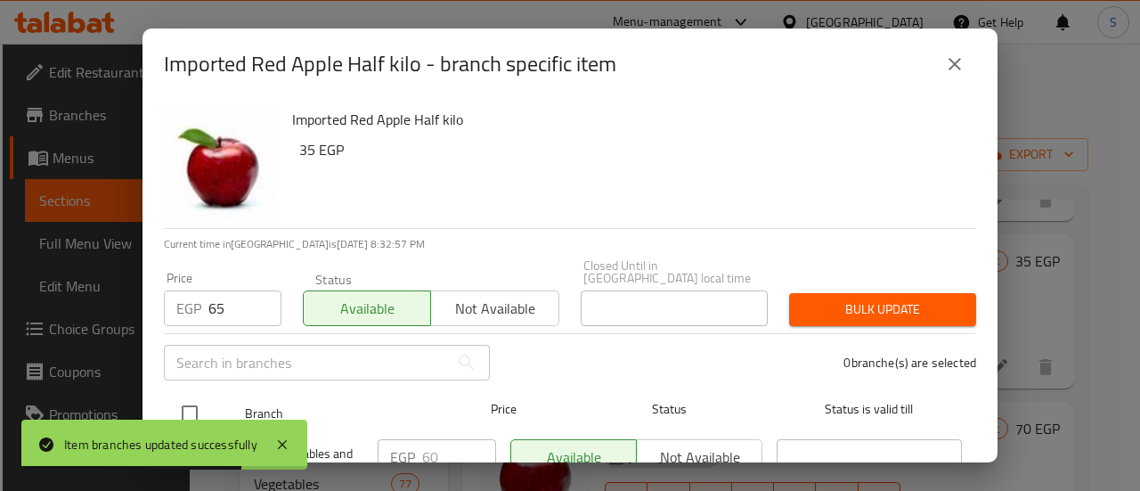
drag, startPoint x: 187, startPoint y: 396, endPoint x: 200, endPoint y: 388, distance: 14.8
click at [187, 396] on input "checkbox" at bounding box center [189, 413] width 37 height 37
checkbox input "true"
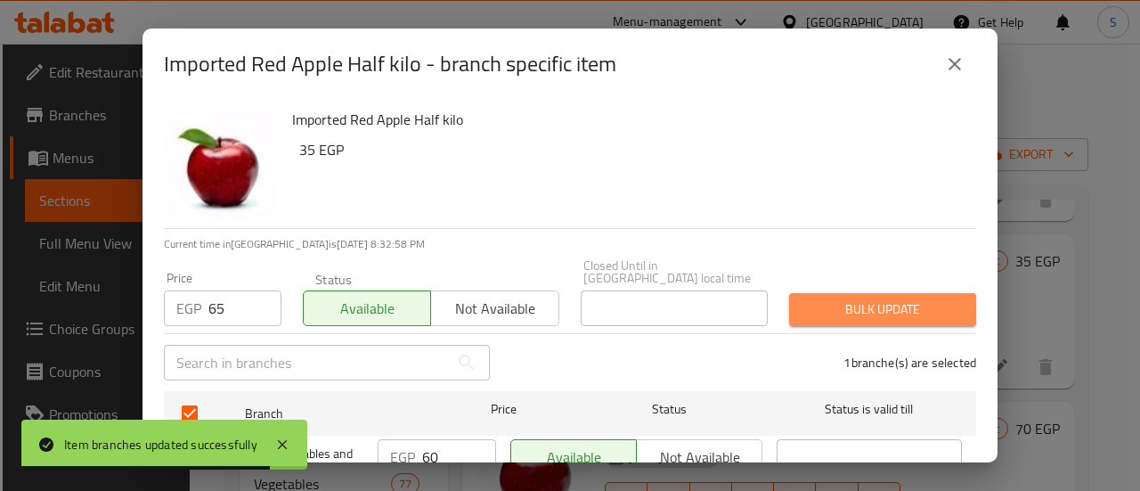
click at [874, 298] on span "Bulk update" at bounding box center [883, 309] width 159 height 22
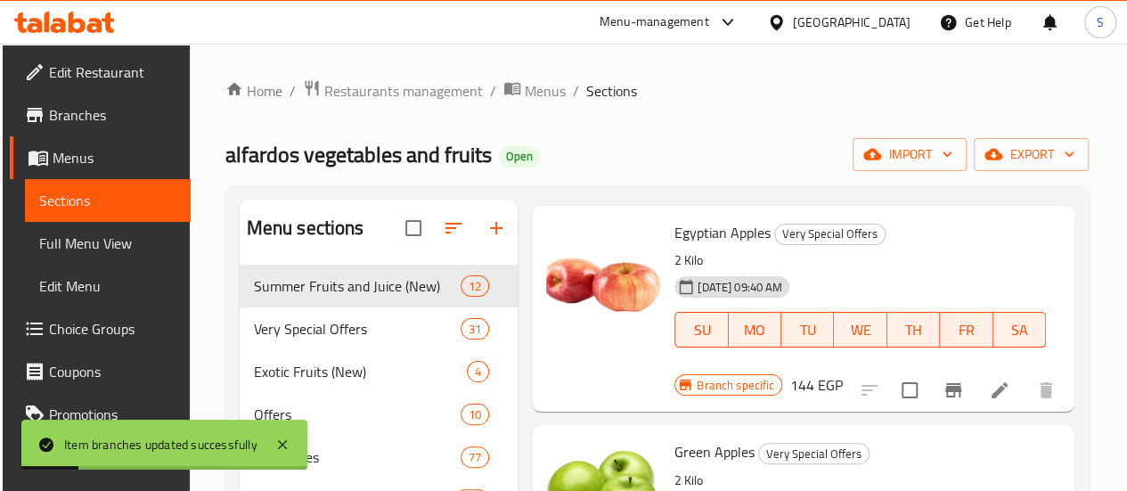
scroll to position [0, 0]
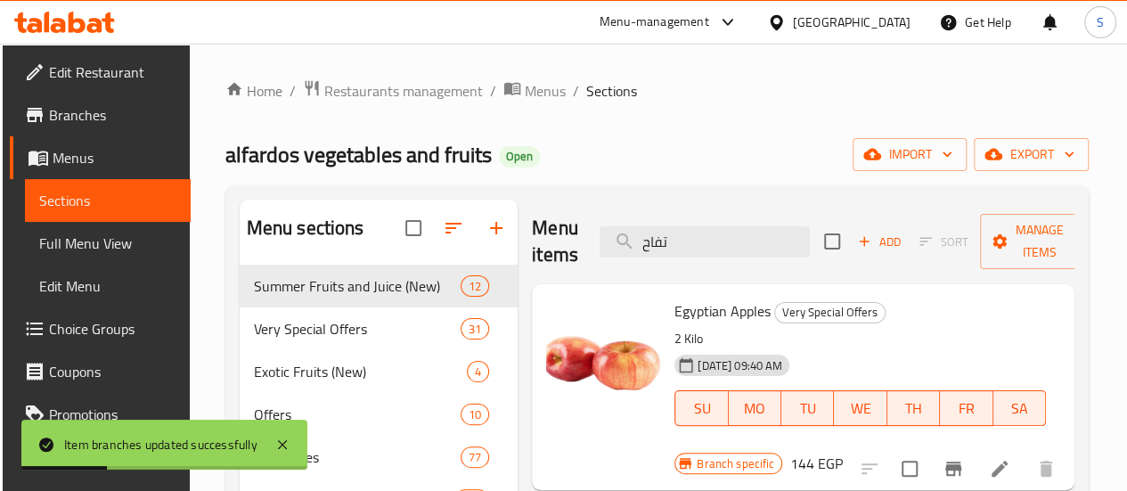
drag, startPoint x: 641, startPoint y: 240, endPoint x: 559, endPoint y: 241, distance: 82.0
click at [559, 241] on div "Menu items تفاح Add Sort Manage items" at bounding box center [803, 242] width 543 height 85
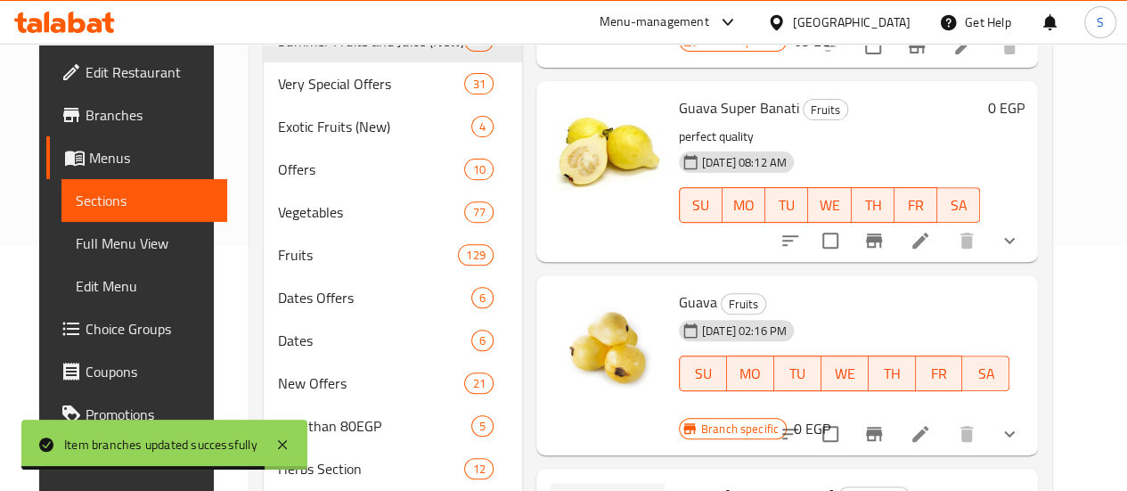
scroll to position [267, 0]
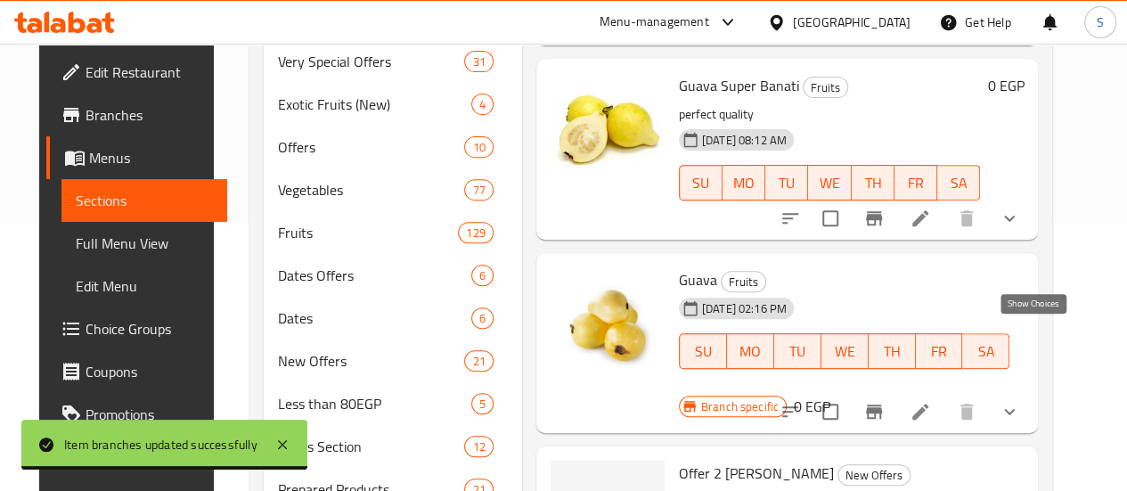
type input "guav"
click at [1020, 401] on icon "show more" at bounding box center [1009, 411] width 21 height 21
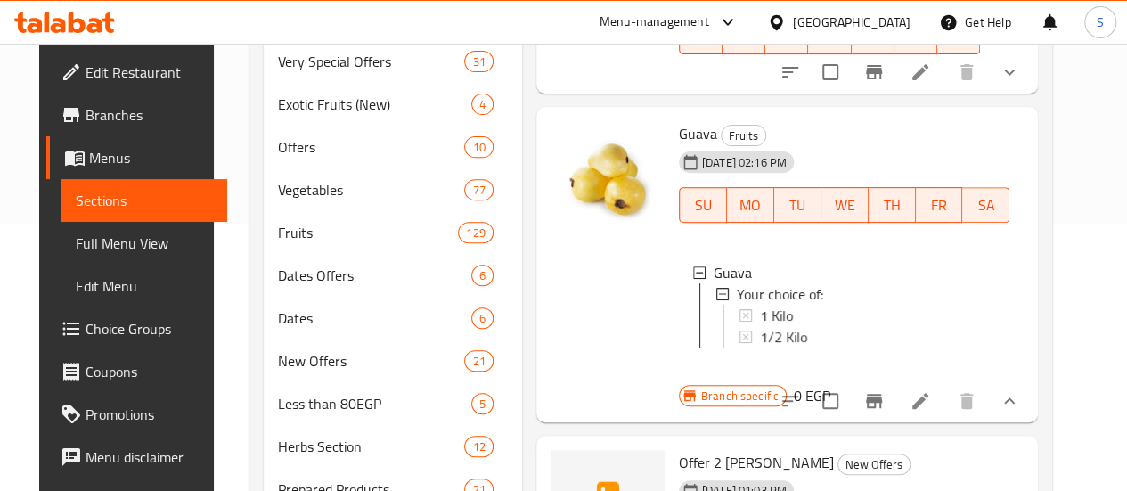
scroll to position [519, 0]
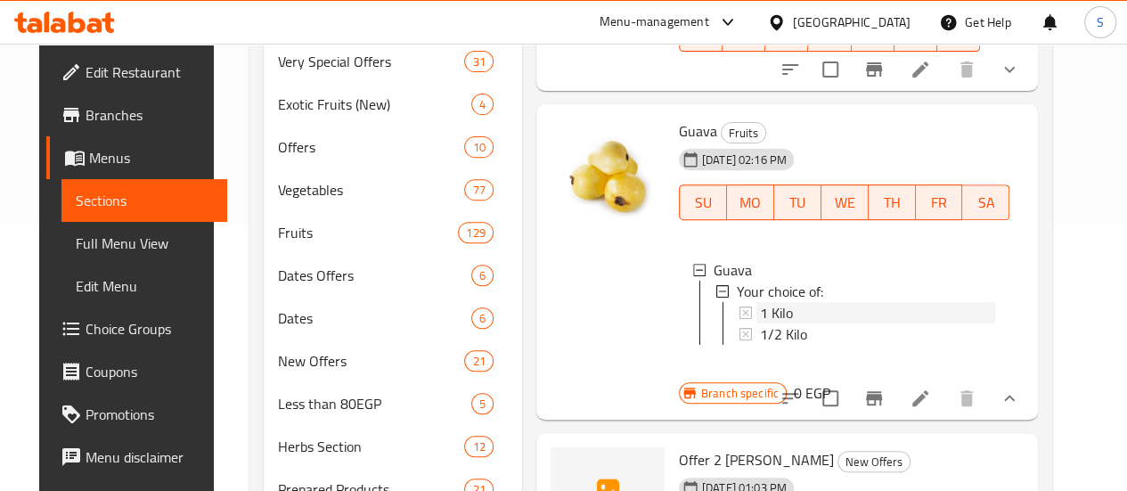
click at [760, 302] on span "1 Kilo" at bounding box center [776, 312] width 33 height 21
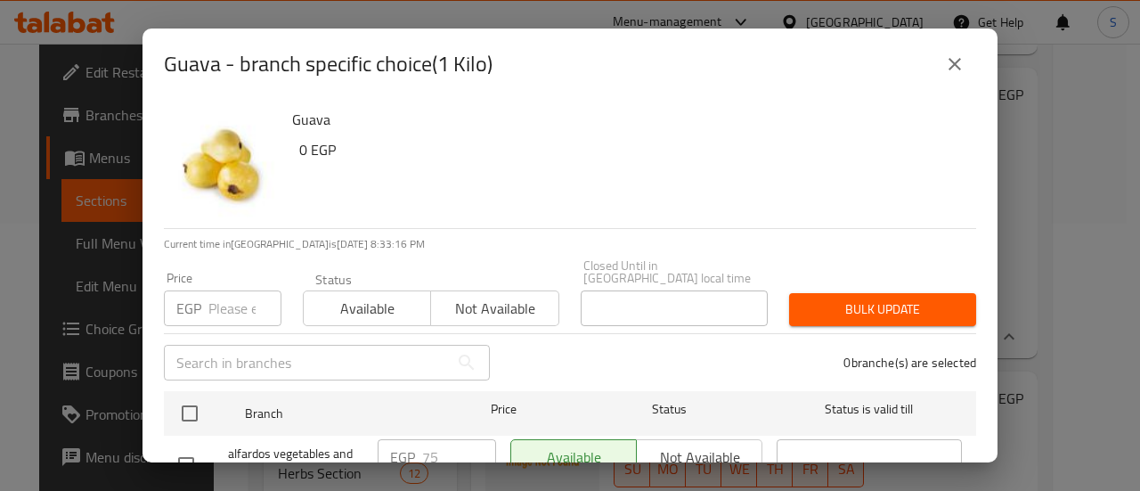
click at [223, 306] on input "number" at bounding box center [244, 308] width 73 height 36
type input "60"
click at [388, 301] on span "Available" at bounding box center [367, 309] width 113 height 26
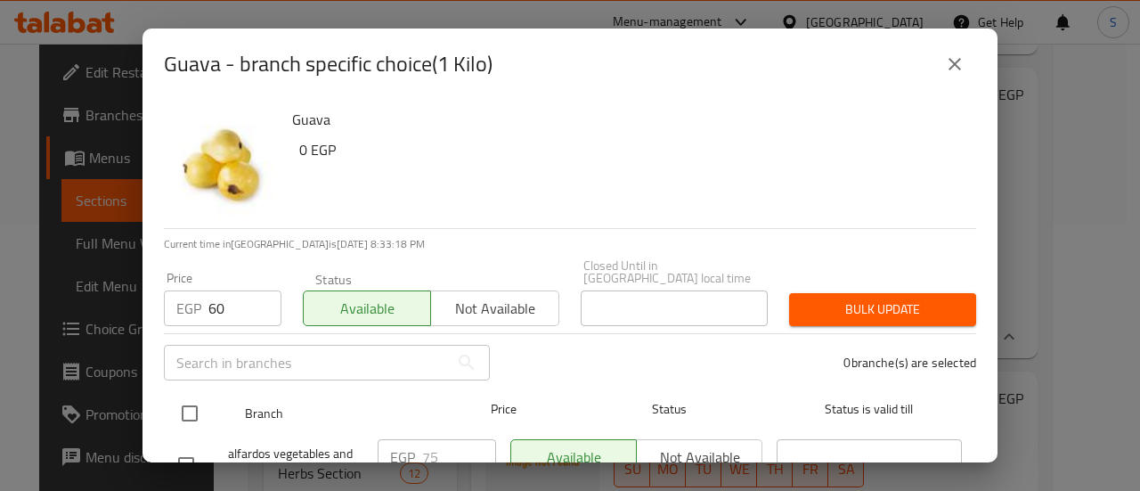
click at [193, 398] on input "checkbox" at bounding box center [189, 413] width 37 height 37
checkbox input "true"
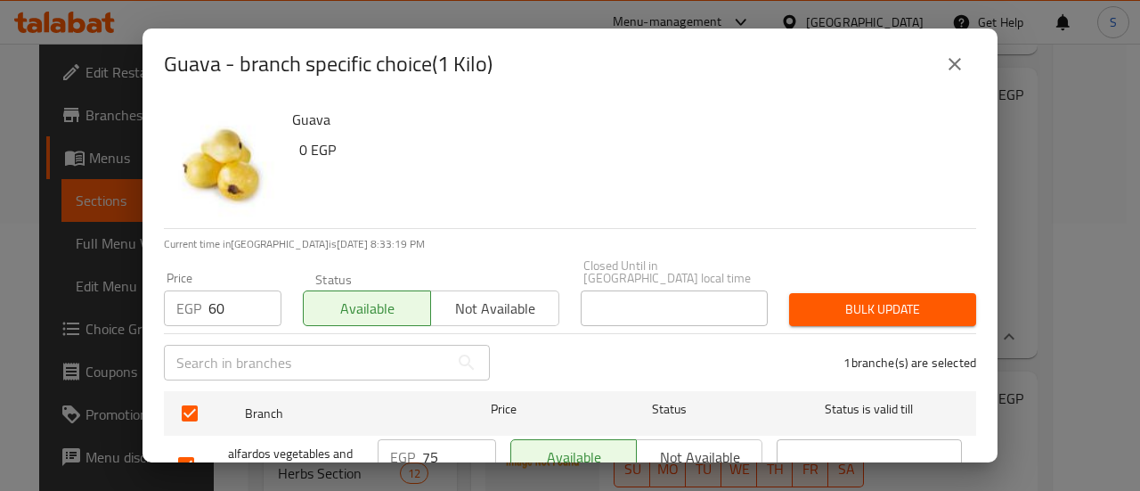
click at [822, 298] on span "Bulk update" at bounding box center [883, 309] width 159 height 22
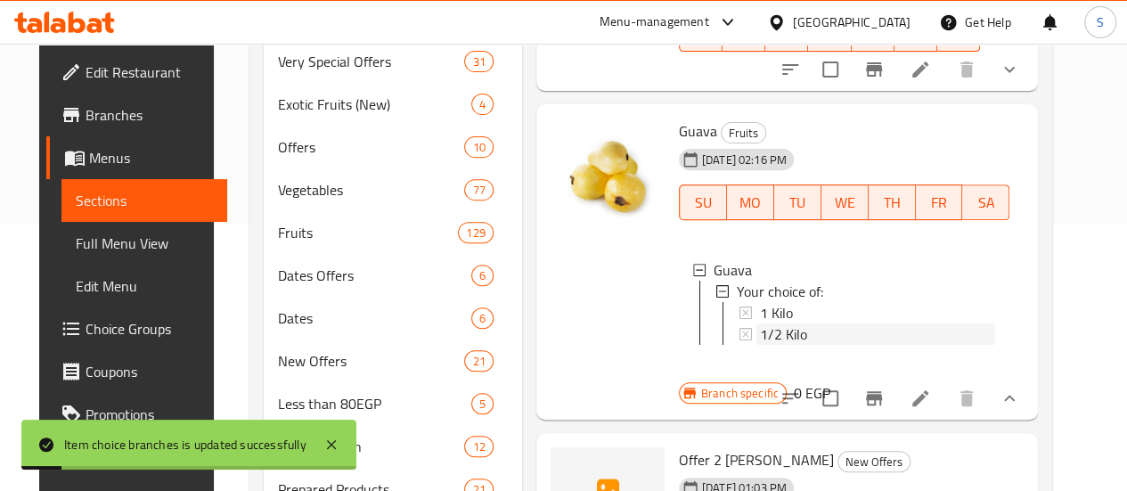
click at [760, 323] on span "1/2 Kilo" at bounding box center [783, 333] width 47 height 21
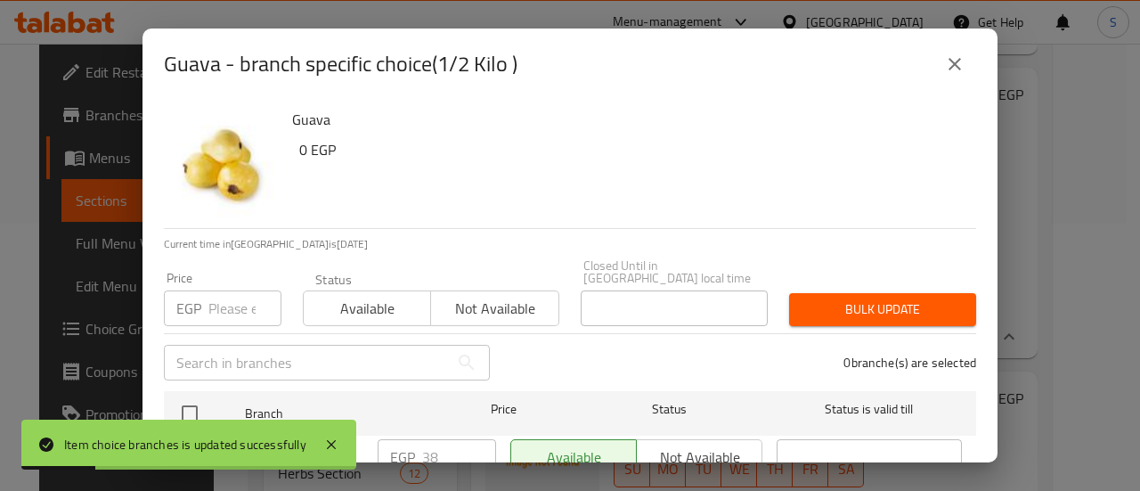
click at [232, 290] on input "number" at bounding box center [244, 308] width 73 height 36
type input "30"
click at [327, 296] on span "Available" at bounding box center [367, 309] width 113 height 26
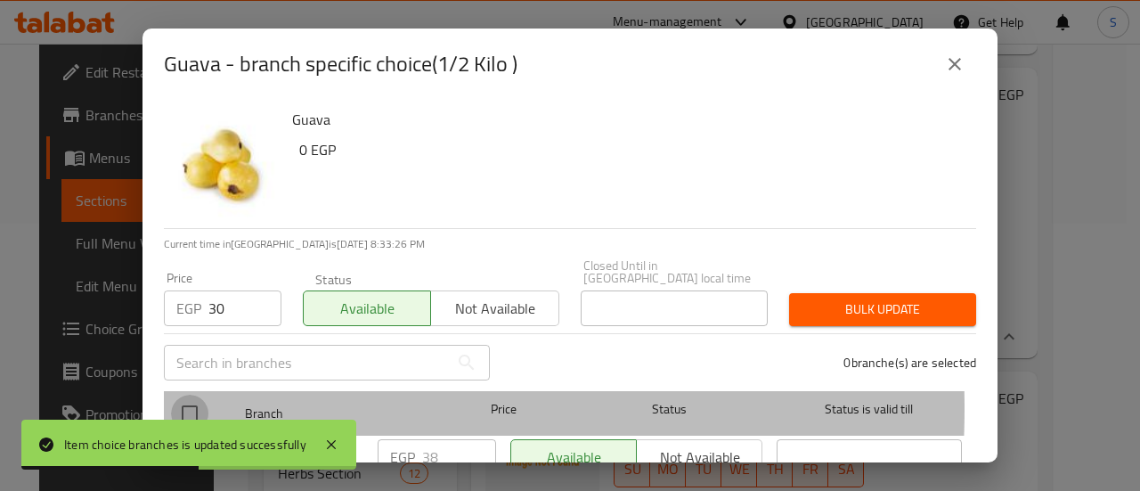
click at [195, 396] on input "checkbox" at bounding box center [189, 413] width 37 height 37
checkbox input "true"
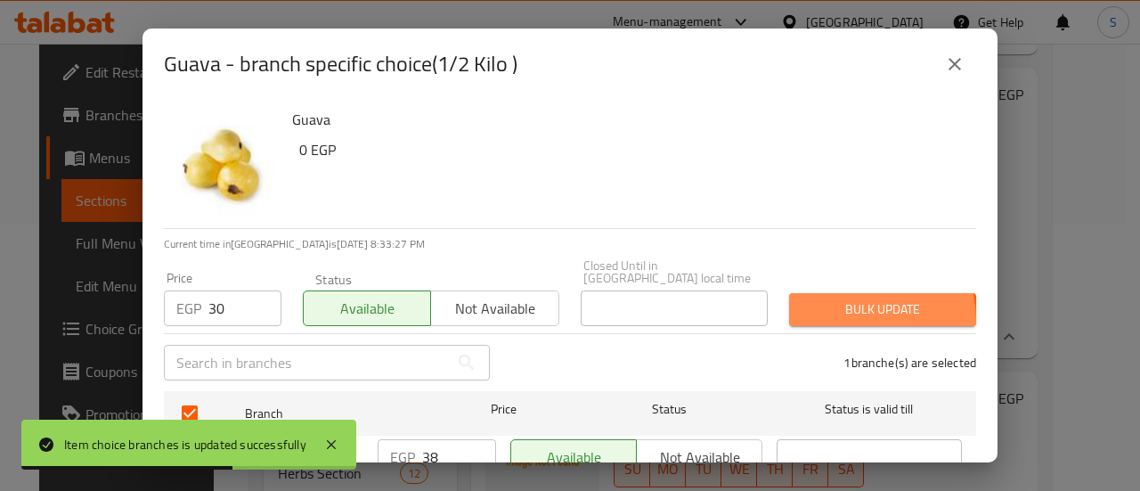
click at [840, 307] on span "Bulk update" at bounding box center [883, 309] width 159 height 22
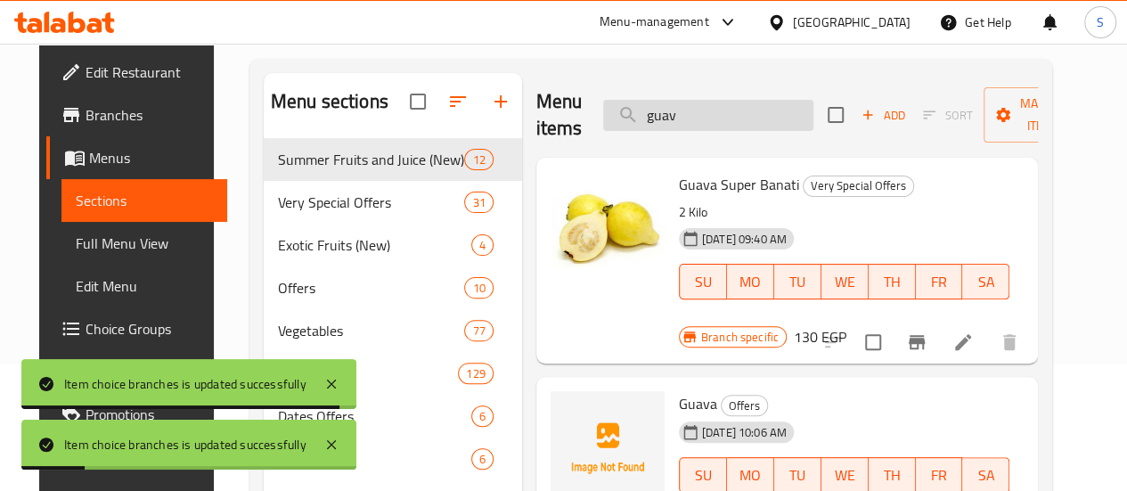
scroll to position [0, 0]
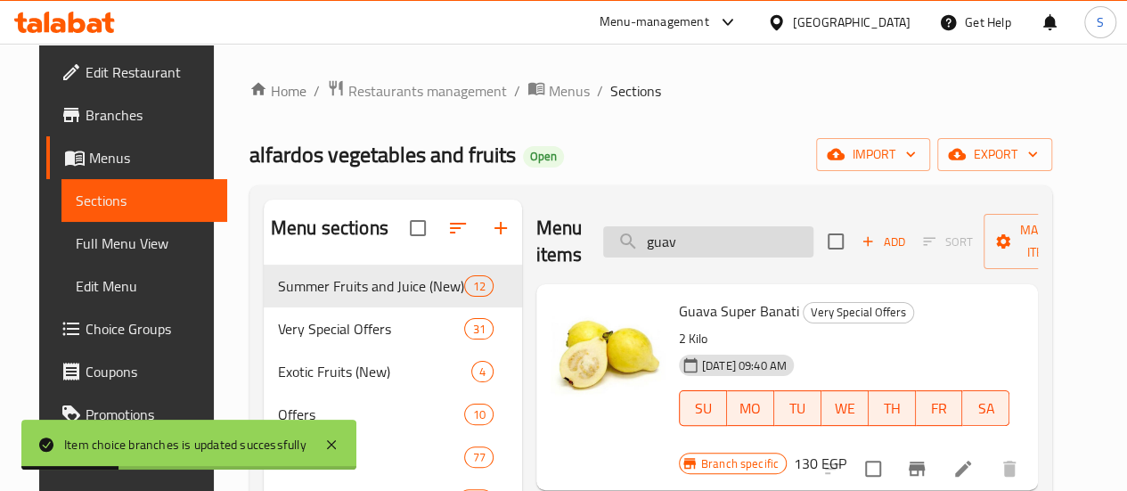
drag, startPoint x: 648, startPoint y: 234, endPoint x: 581, endPoint y: 238, distance: 66.9
click at [603, 236] on input "guav" at bounding box center [708, 241] width 210 height 31
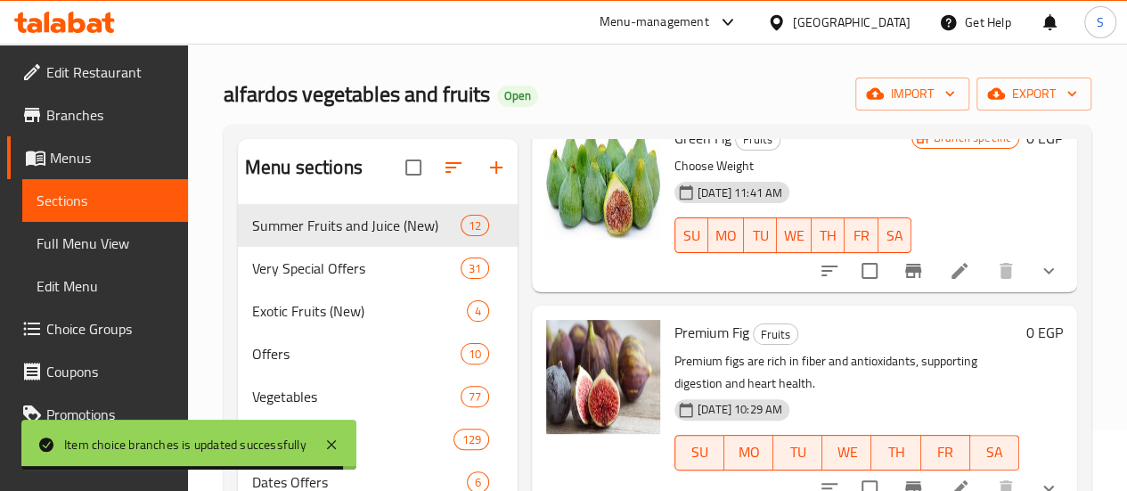
scroll to position [89, 0]
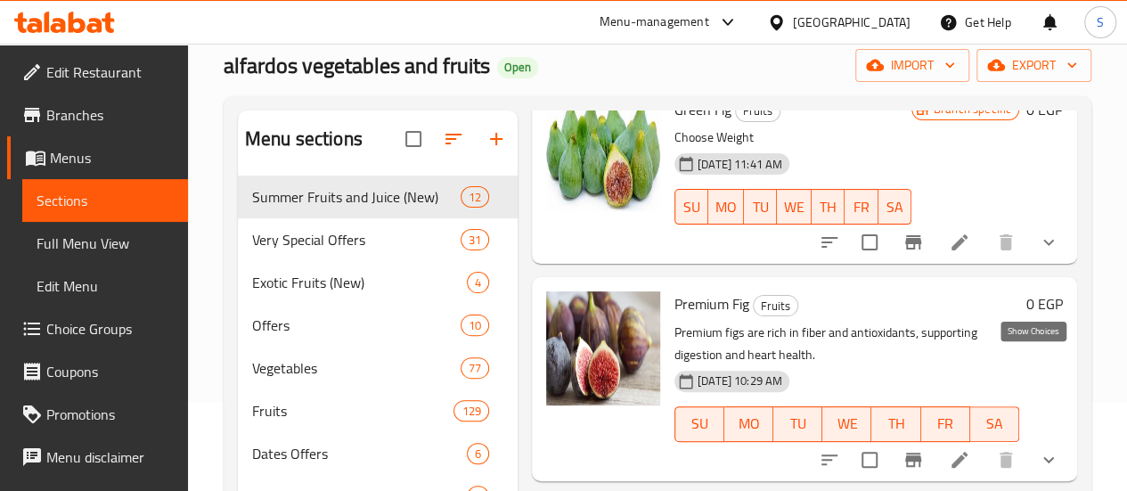
type input "fig"
click at [1043, 456] on icon "show more" at bounding box center [1048, 459] width 11 height 6
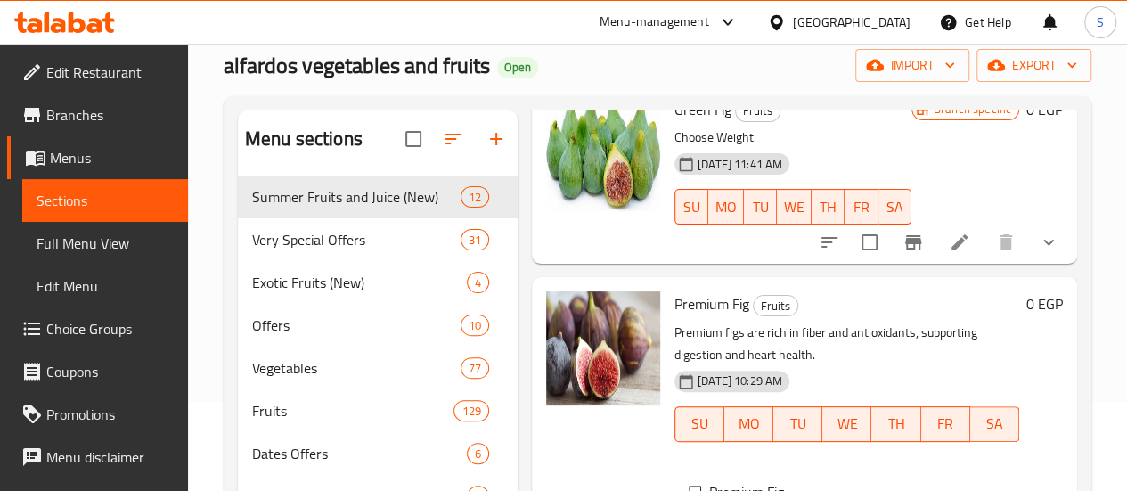
scroll to position [2, 0]
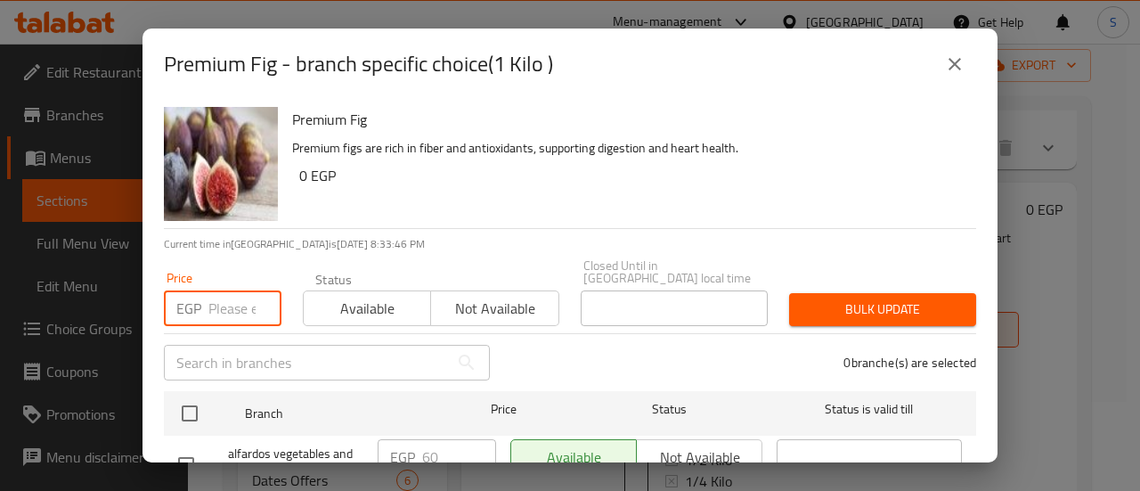
click at [228, 299] on input "number" at bounding box center [244, 308] width 73 height 36
type input "55"
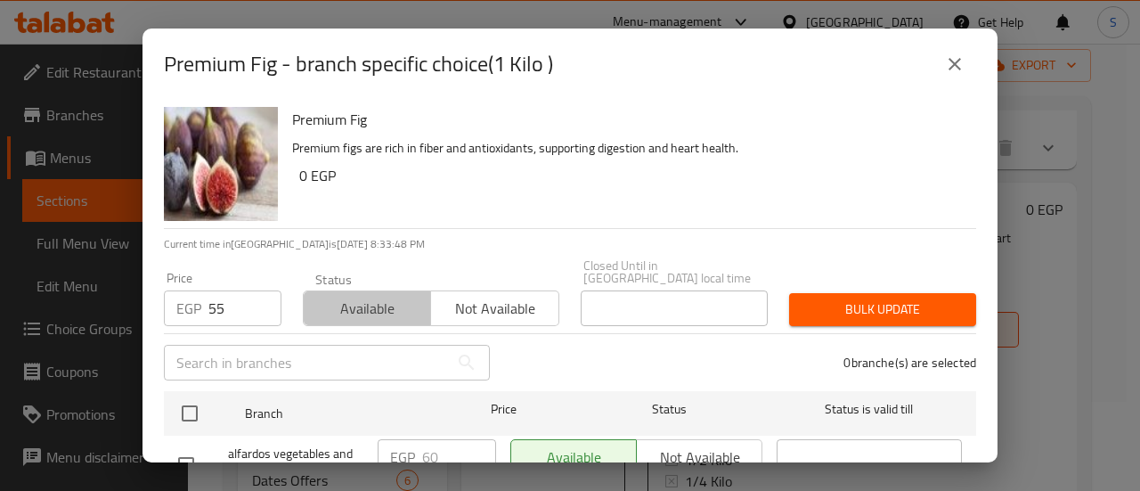
click at [333, 296] on span "Available" at bounding box center [367, 309] width 113 height 26
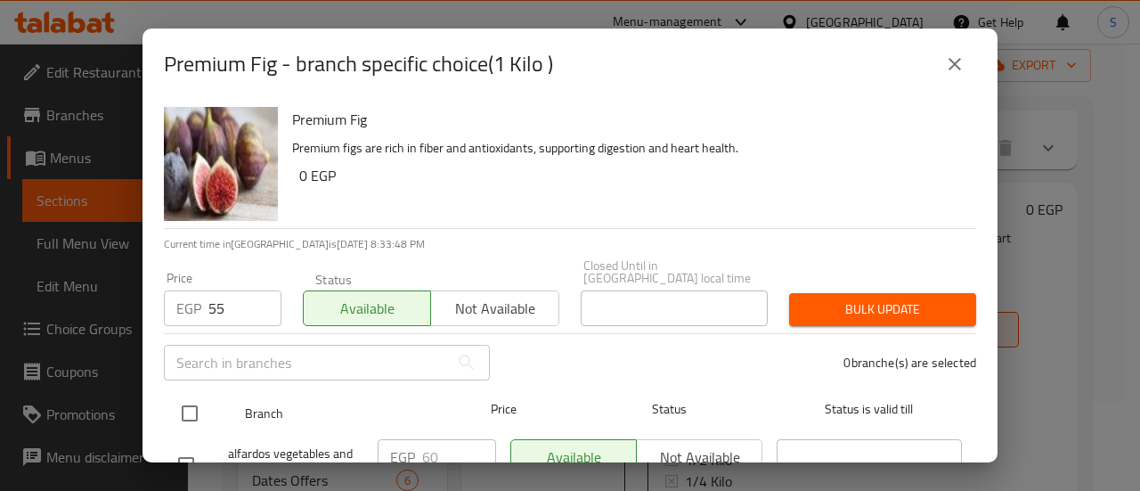
click at [196, 395] on input "checkbox" at bounding box center [189, 413] width 37 height 37
checkbox input "true"
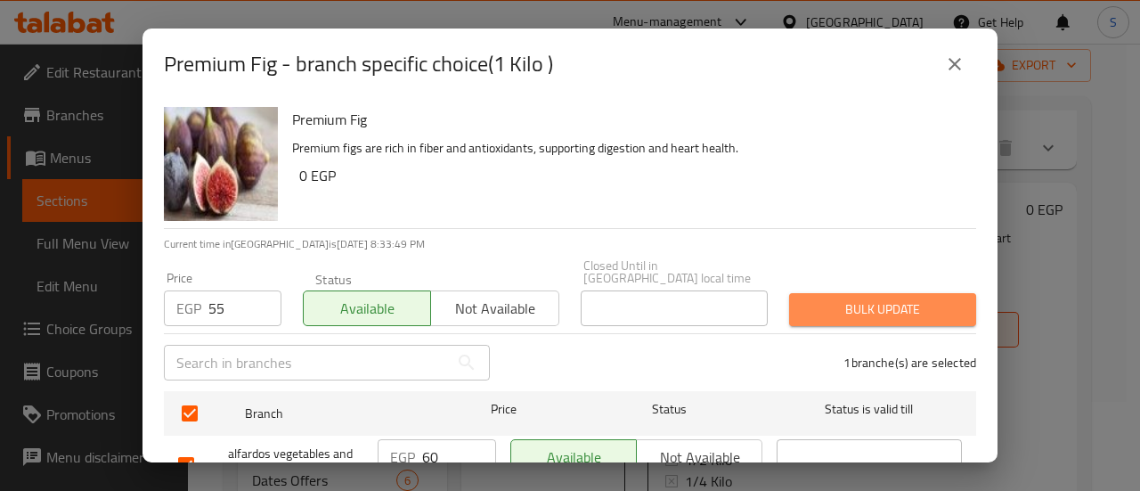
click at [881, 300] on span "Bulk update" at bounding box center [883, 309] width 159 height 22
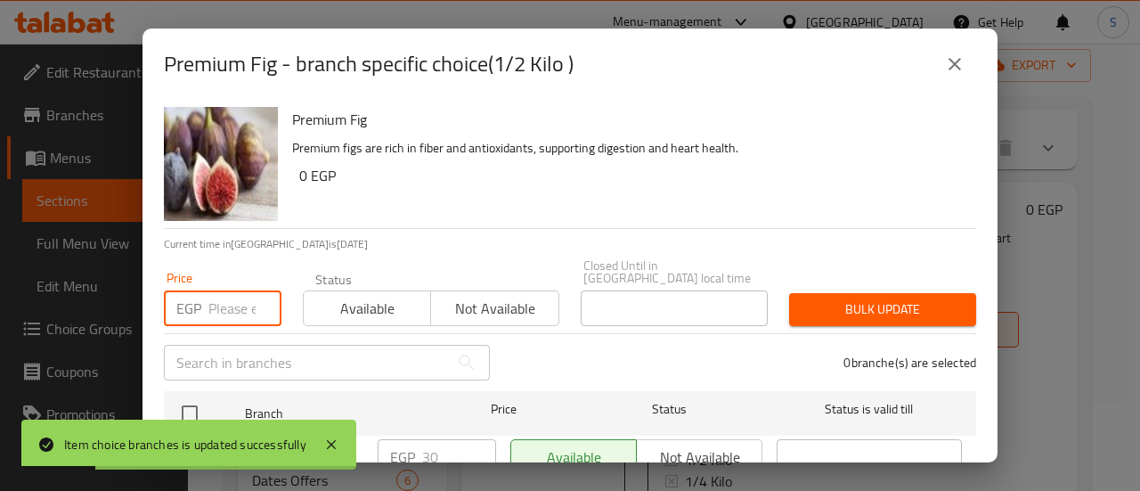
click at [224, 298] on input "number" at bounding box center [244, 308] width 73 height 36
click at [223, 298] on input "number" at bounding box center [244, 308] width 73 height 36
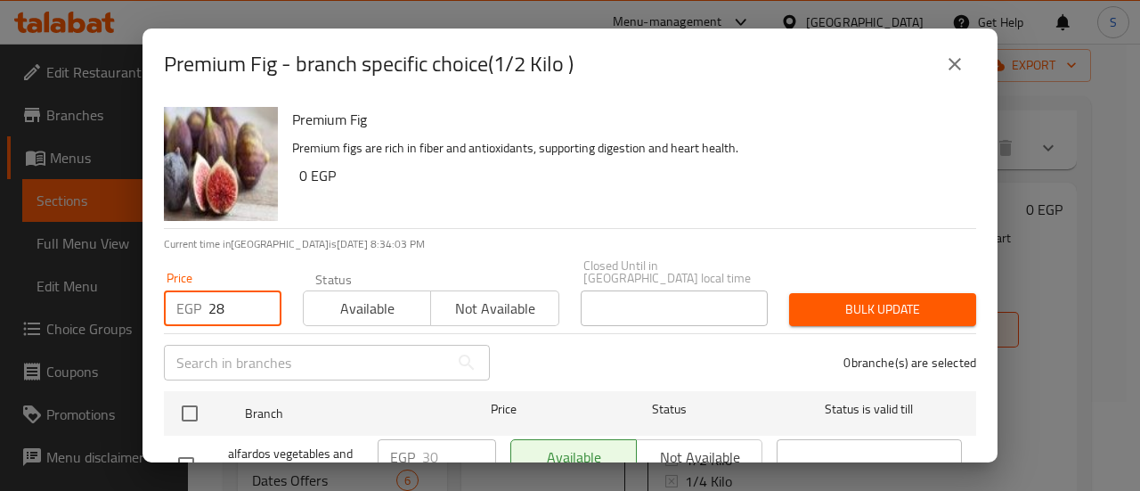
type input "28"
click at [340, 306] on span "Available" at bounding box center [367, 309] width 113 height 26
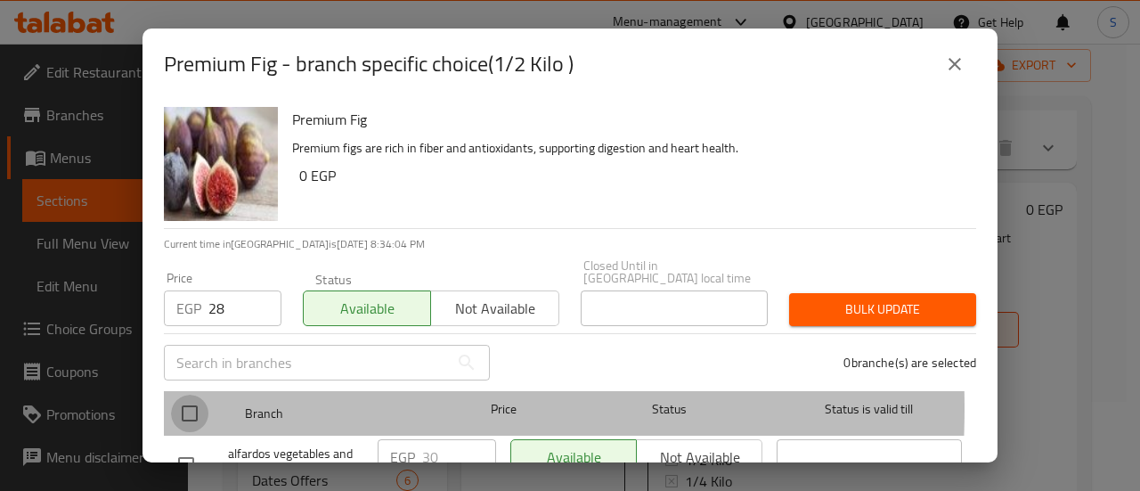
click at [191, 396] on input "checkbox" at bounding box center [189, 413] width 37 height 37
checkbox input "true"
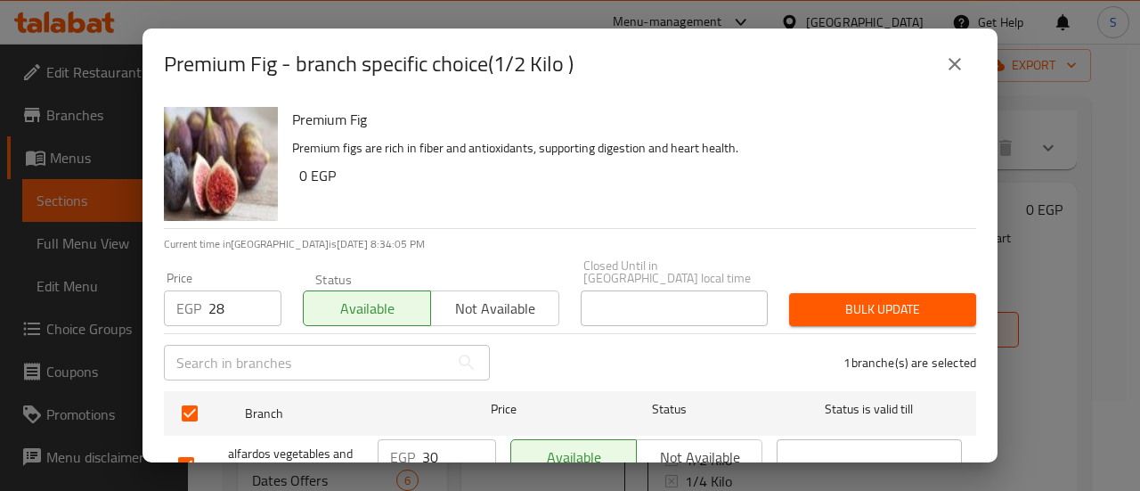
click at [856, 298] on span "Bulk update" at bounding box center [883, 309] width 159 height 22
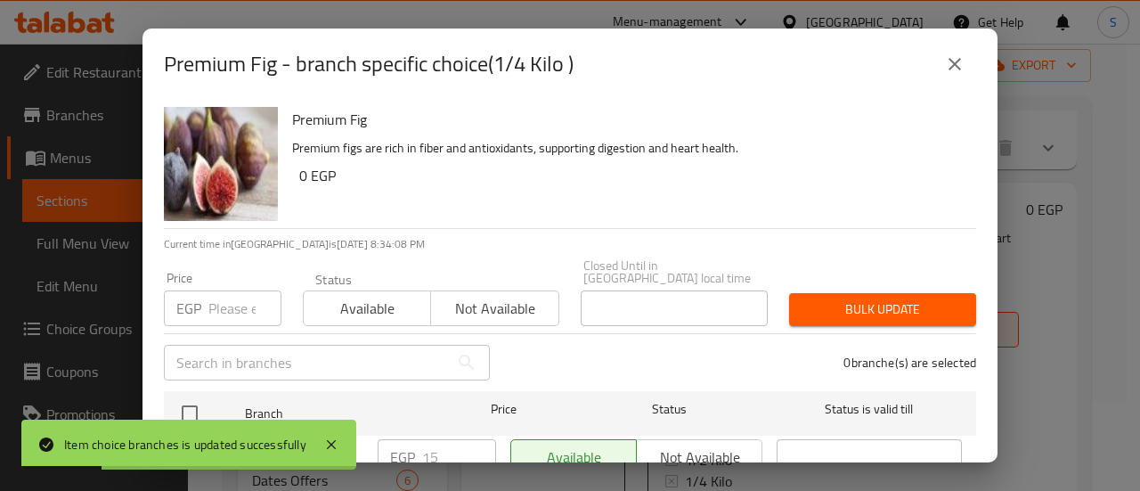
click at [213, 296] on input "number" at bounding box center [244, 308] width 73 height 36
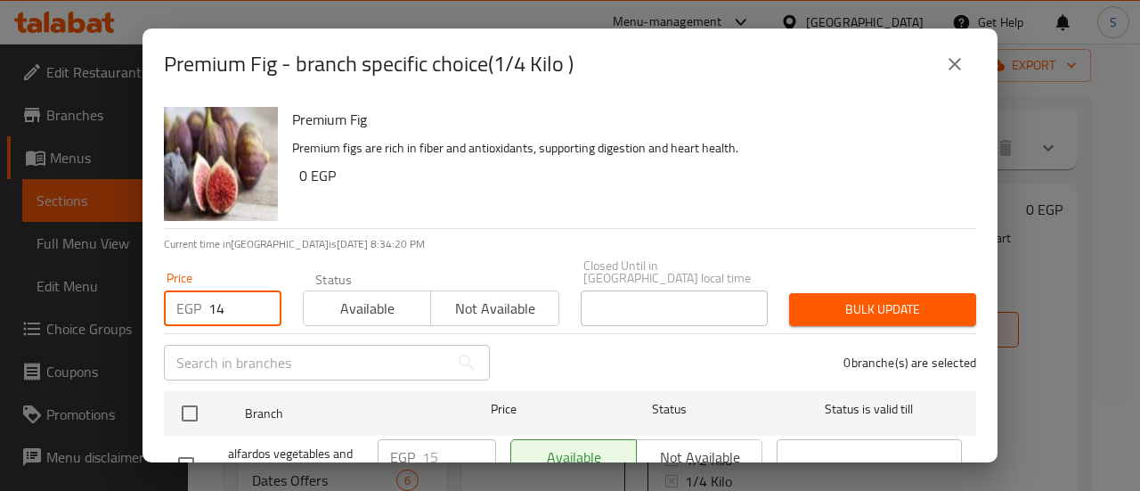
type input "14"
click at [372, 300] on span "Available" at bounding box center [367, 309] width 113 height 26
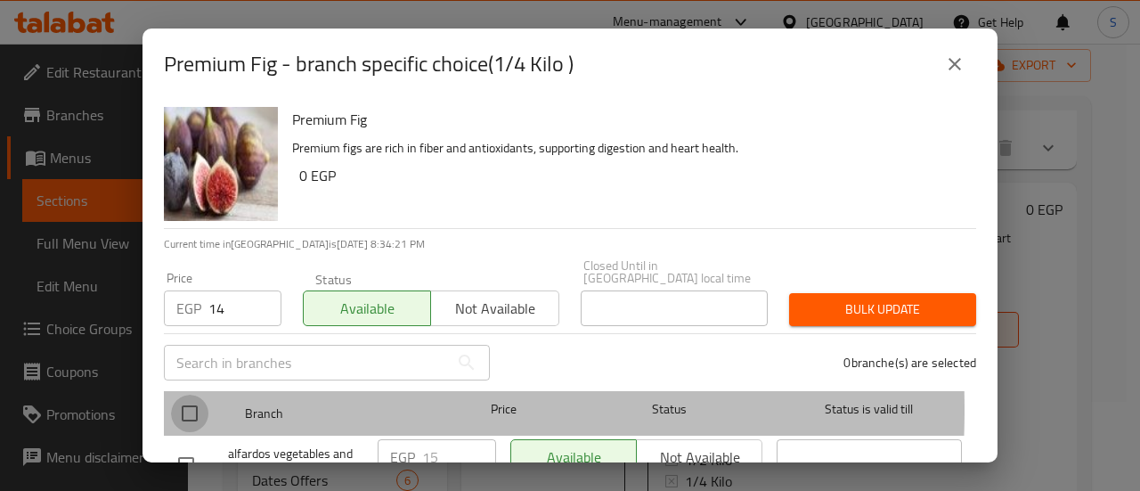
click at [191, 396] on input "checkbox" at bounding box center [189, 413] width 37 height 37
checkbox input "true"
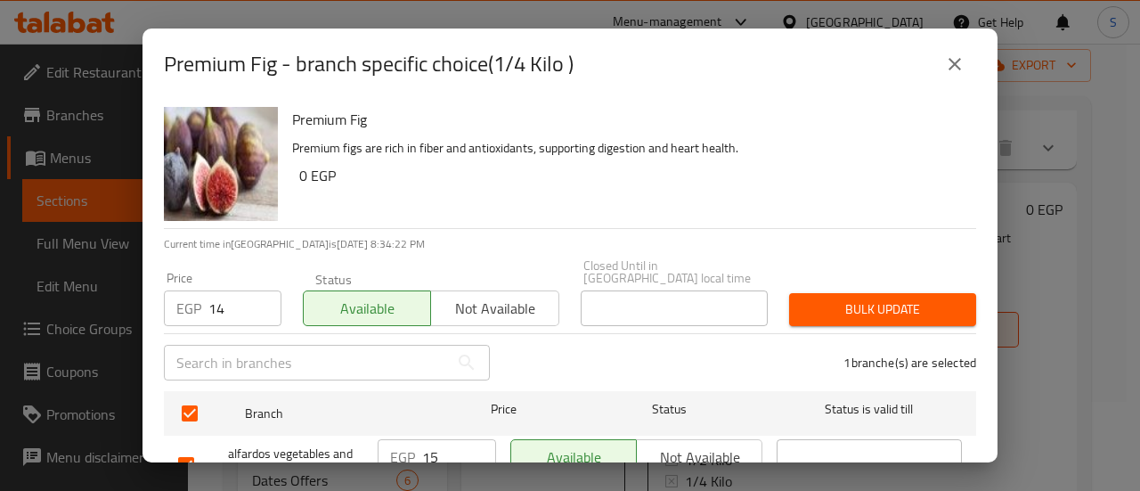
click at [926, 307] on span "Bulk update" at bounding box center [883, 309] width 159 height 22
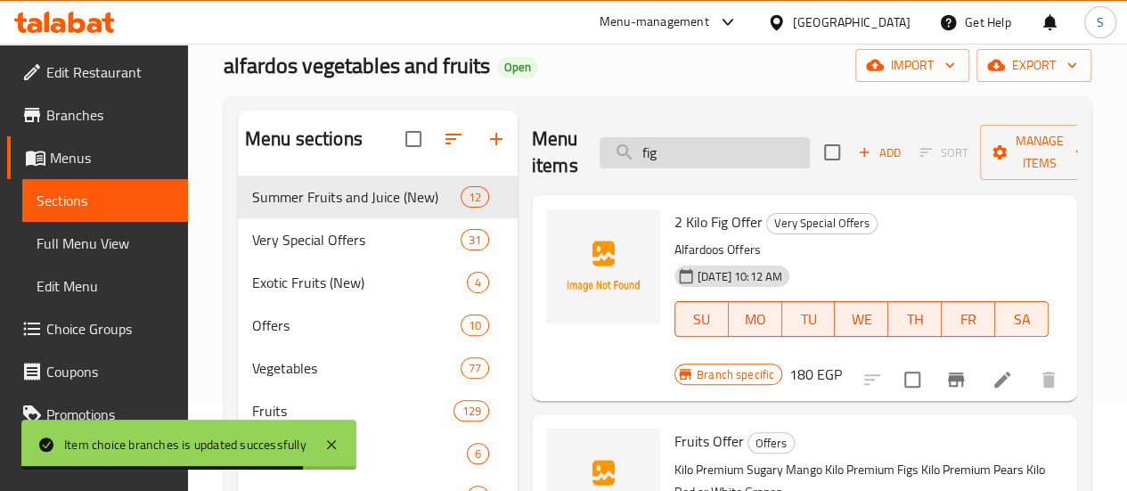
scroll to position [0, 0]
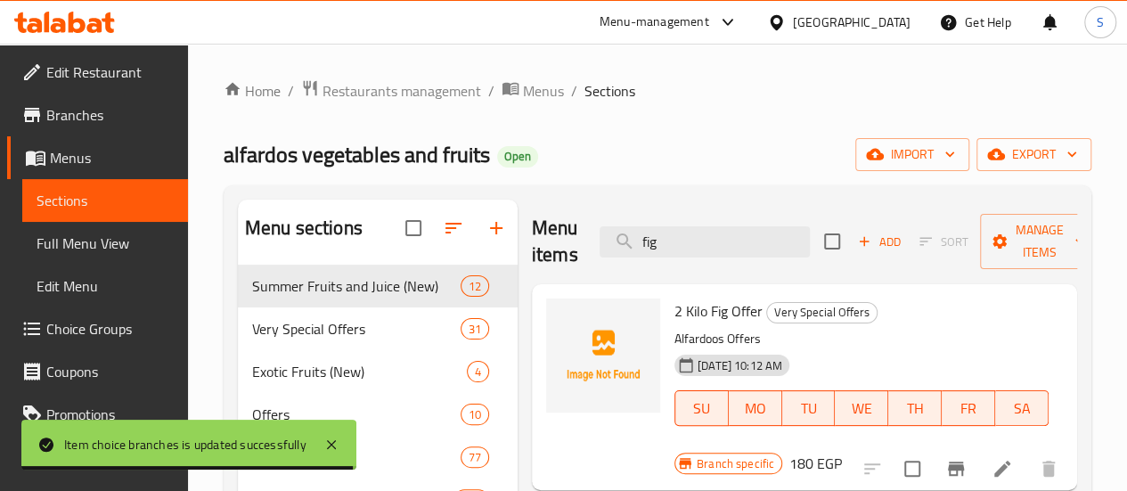
drag, startPoint x: 649, startPoint y: 239, endPoint x: 559, endPoint y: 241, distance: 90.0
click at [600, 241] on input "fig" at bounding box center [705, 241] width 210 height 31
paste input "عويس"
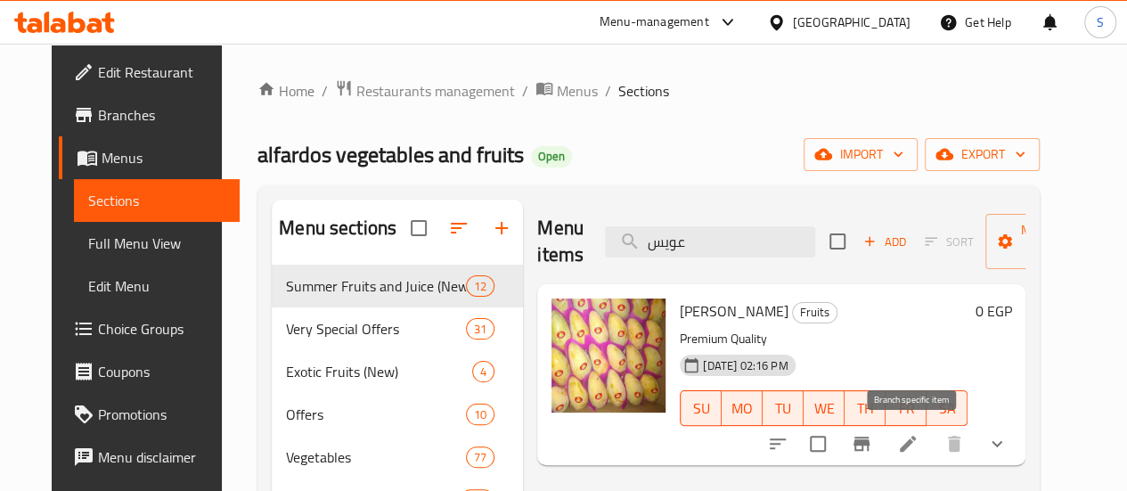
type input "عويس"
click at [872, 451] on icon "Branch-specific-item" at bounding box center [861, 443] width 21 height 21
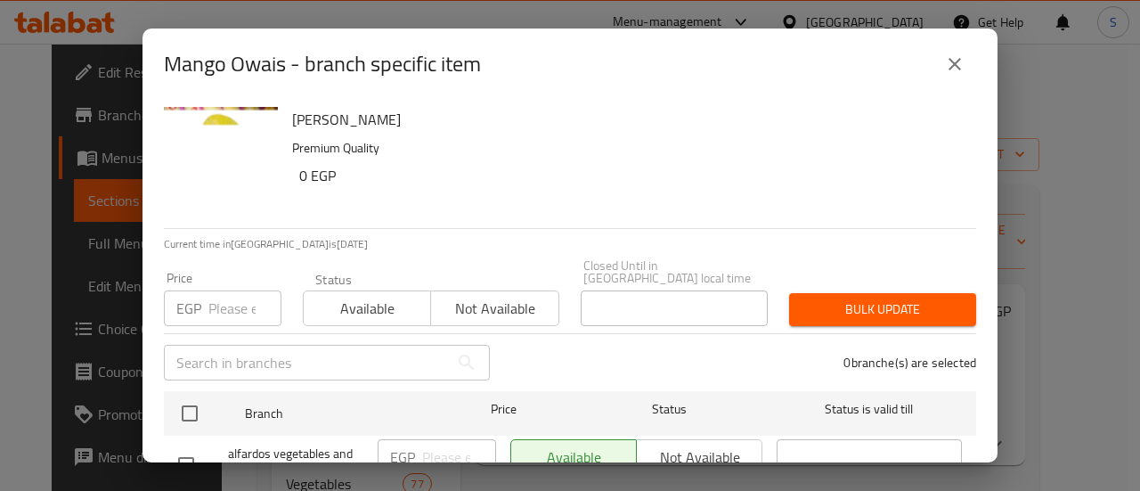
click at [963, 58] on icon "close" at bounding box center [954, 63] width 21 height 21
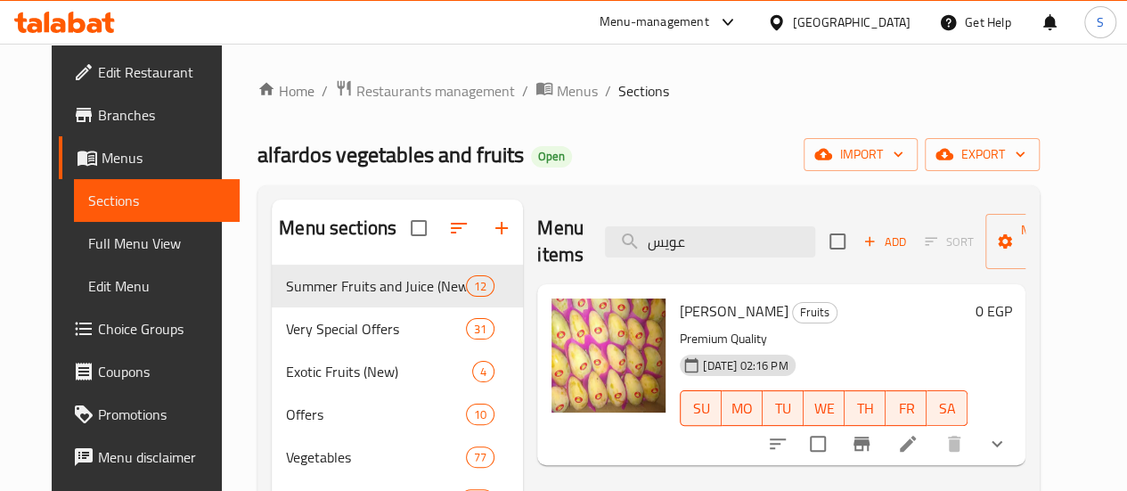
drag, startPoint x: 659, startPoint y: 240, endPoint x: 544, endPoint y: 241, distance: 114.9
click at [551, 240] on div "Menu items عويس Add Sort Manage items" at bounding box center [781, 242] width 488 height 85
paste input "كرى"
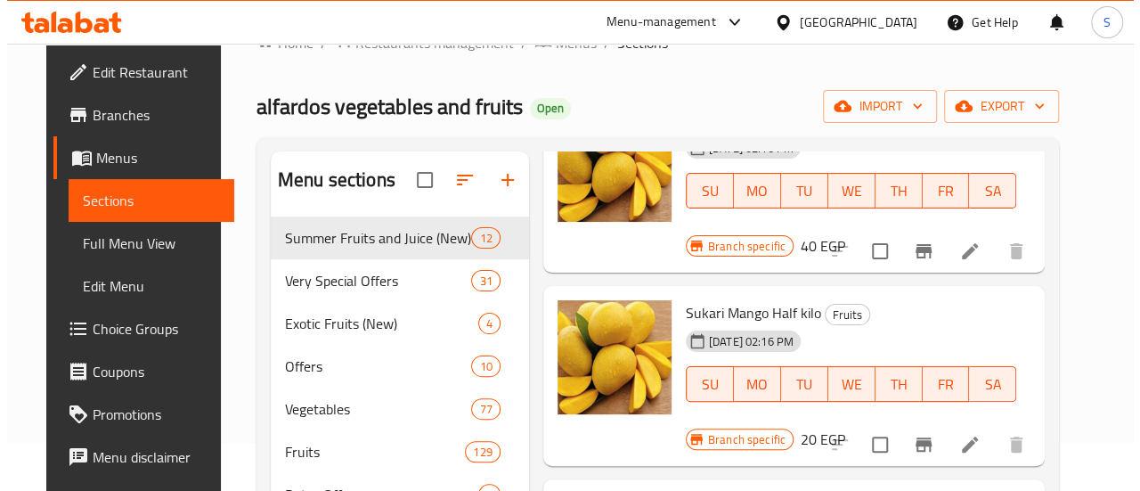
scroll to position [89, 0]
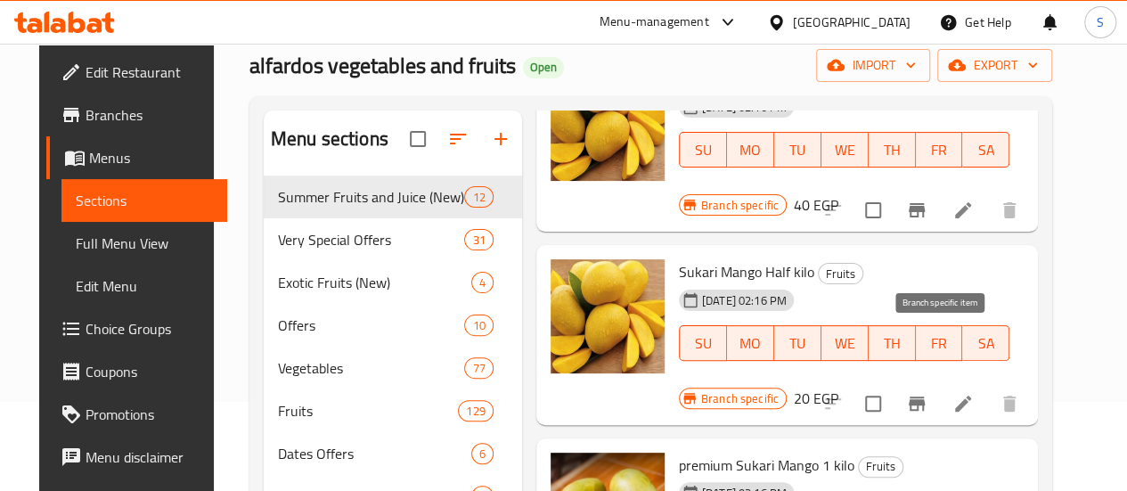
type input "سكر"
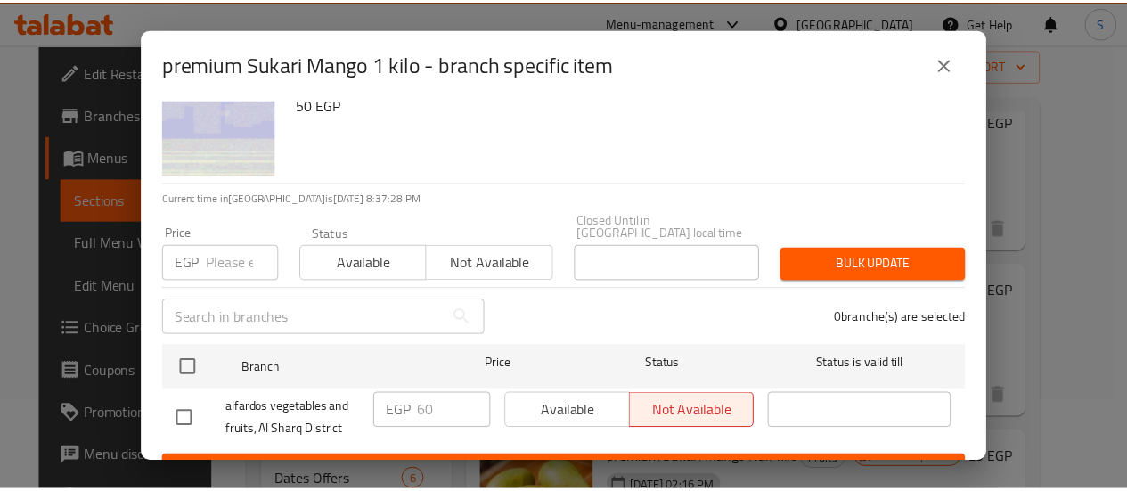
scroll to position [66, 0]
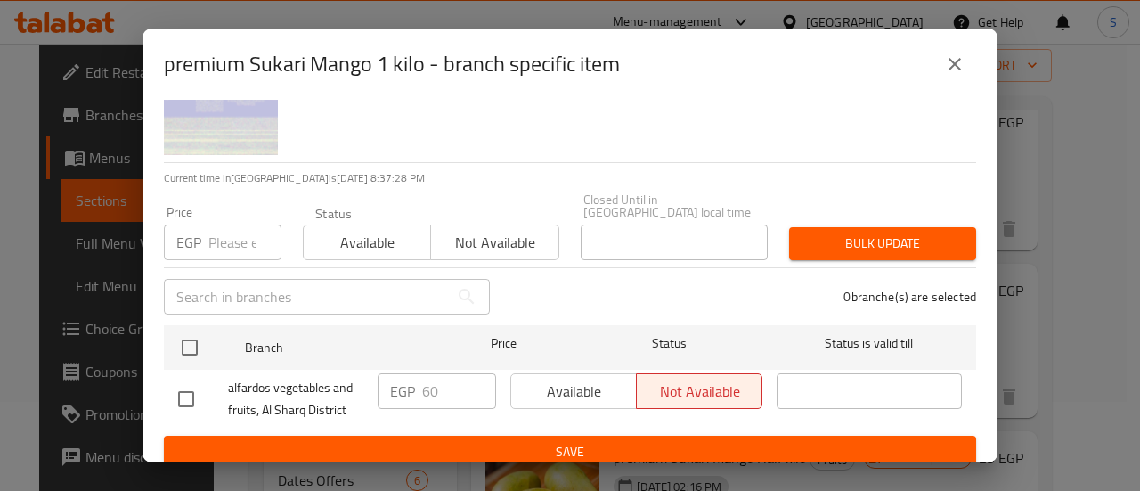
click at [535, 373] on div "Available Not available" at bounding box center [636, 391] width 252 height 36
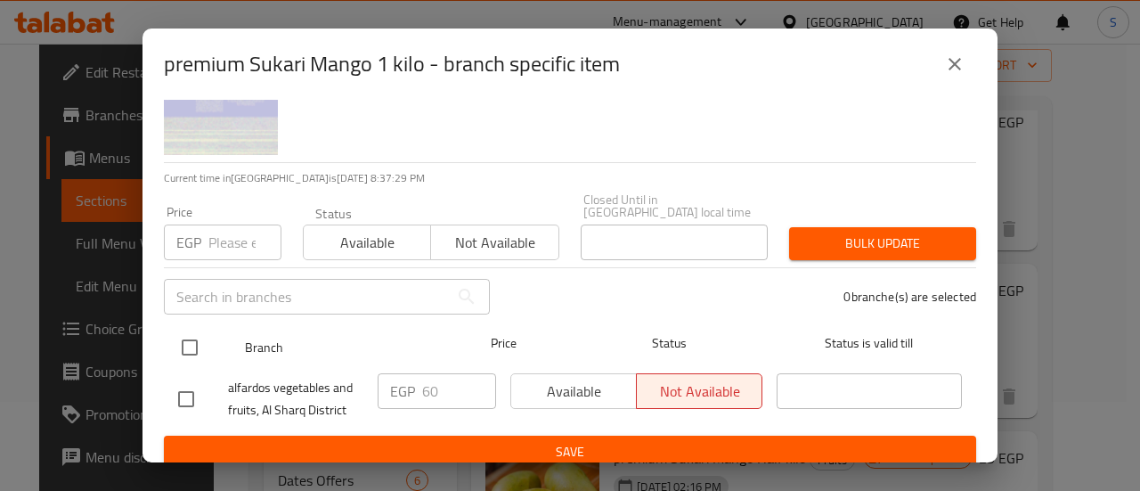
drag, startPoint x: 190, startPoint y: 328, endPoint x: 404, endPoint y: 249, distance: 228.9
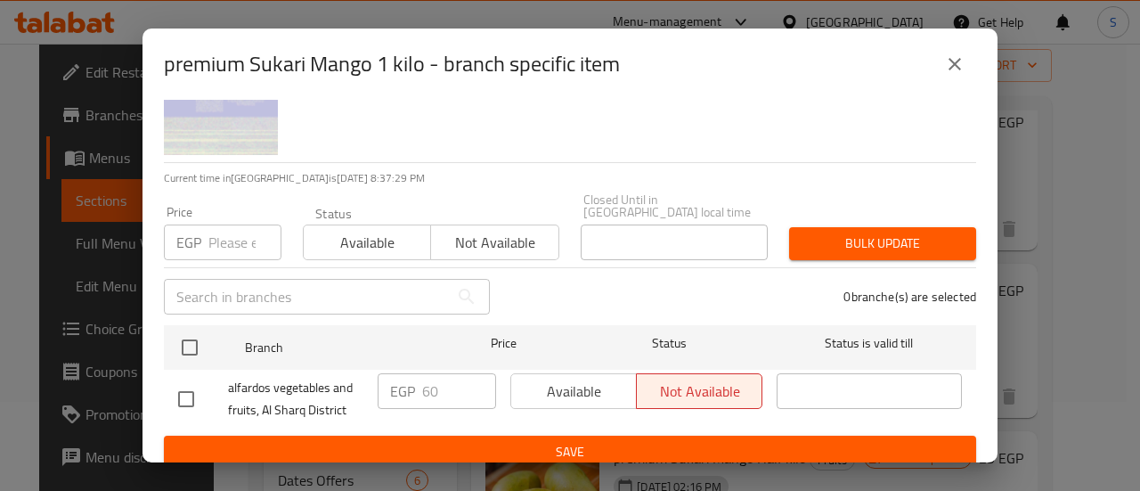
click at [189, 329] on input "checkbox" at bounding box center [189, 347] width 37 height 37
checkbox input "true"
click at [399, 230] on span "Available" at bounding box center [367, 243] width 113 height 26
click at [857, 233] on span "Bulk update" at bounding box center [883, 244] width 159 height 22
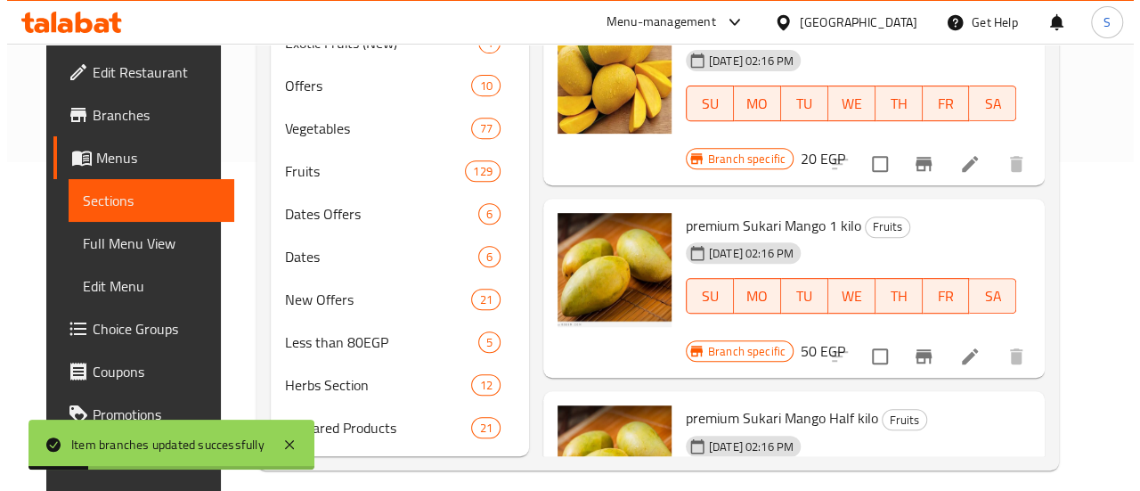
scroll to position [356, 0]
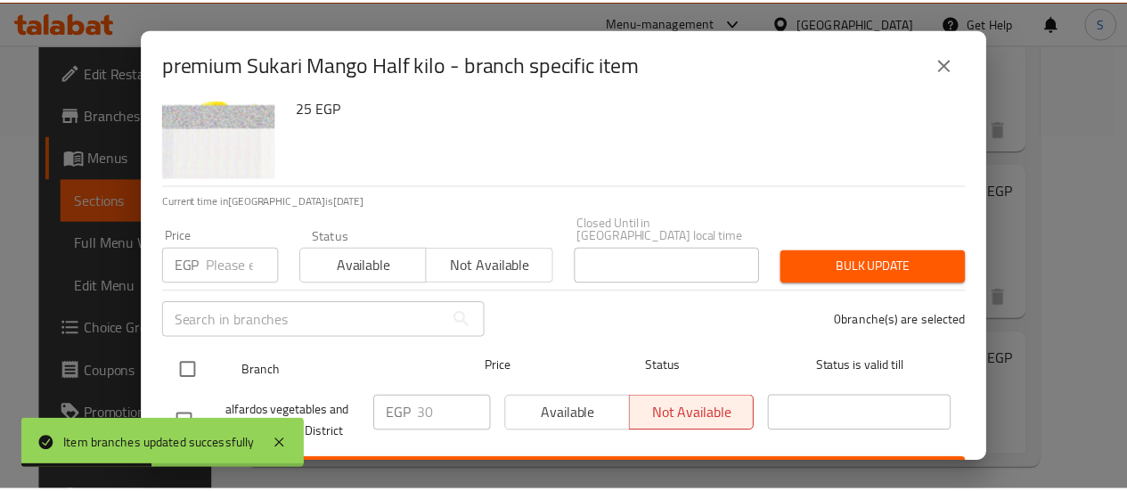
scroll to position [66, 0]
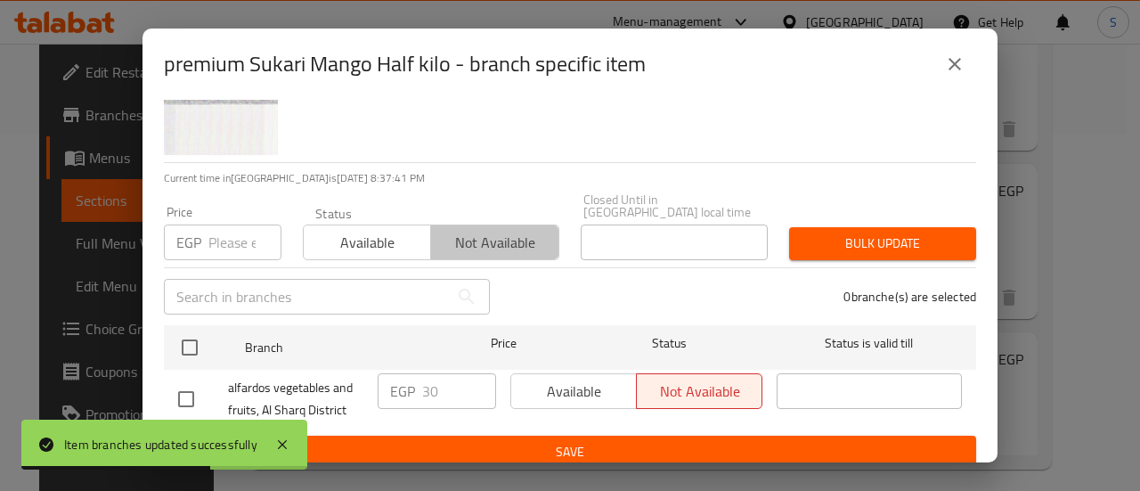
click at [502, 230] on span "Not available" at bounding box center [494, 243] width 113 height 26
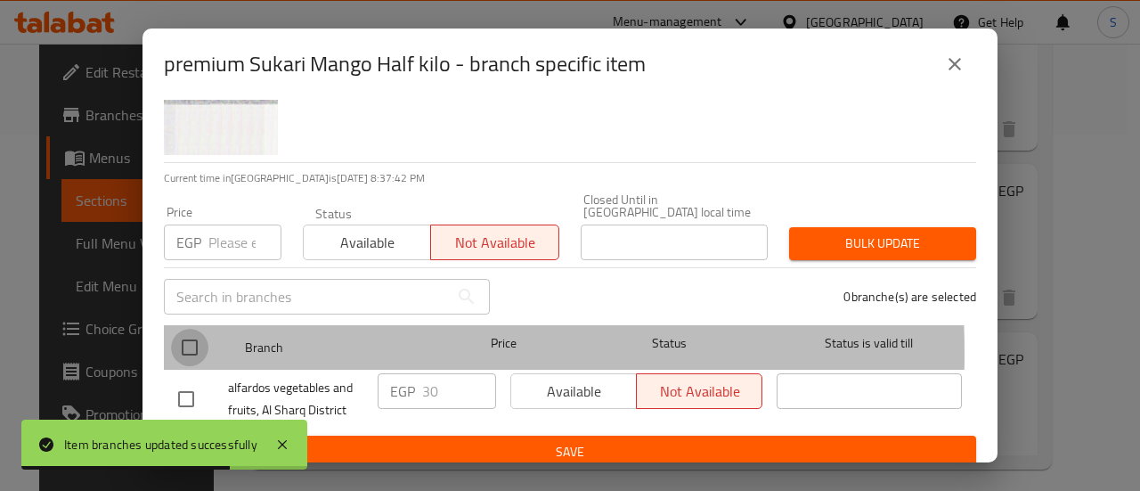
click at [187, 340] on input "checkbox" at bounding box center [189, 347] width 37 height 37
checkbox input "true"
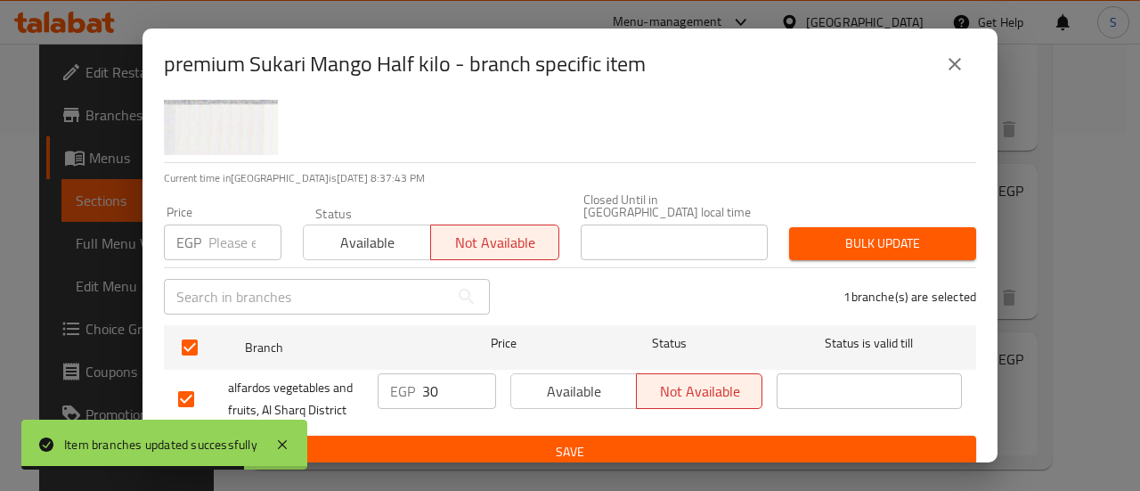
click at [839, 233] on span "Bulk update" at bounding box center [883, 244] width 159 height 22
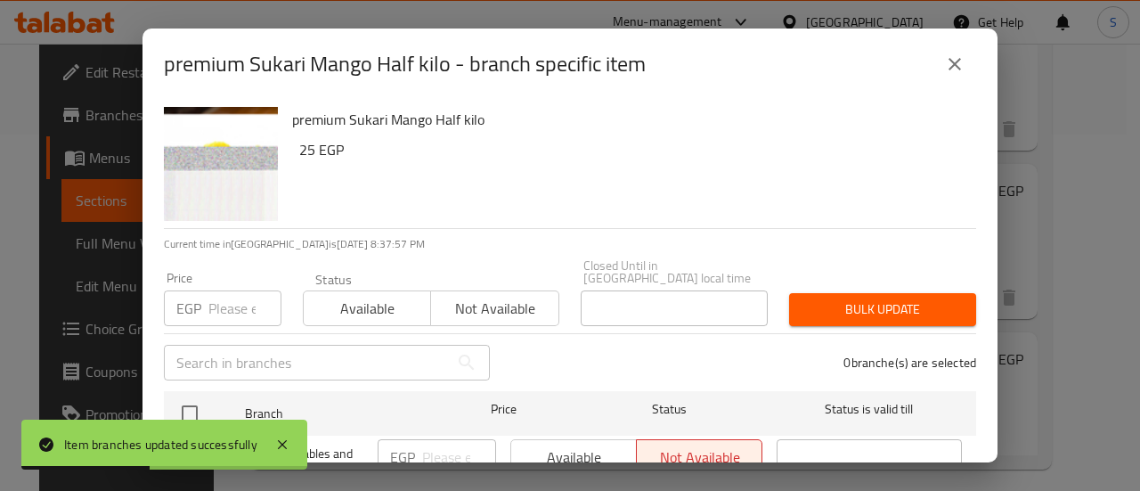
click at [395, 298] on span "Available" at bounding box center [367, 309] width 113 height 26
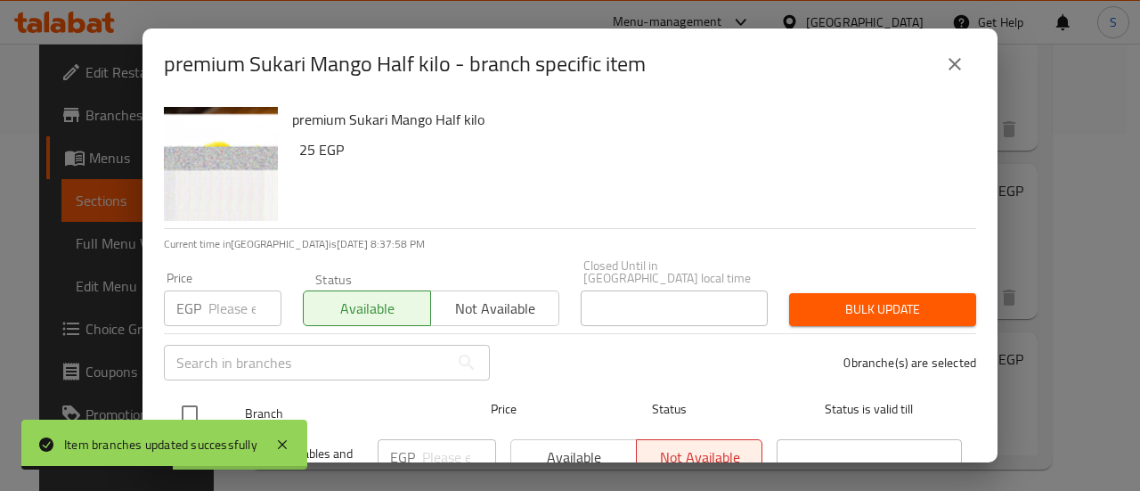
click at [195, 398] on input "checkbox" at bounding box center [189, 413] width 37 height 37
checkbox input "true"
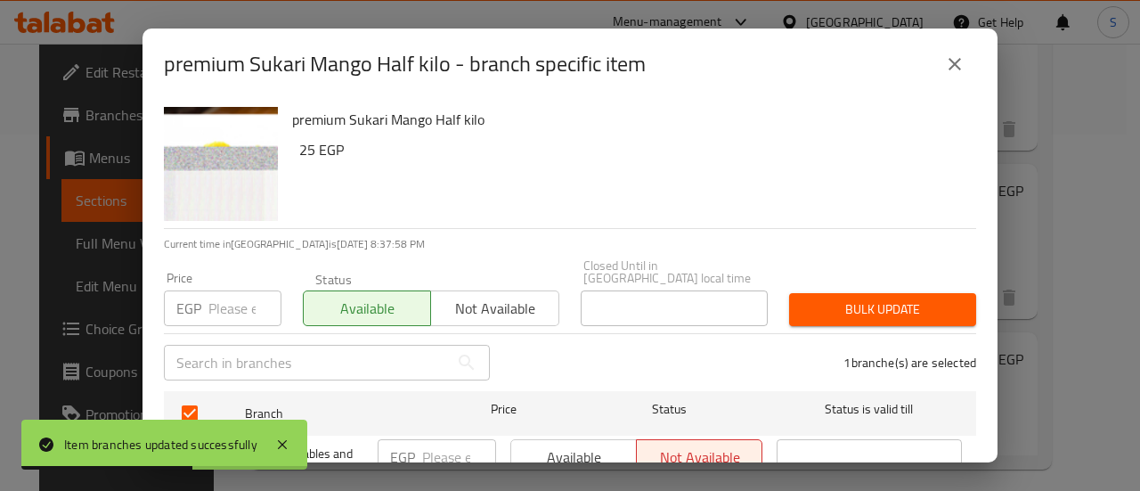
click at [893, 298] on span "Bulk update" at bounding box center [883, 309] width 159 height 22
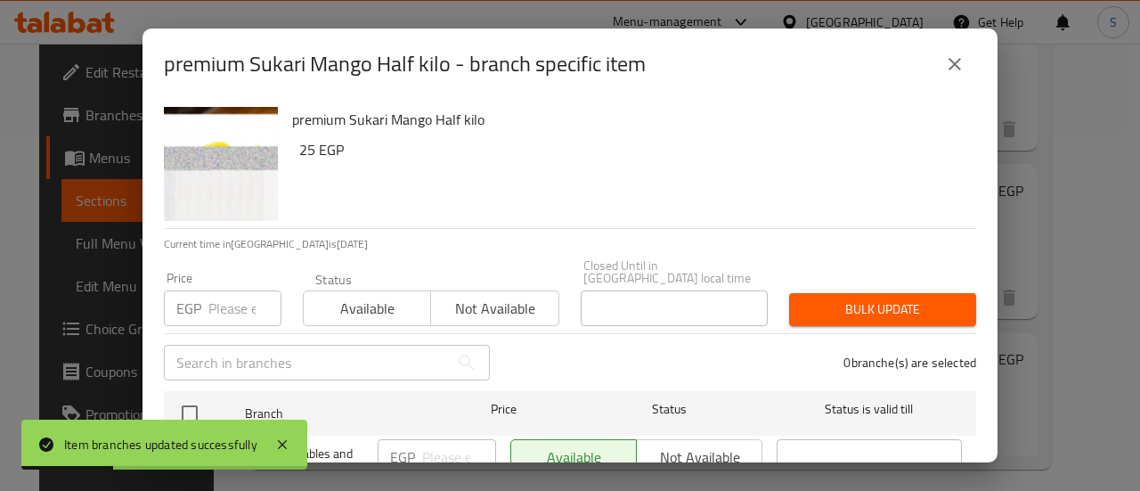
click at [964, 58] on icon "close" at bounding box center [954, 63] width 21 height 21
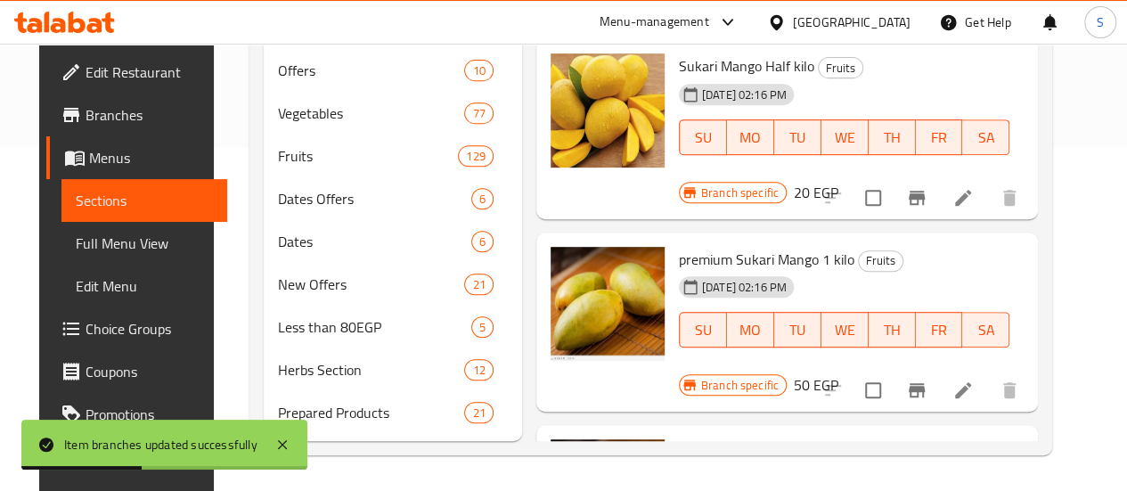
scroll to position [1509, 0]
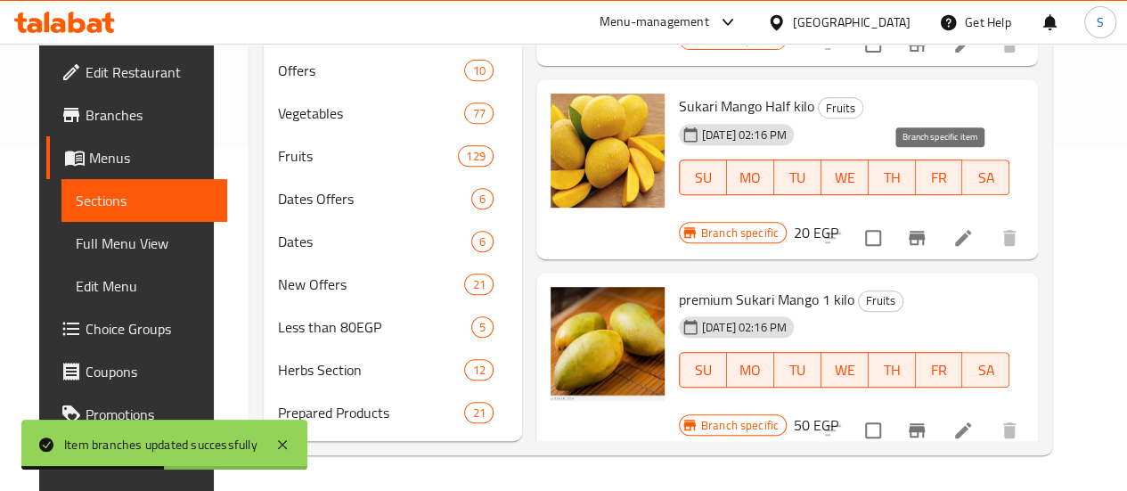
click at [925, 423] on icon "Branch-specific-item" at bounding box center [917, 430] width 16 height 14
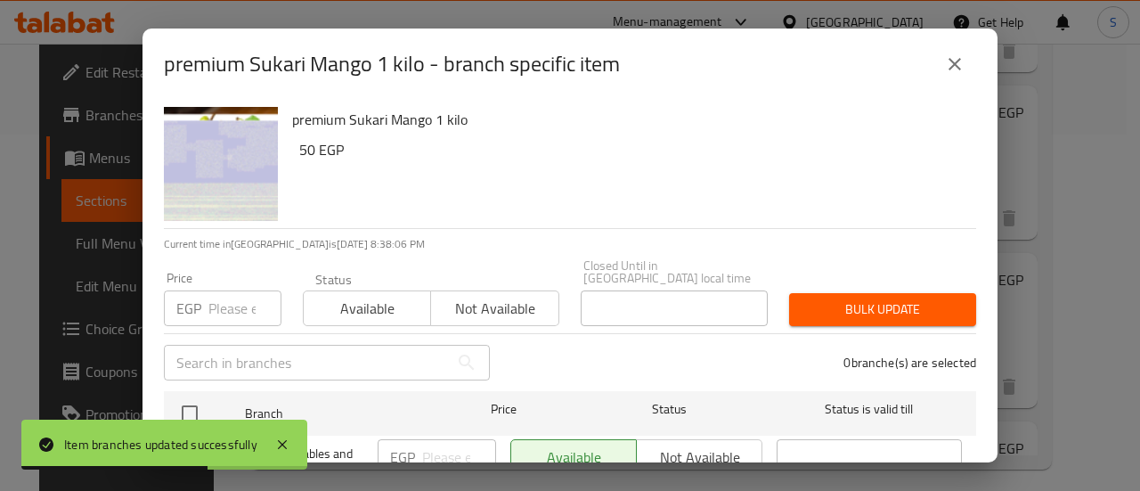
click at [957, 67] on icon "close" at bounding box center [954, 63] width 21 height 21
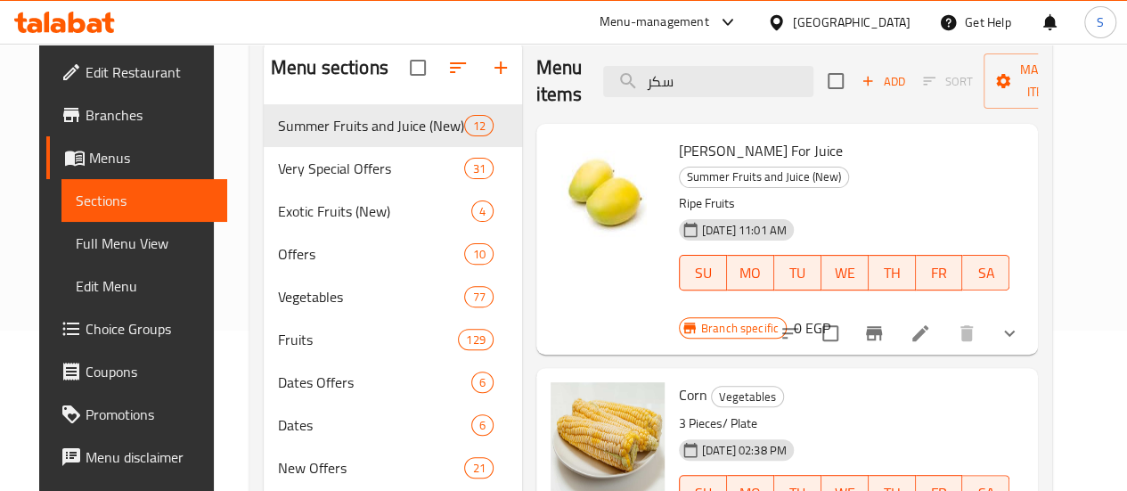
scroll to position [0, 0]
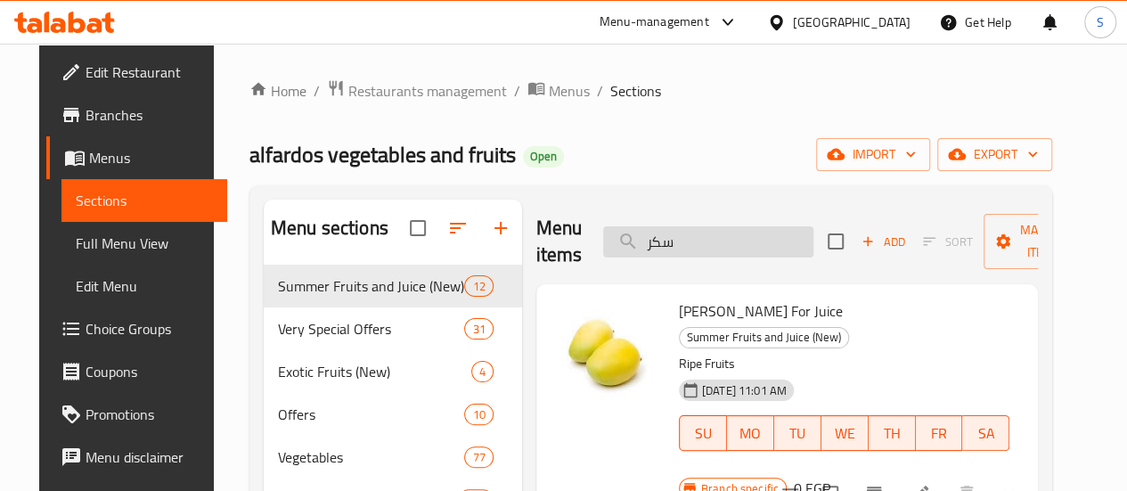
drag, startPoint x: 638, startPoint y: 236, endPoint x: 573, endPoint y: 236, distance: 65.0
click at [603, 236] on input "سكر" at bounding box center [708, 241] width 210 height 31
paste input "نب"
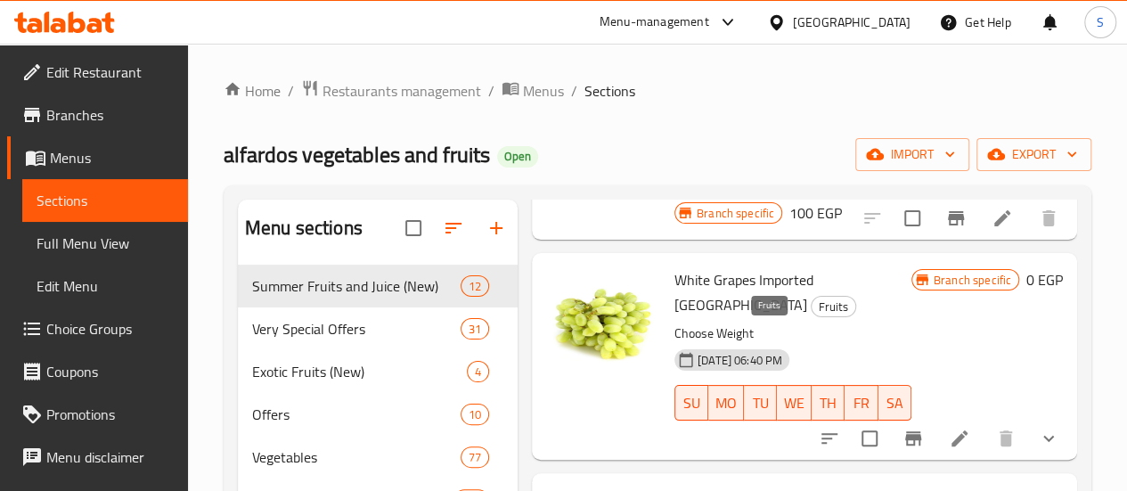
scroll to position [1782, 0]
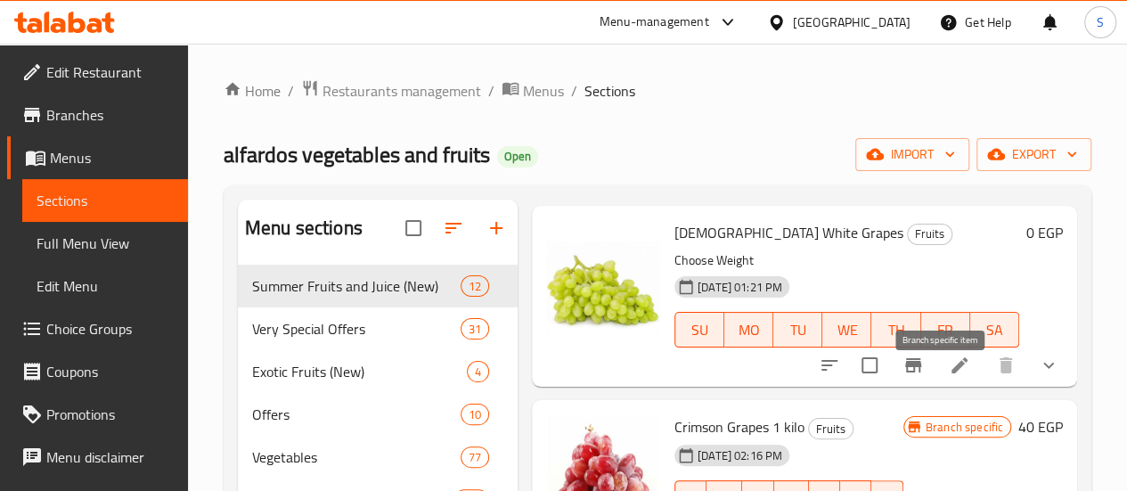
type input "عنب"
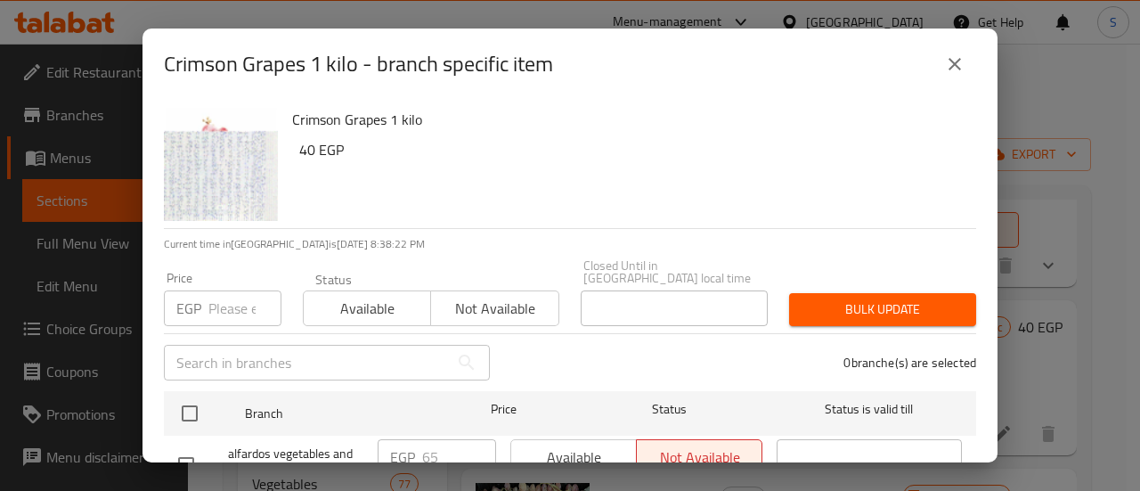
click at [494, 300] on span "Not available" at bounding box center [494, 309] width 113 height 26
click at [365, 296] on span "Available" at bounding box center [367, 309] width 113 height 26
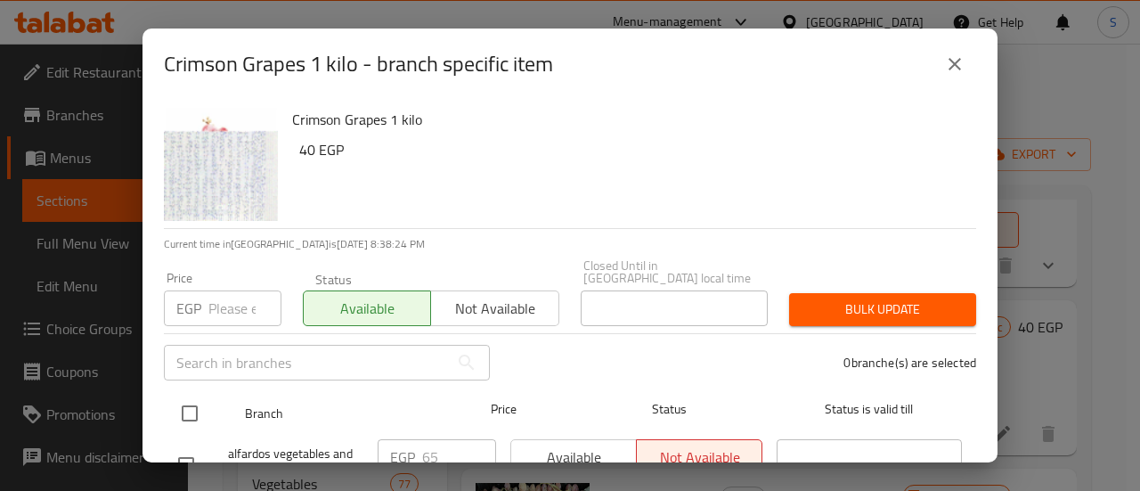
click at [191, 404] on input "checkbox" at bounding box center [189, 413] width 37 height 37
checkbox input "true"
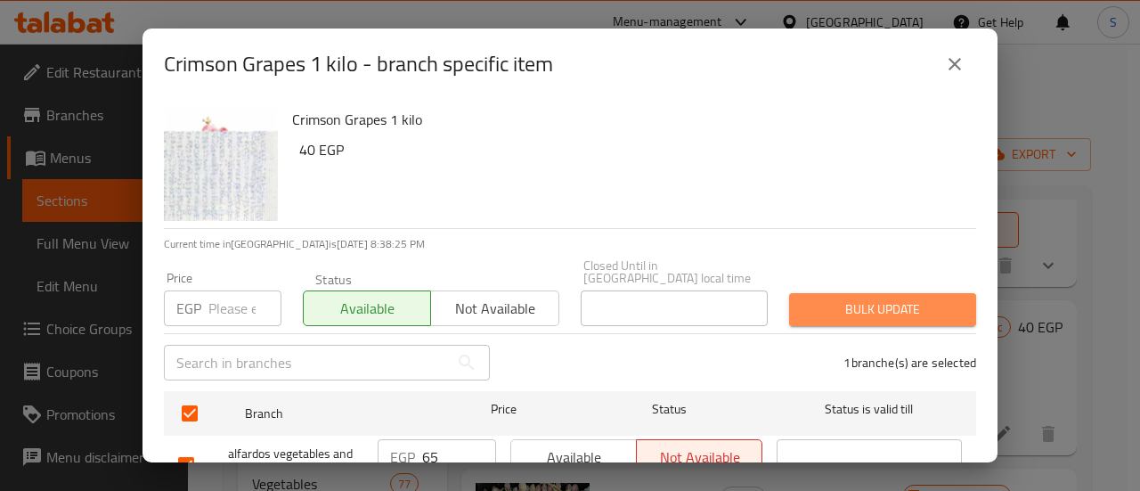
click at [920, 309] on button "Bulk update" at bounding box center [882, 309] width 187 height 33
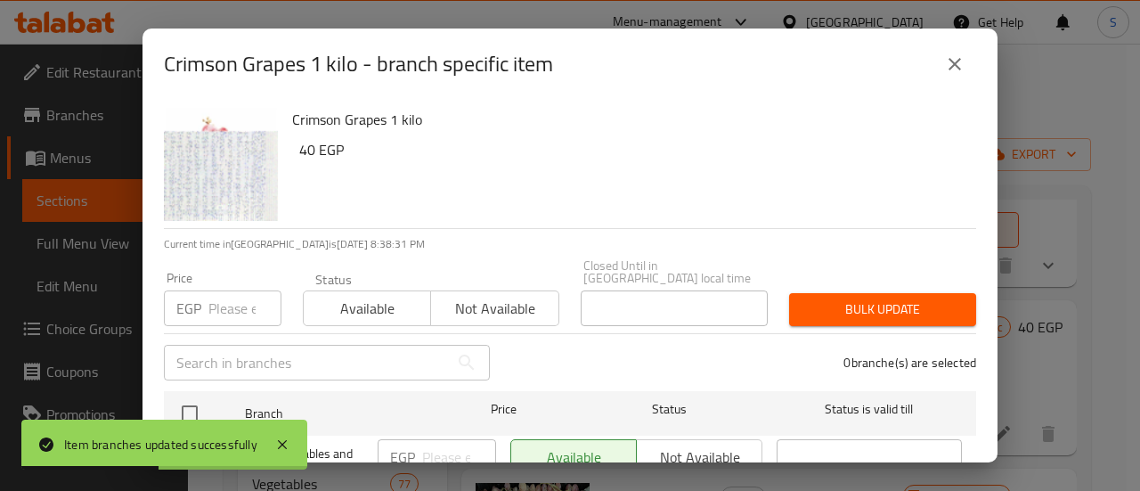
click at [960, 58] on icon "close" at bounding box center [954, 63] width 21 height 21
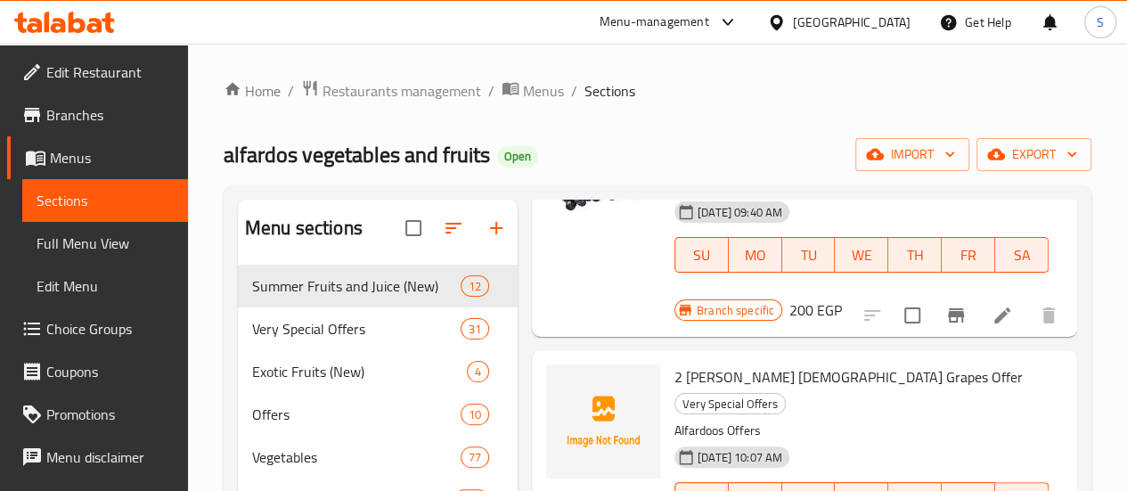
scroll to position [0, 0]
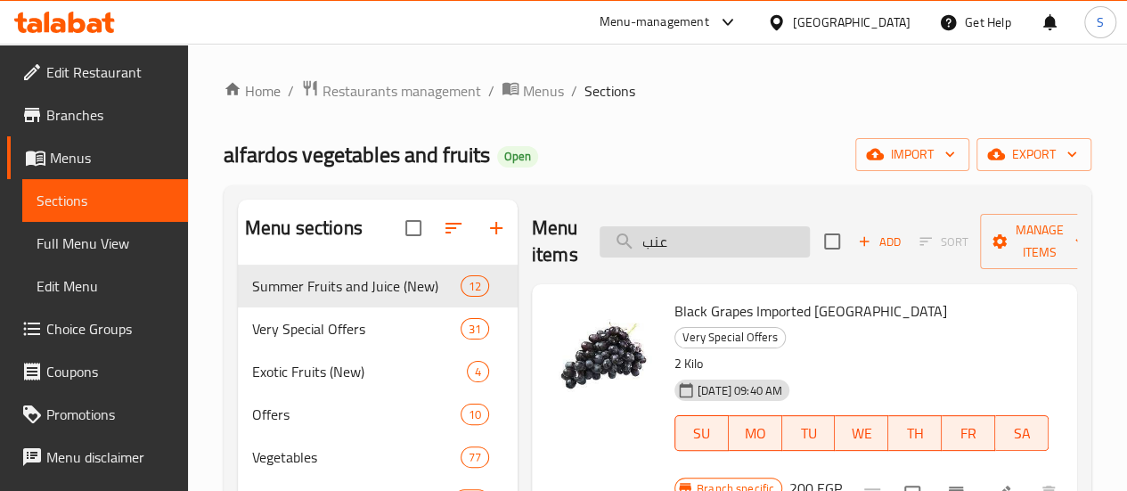
drag, startPoint x: 658, startPoint y: 241, endPoint x: 574, endPoint y: 240, distance: 84.6
click at [600, 240] on input "عنب" at bounding box center [705, 241] width 210 height 31
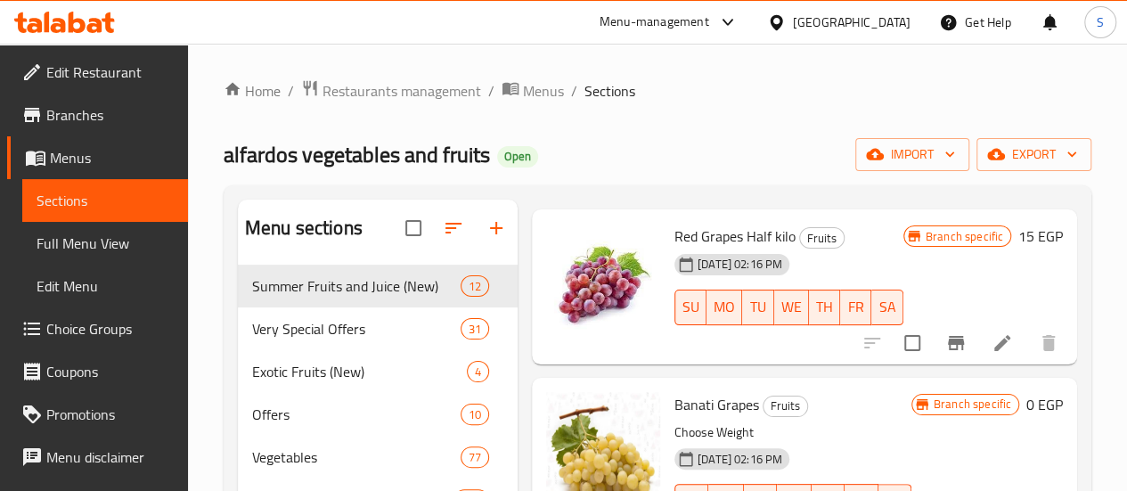
scroll to position [2494, 0]
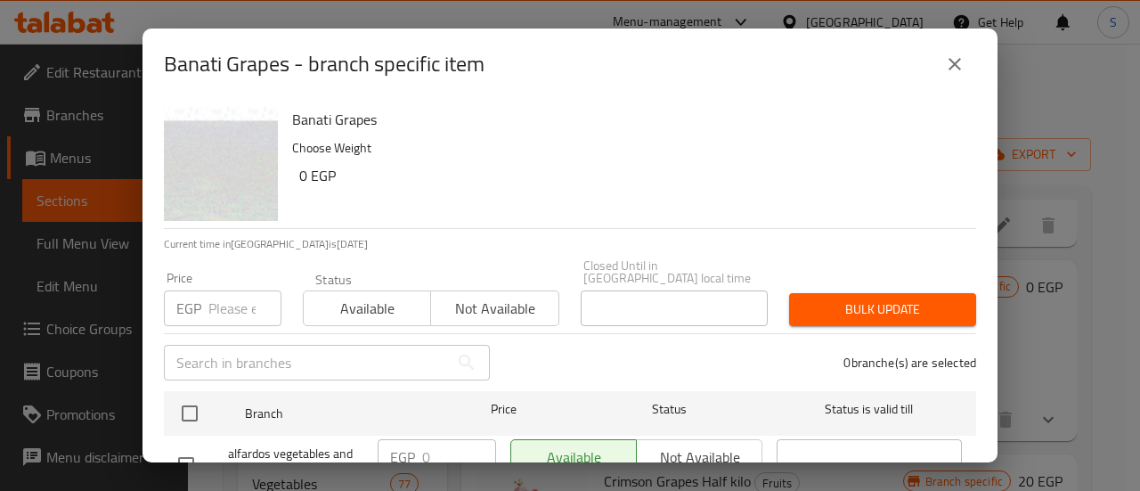
drag, startPoint x: 955, startPoint y: 65, endPoint x: 955, endPoint y: 81, distance: 16.0
click at [951, 62] on icon "close" at bounding box center [954, 63] width 21 height 21
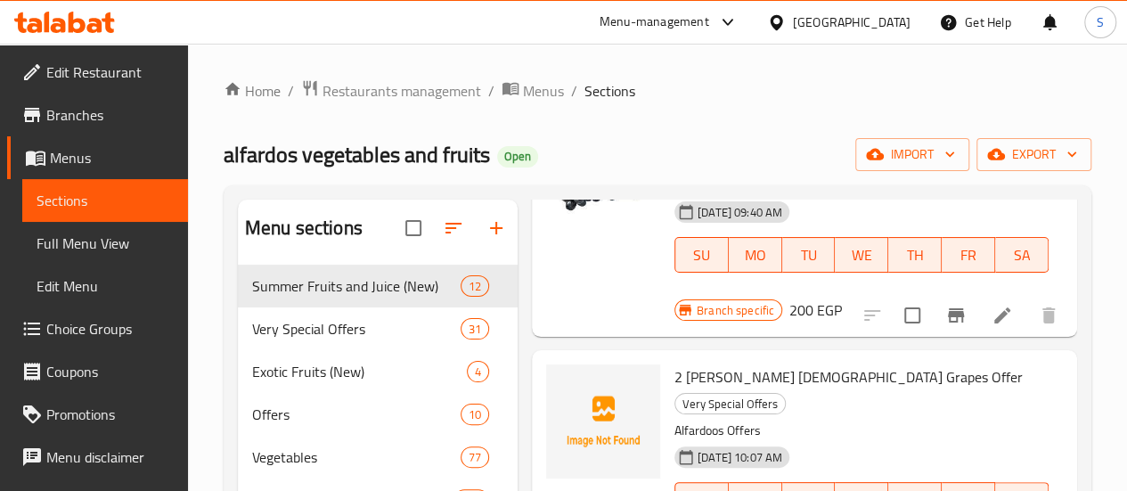
scroll to position [0, 0]
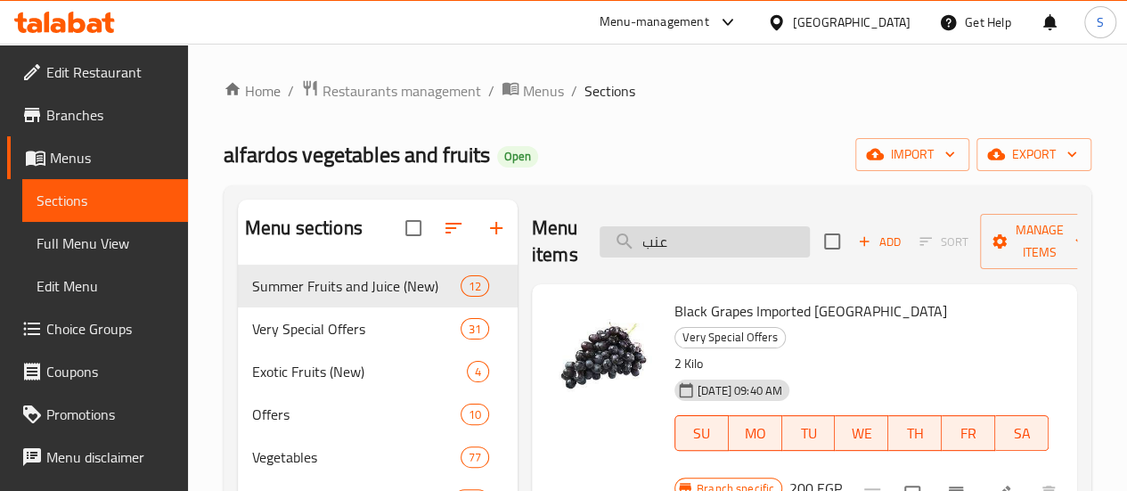
drag, startPoint x: 641, startPoint y: 243, endPoint x: 604, endPoint y: 240, distance: 37.6
click at [610, 240] on input "عنب" at bounding box center [705, 241] width 210 height 31
paste input "فاح"
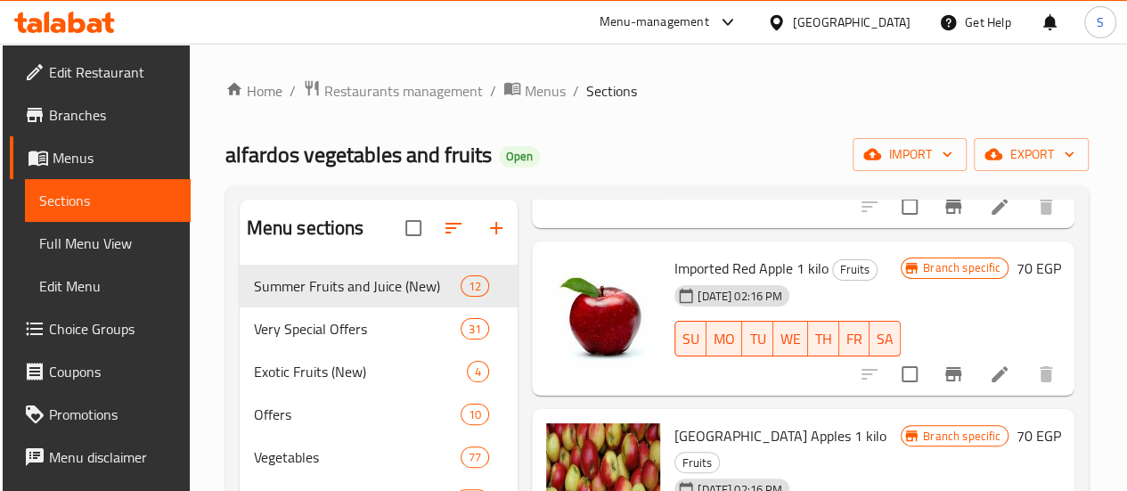
scroll to position [1514, 0]
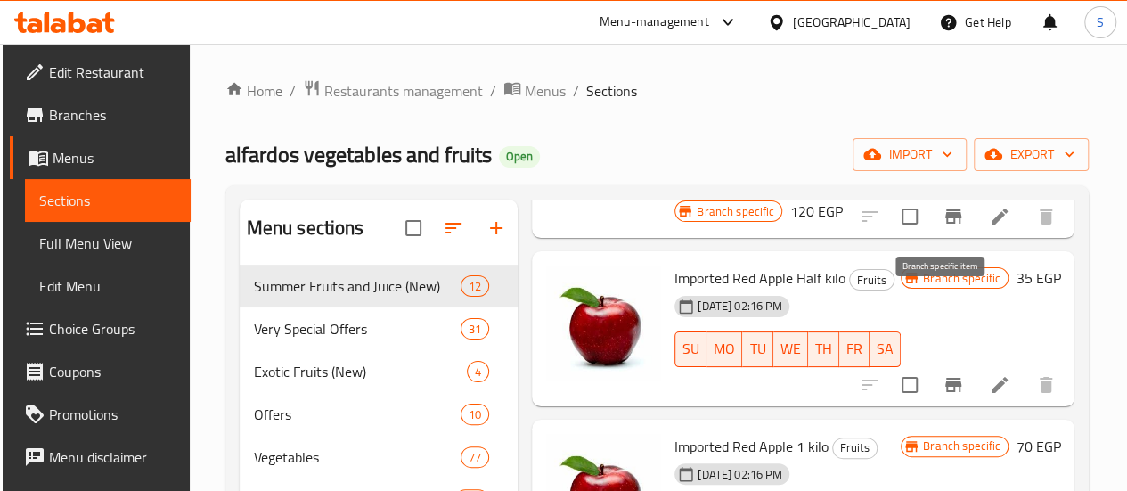
type input "تفاح"
click at [945, 378] on icon "Branch-specific-item" at bounding box center [953, 385] width 16 height 14
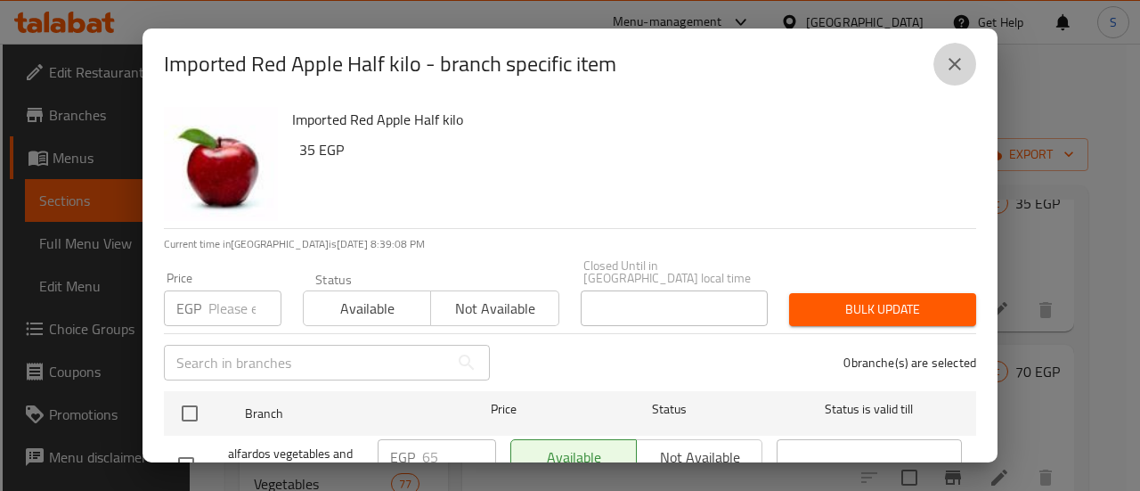
click at [950, 60] on icon "close" at bounding box center [955, 64] width 12 height 12
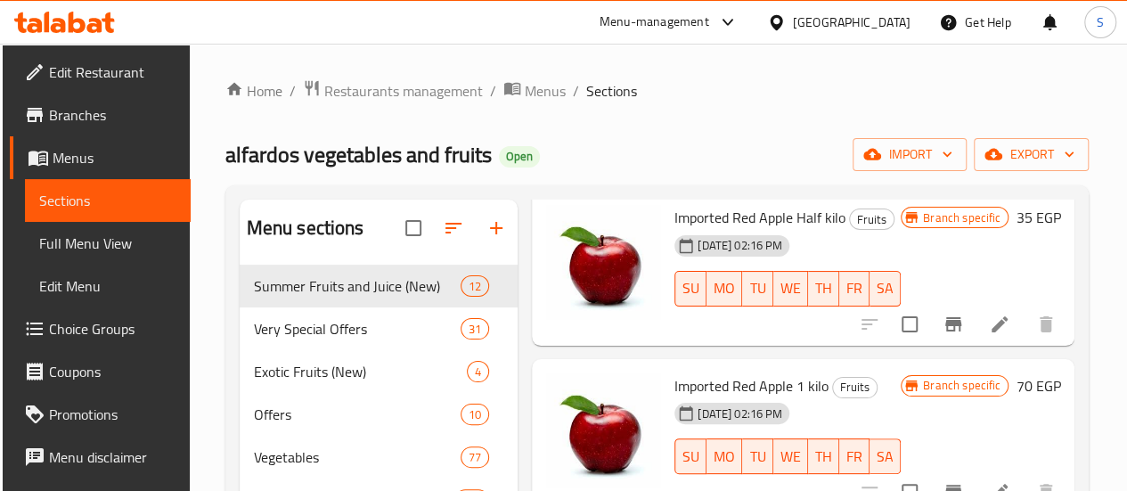
scroll to position [1603, 0]
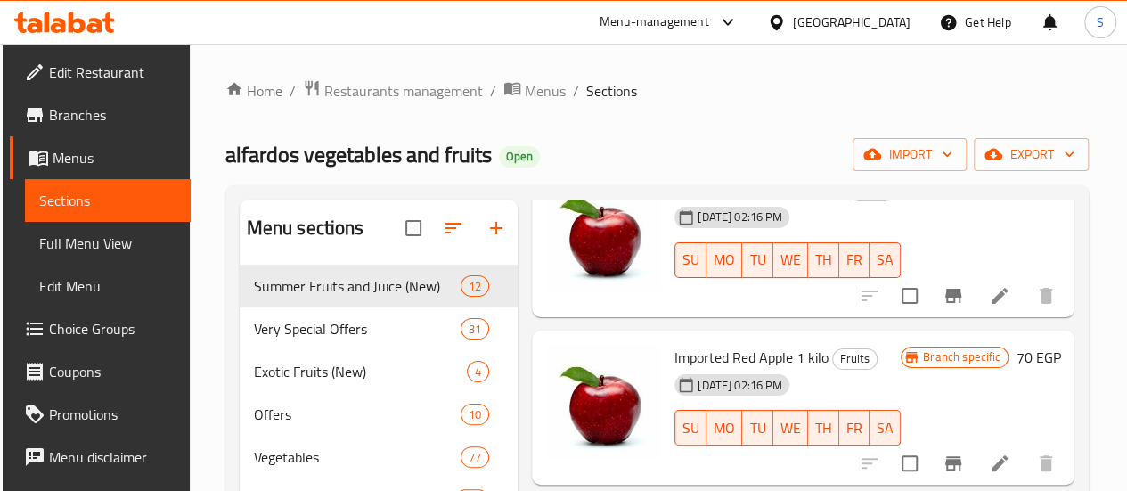
click at [944, 442] on button "Branch-specific-item" at bounding box center [953, 463] width 43 height 43
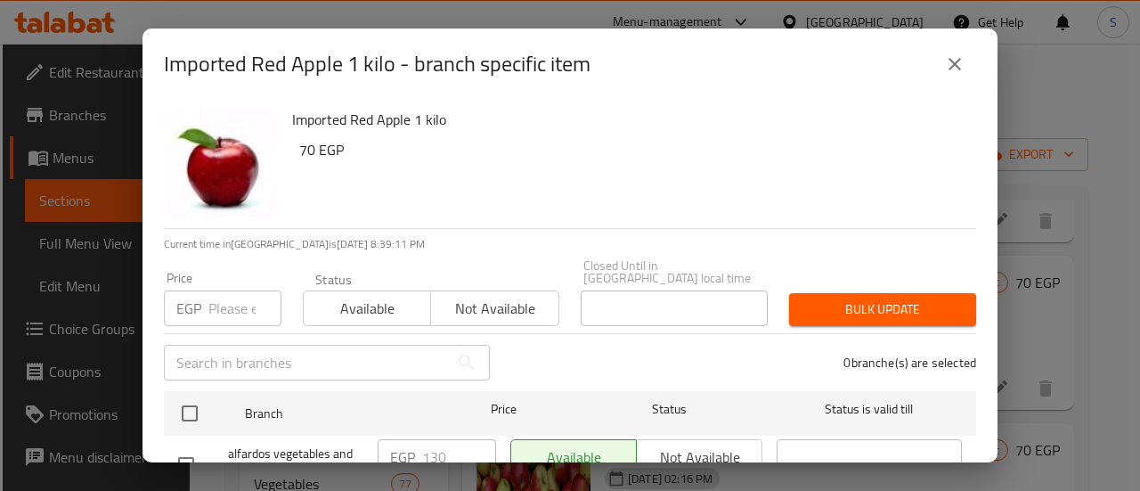
click at [953, 67] on icon "close" at bounding box center [954, 63] width 21 height 21
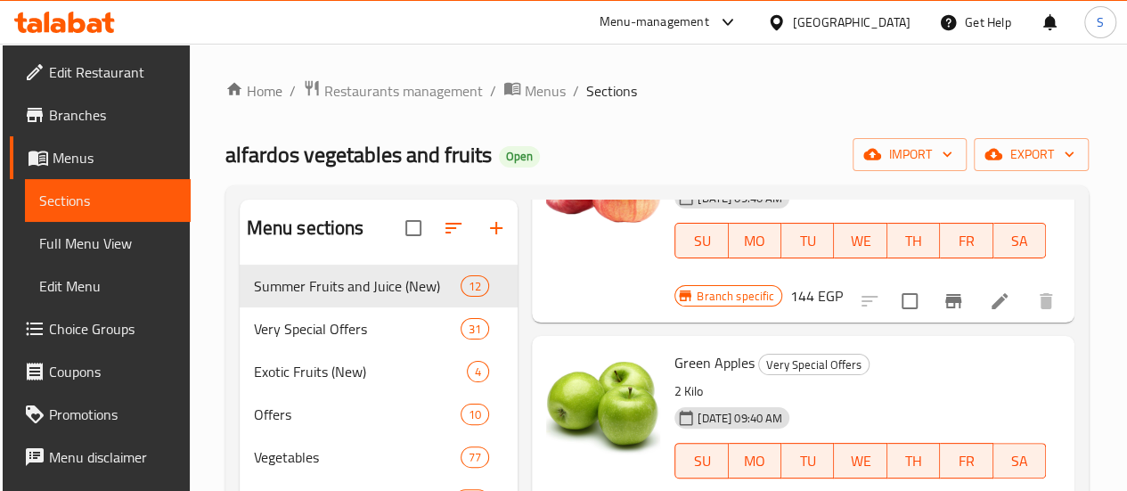
scroll to position [0, 0]
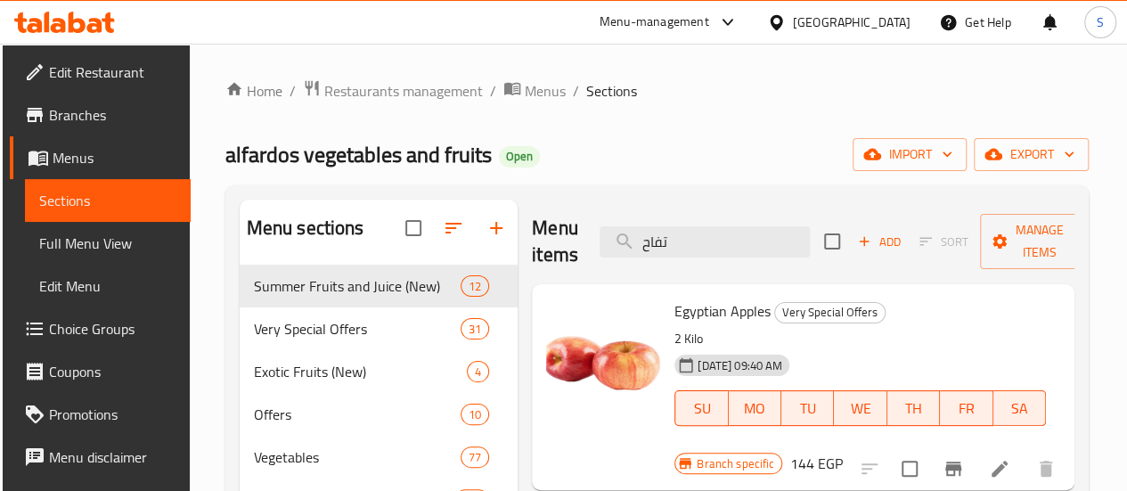
drag, startPoint x: 644, startPoint y: 240, endPoint x: 534, endPoint y: 250, distance: 110.1
click at [541, 244] on div "Menu items تفاح Add Sort Manage items" at bounding box center [803, 242] width 543 height 85
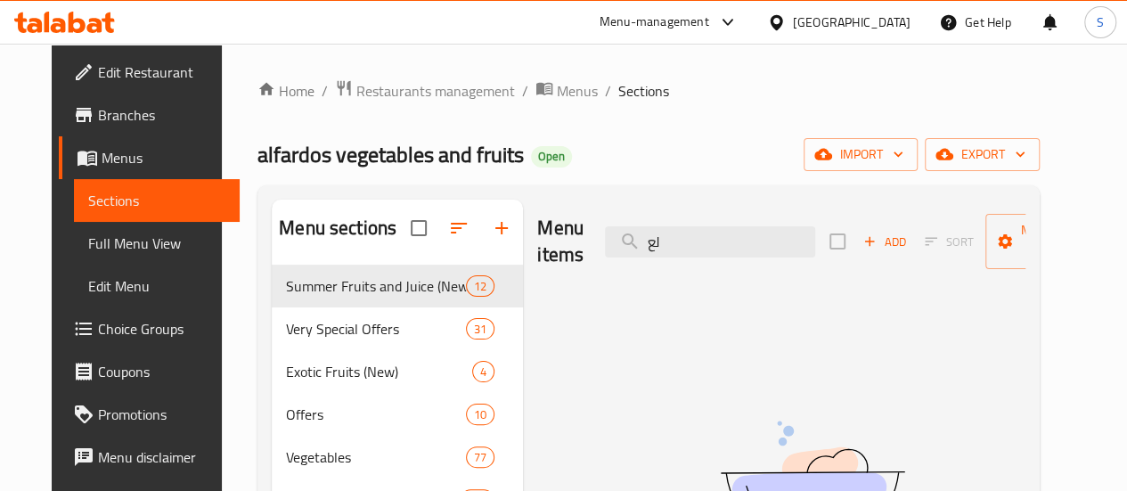
type input "ل"
drag, startPoint x: 670, startPoint y: 231, endPoint x: 505, endPoint y: 241, distance: 165.1
click at [537, 241] on div "Menu items لعشرش Add Sort Manage items" at bounding box center [781, 242] width 488 height 85
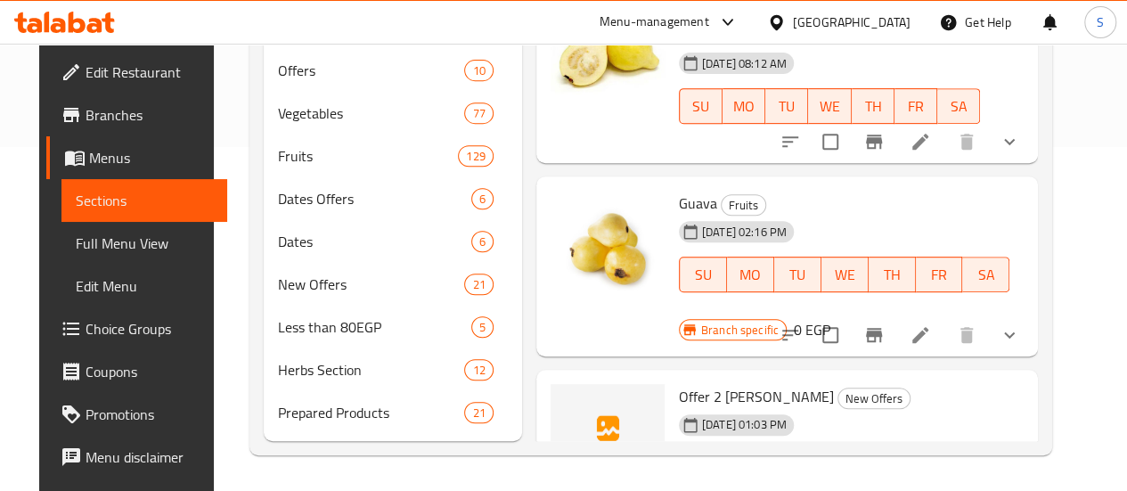
scroll to position [356, 0]
type input "guava"
click at [886, 314] on button "Branch-specific-item" at bounding box center [874, 335] width 43 height 43
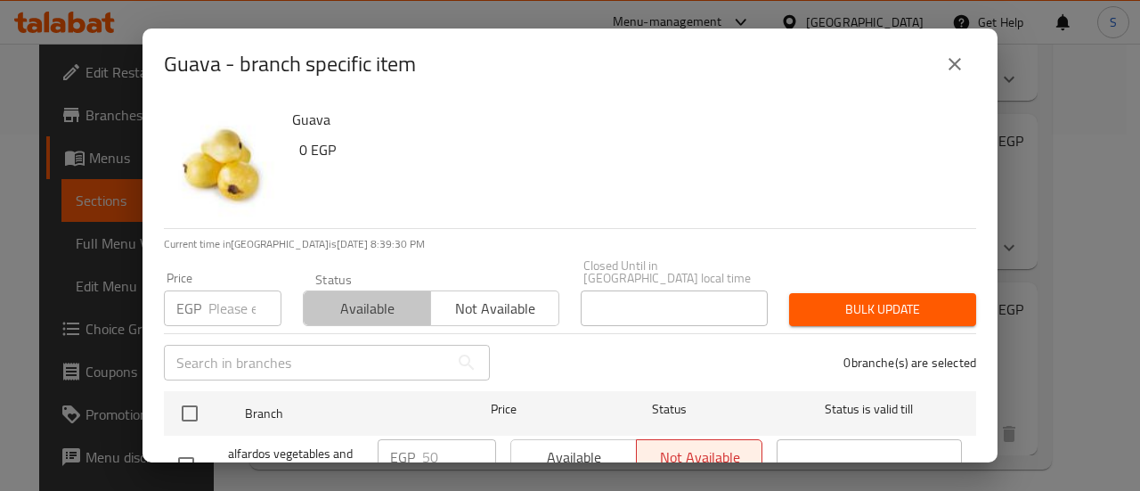
click at [338, 296] on span "Available" at bounding box center [367, 309] width 113 height 26
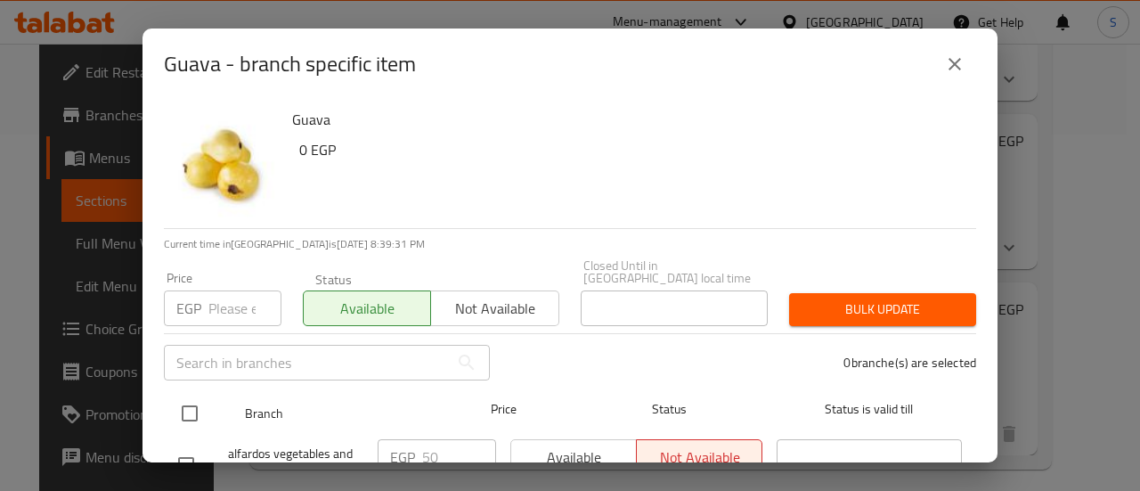
click at [184, 405] on input "checkbox" at bounding box center [189, 413] width 37 height 37
checkbox input "true"
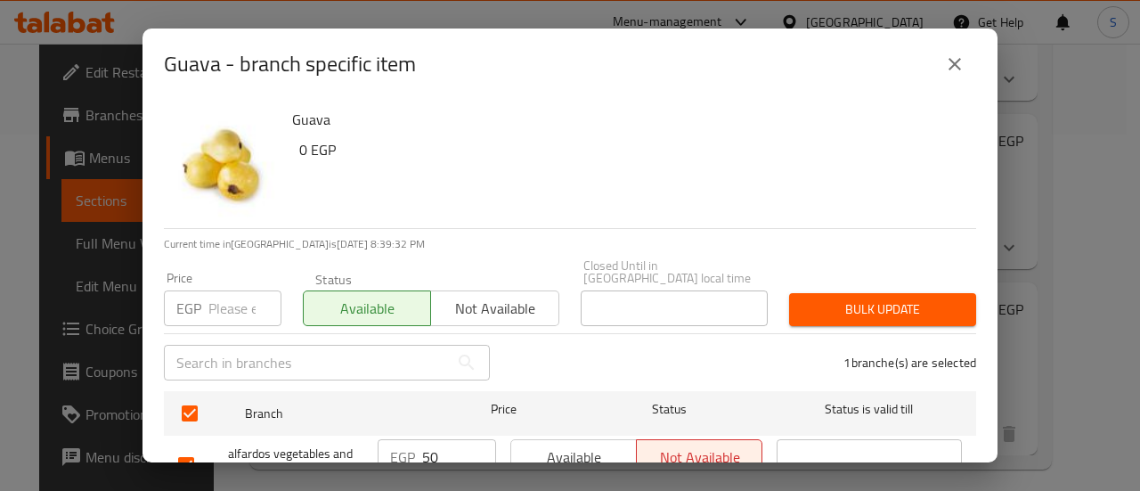
click at [844, 298] on span "Bulk update" at bounding box center [883, 309] width 159 height 22
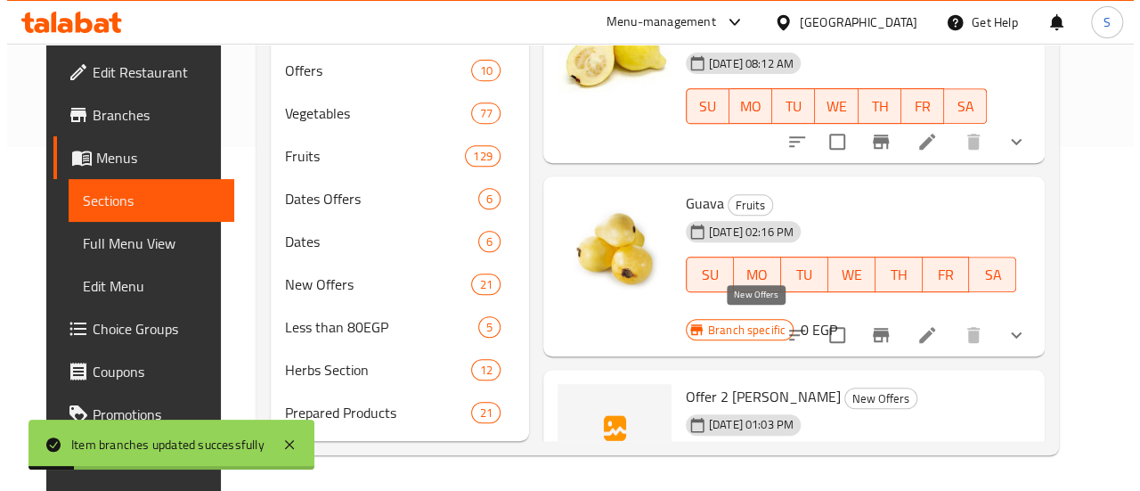
scroll to position [281, 0]
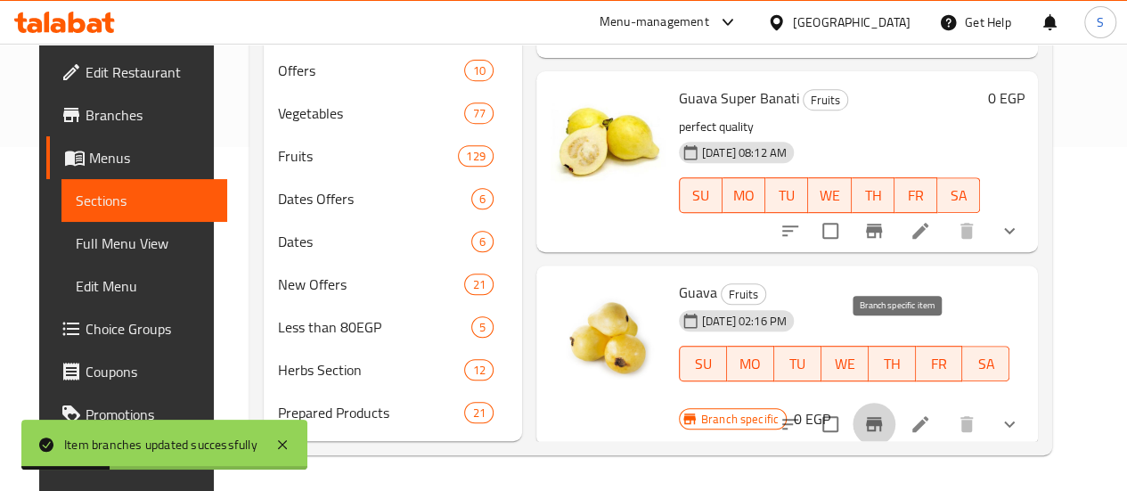
click at [882, 417] on icon "Branch-specific-item" at bounding box center [874, 424] width 16 height 14
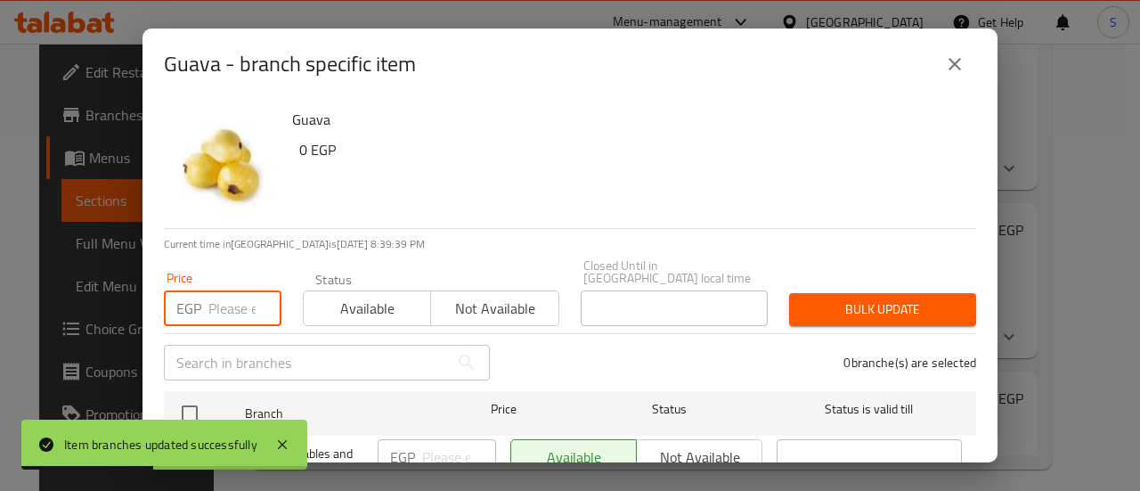
click at [234, 291] on input "number" at bounding box center [244, 308] width 73 height 36
type input "0"
click at [372, 297] on span "Available" at bounding box center [367, 309] width 113 height 26
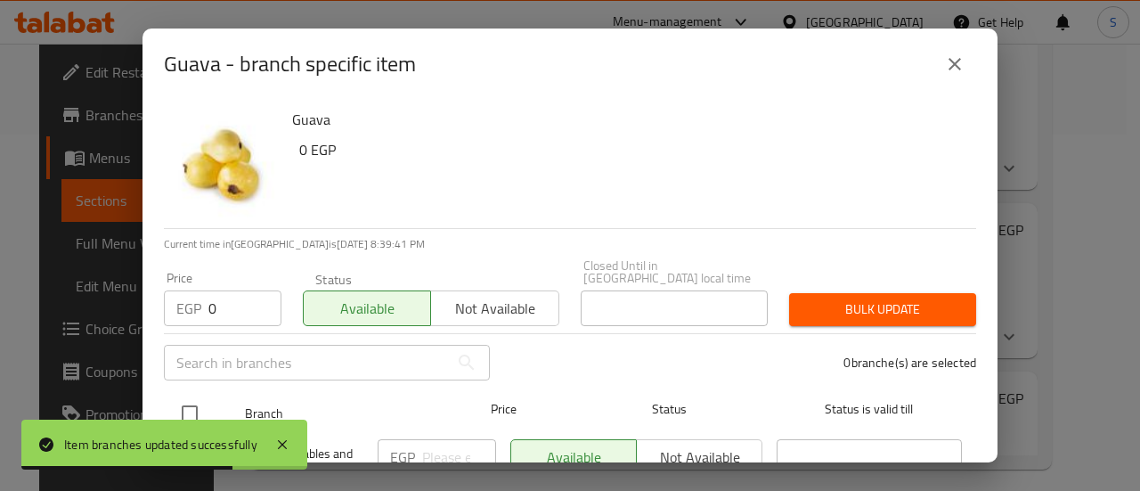
click at [194, 396] on input "checkbox" at bounding box center [189, 413] width 37 height 37
checkbox input "true"
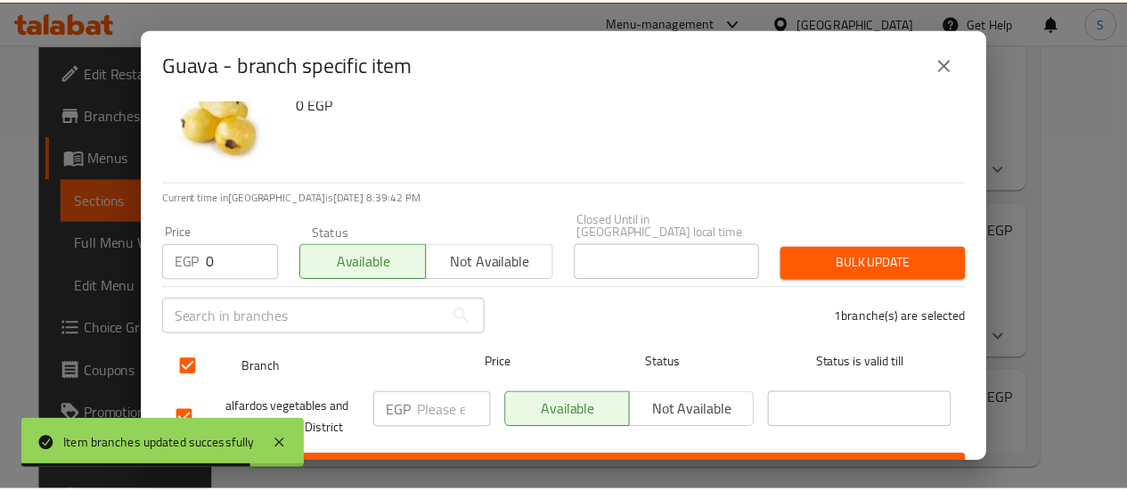
scroll to position [66, 0]
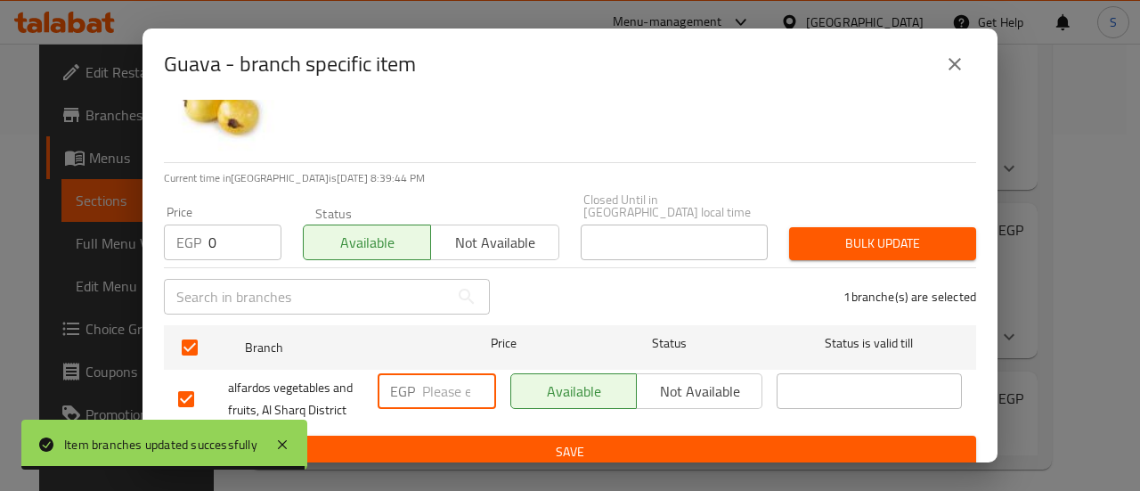
click at [428, 388] on input "number" at bounding box center [459, 391] width 74 height 36
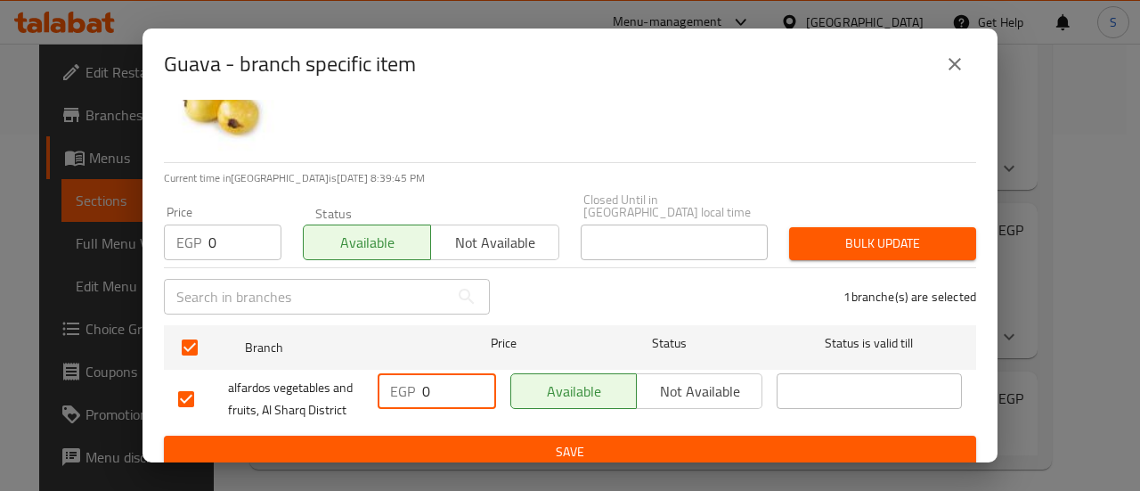
type input "0"
click at [830, 233] on span "Bulk update" at bounding box center [883, 244] width 159 height 22
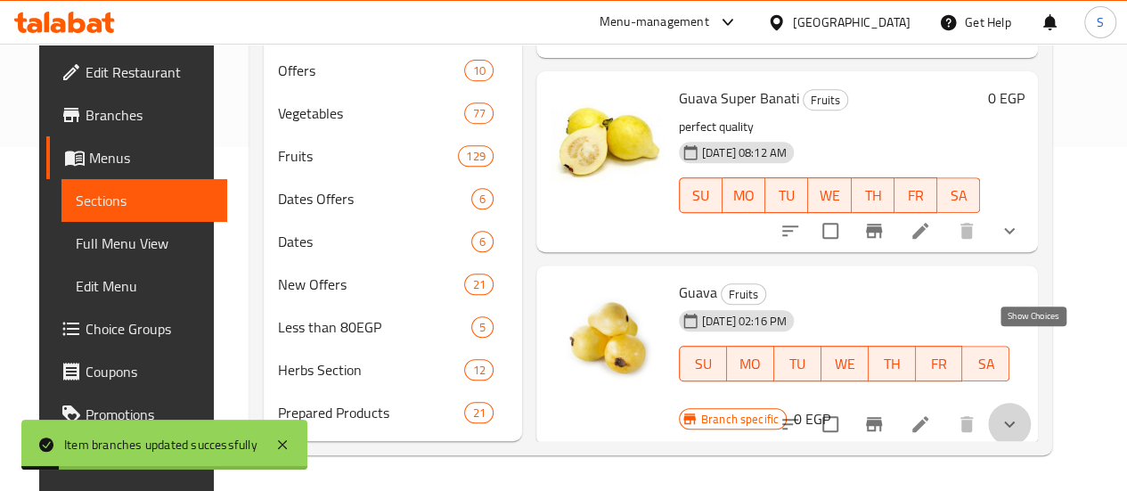
click at [1015, 421] on icon "show more" at bounding box center [1009, 424] width 11 height 6
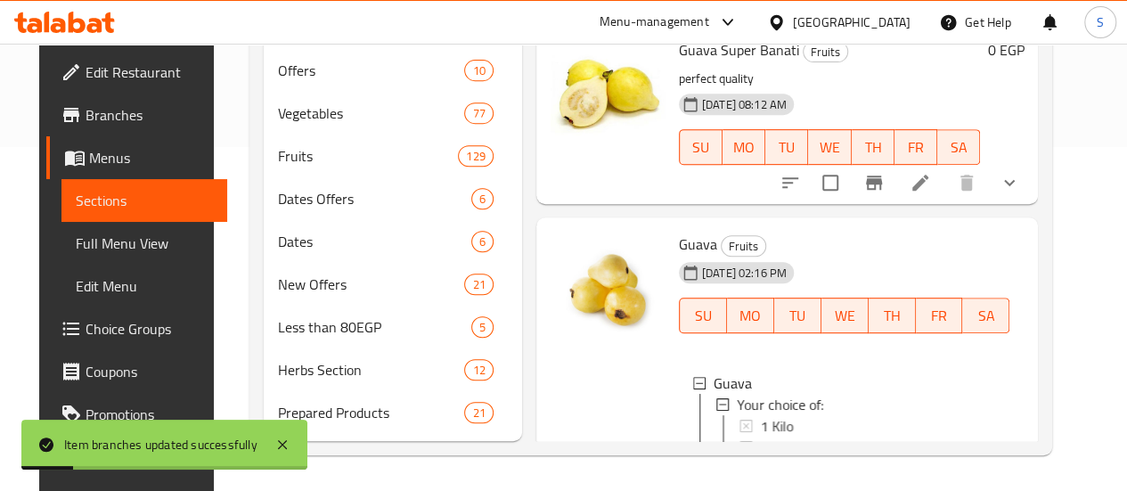
scroll to position [371, 0]
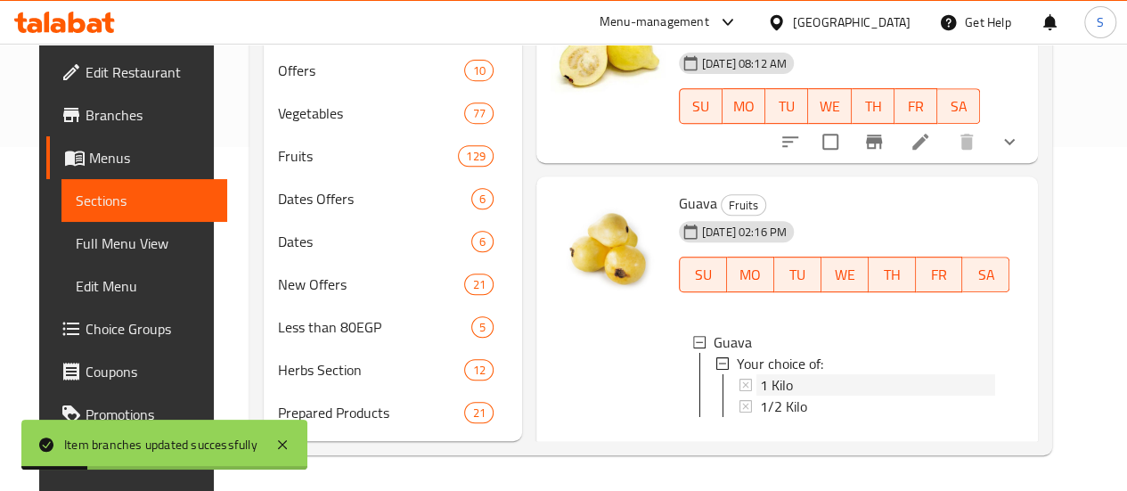
click at [760, 374] on div "1 Kilo" at bounding box center [878, 384] width 236 height 21
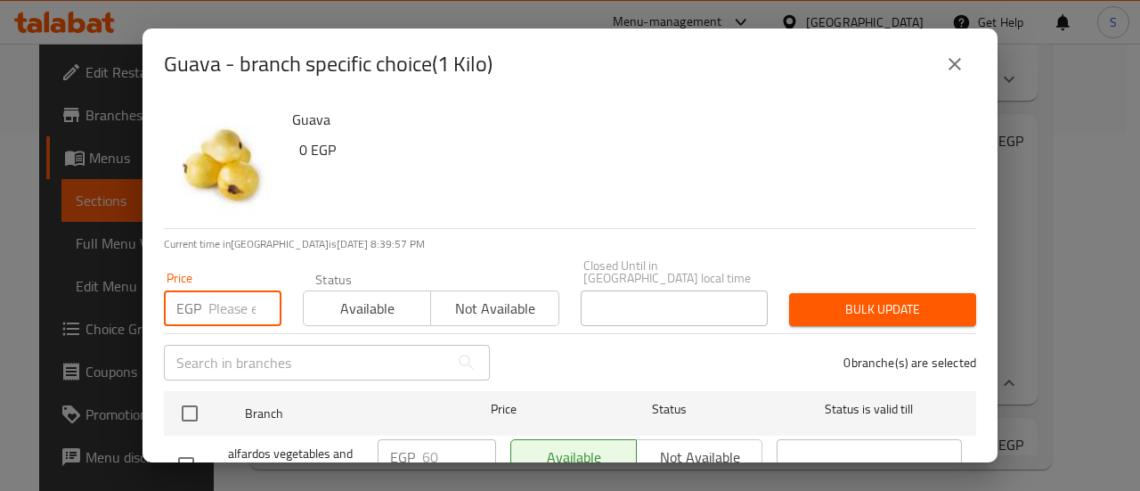
click at [224, 297] on input "number" at bounding box center [244, 308] width 73 height 36
type input "60"
click at [373, 304] on span "Available" at bounding box center [367, 309] width 113 height 26
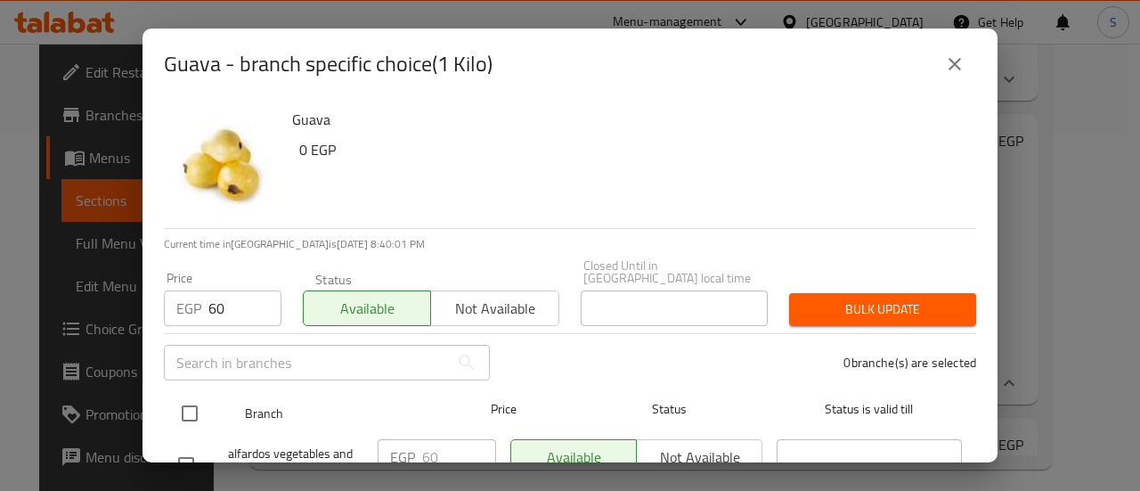
click at [185, 404] on input "checkbox" at bounding box center [189, 413] width 37 height 37
checkbox input "true"
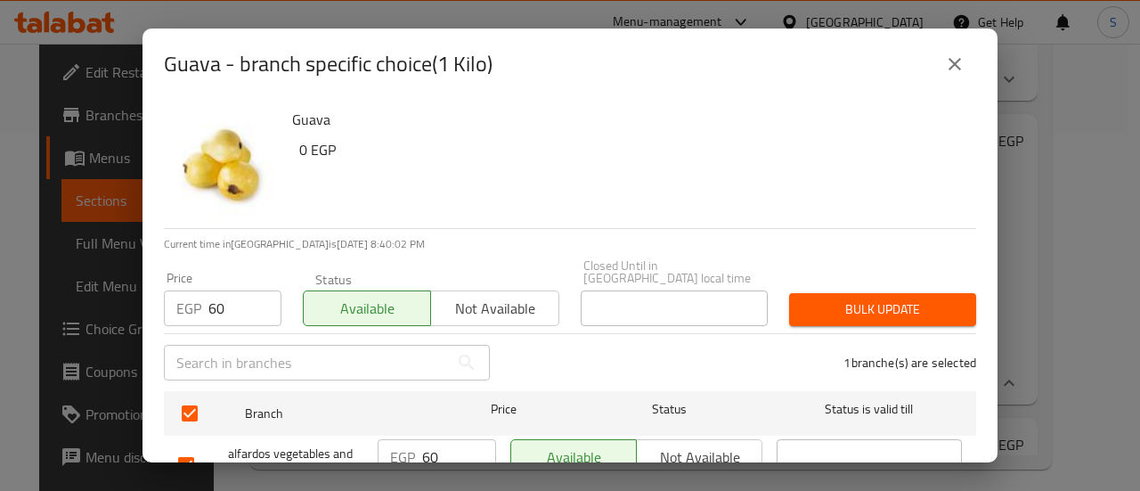
click at [828, 300] on span "Bulk update" at bounding box center [883, 309] width 159 height 22
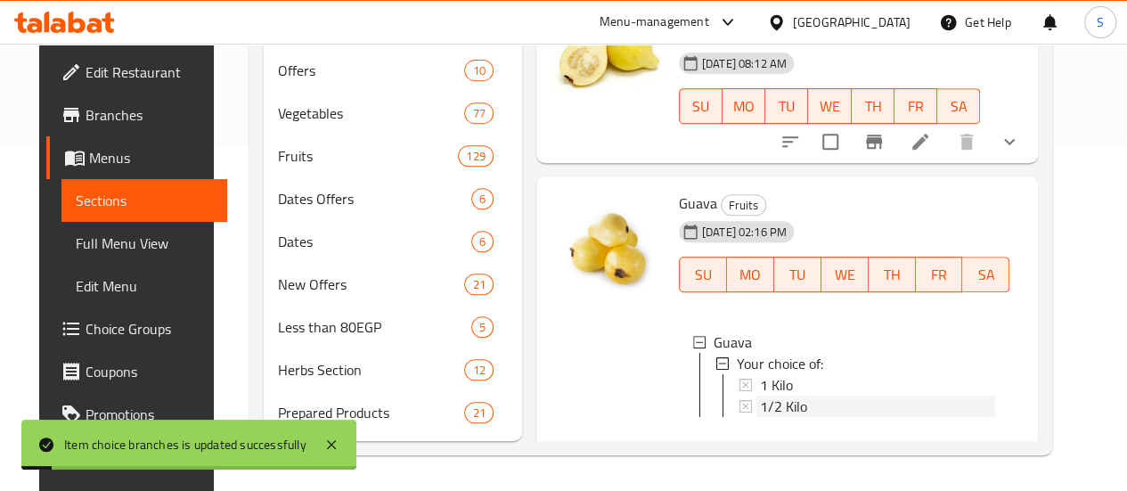
click at [774, 396] on div "1/2 Kilo" at bounding box center [878, 406] width 236 height 21
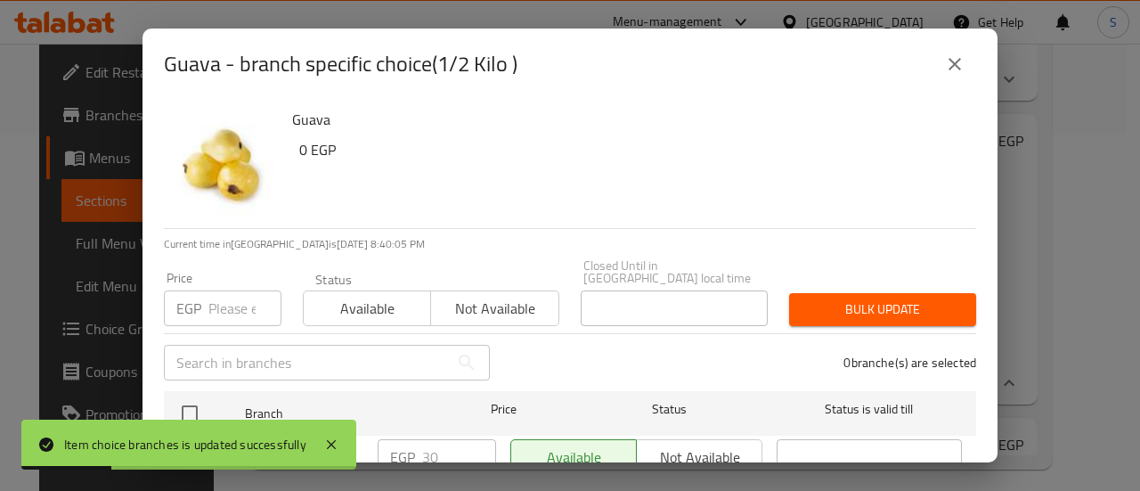
click at [224, 302] on input "number" at bounding box center [244, 308] width 73 height 36
click at [953, 64] on icon "close" at bounding box center [954, 63] width 21 height 21
